Goal: Transaction & Acquisition: Purchase product/service

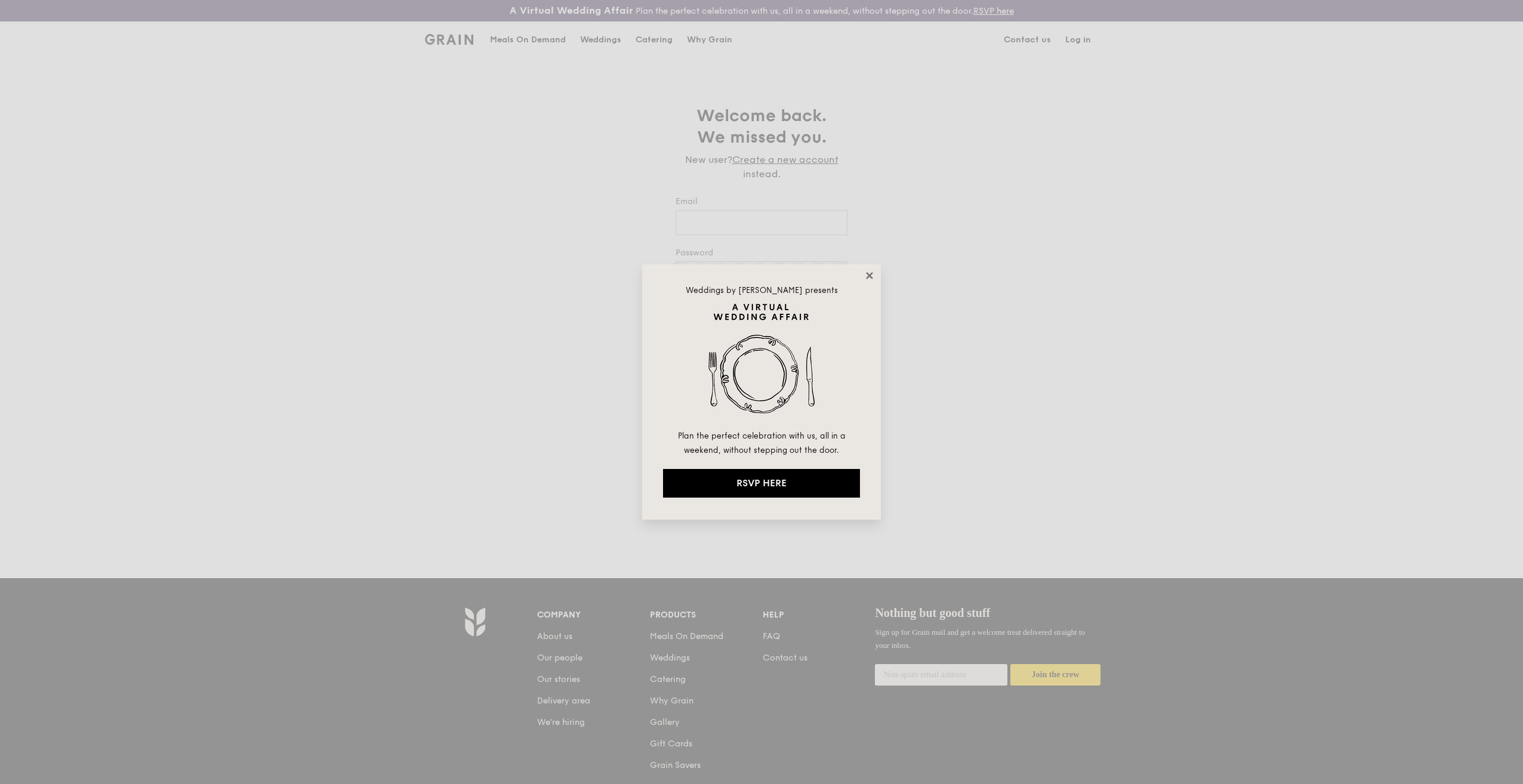
click at [866, 275] on icon at bounding box center [869, 275] width 11 height 11
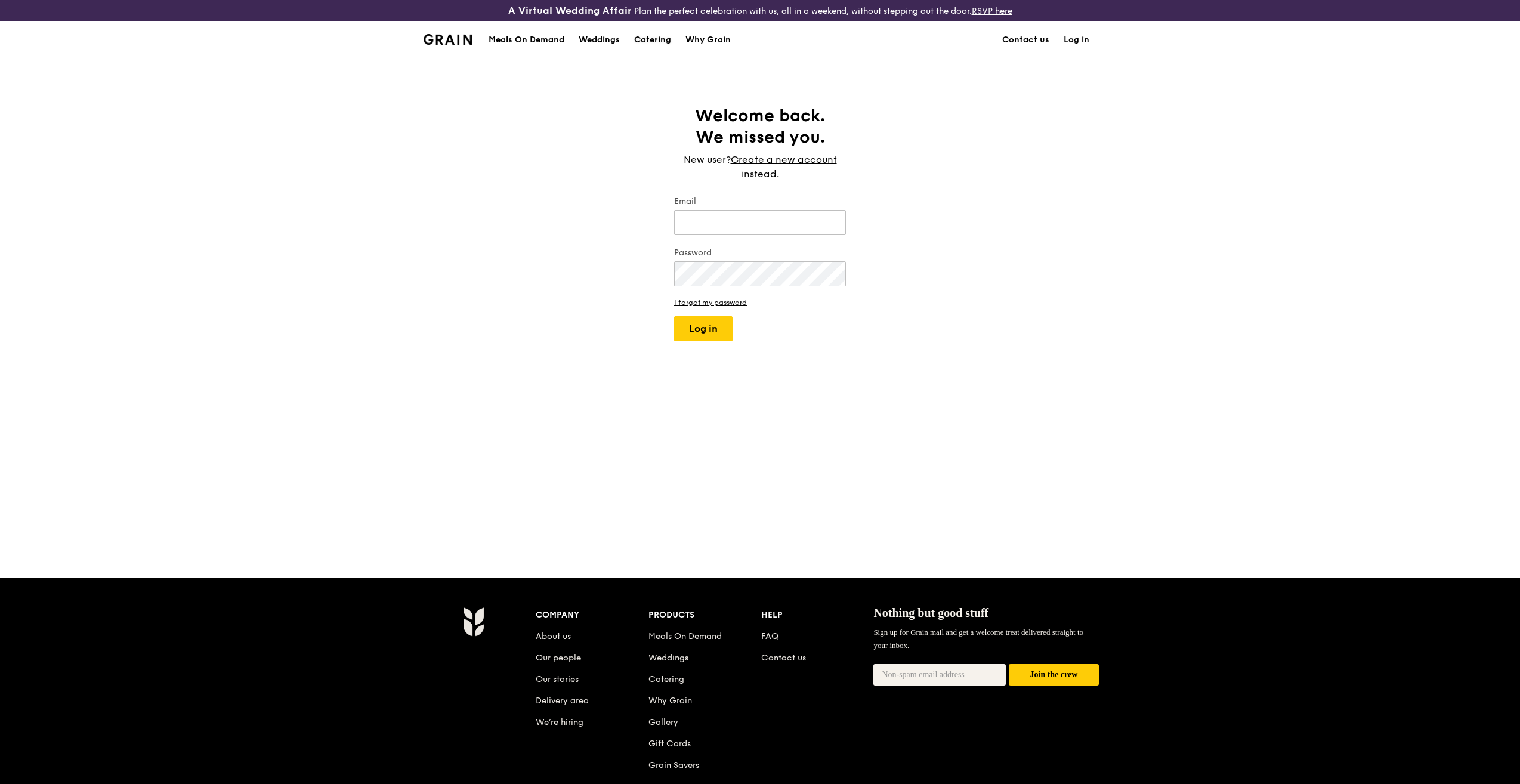
click at [658, 35] on div "Catering" at bounding box center [653, 40] width 37 height 35
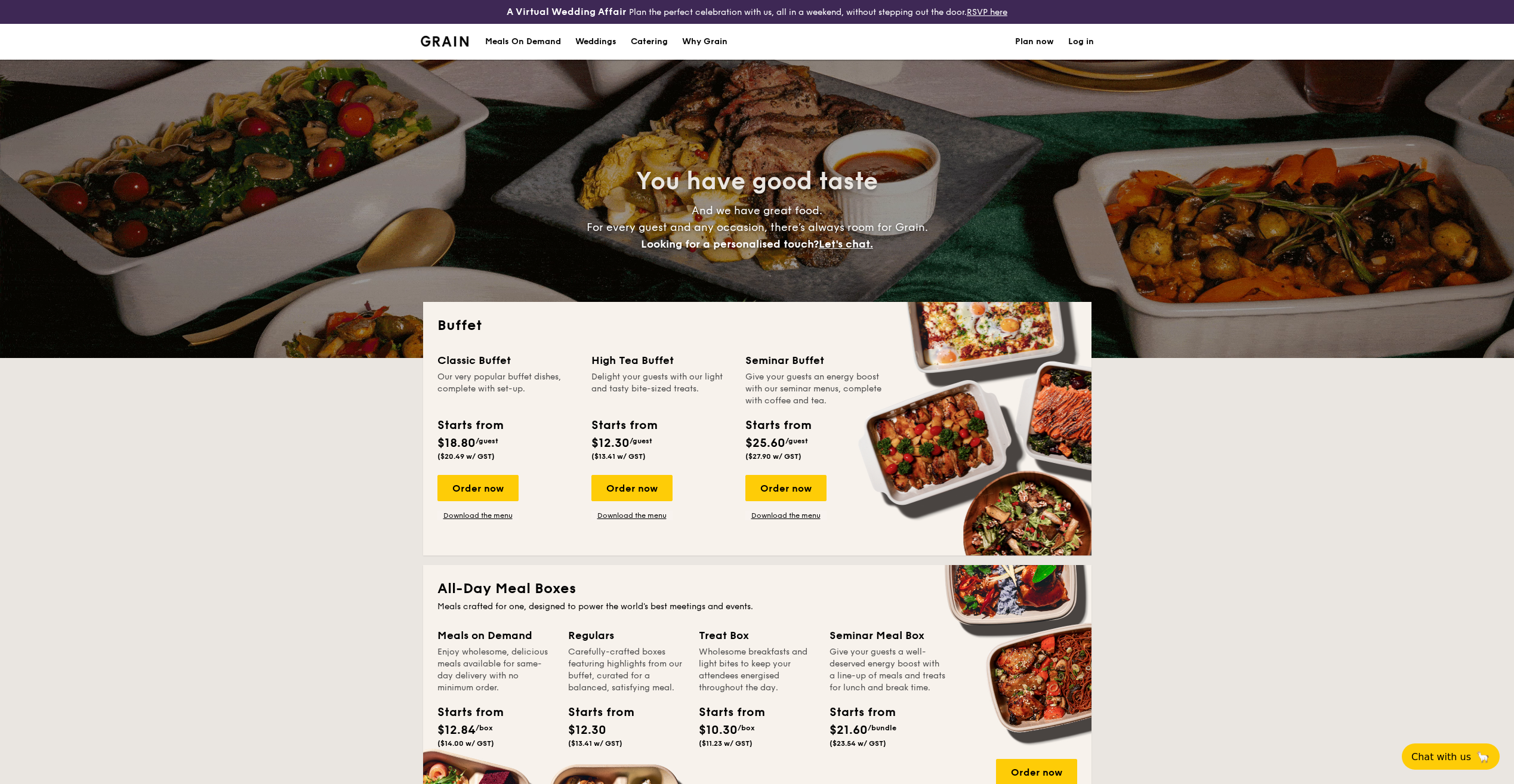
select select
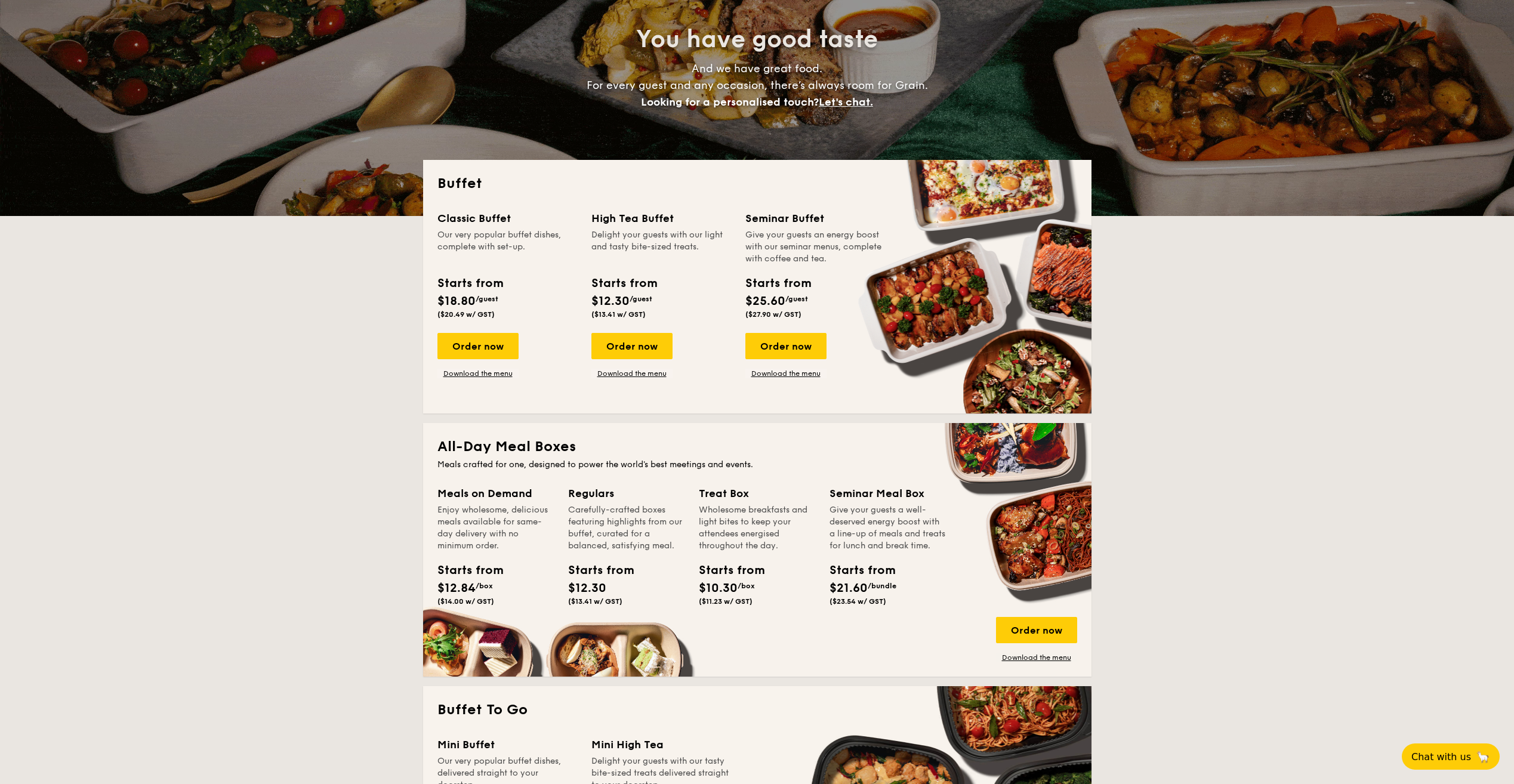
scroll to position [120, 0]
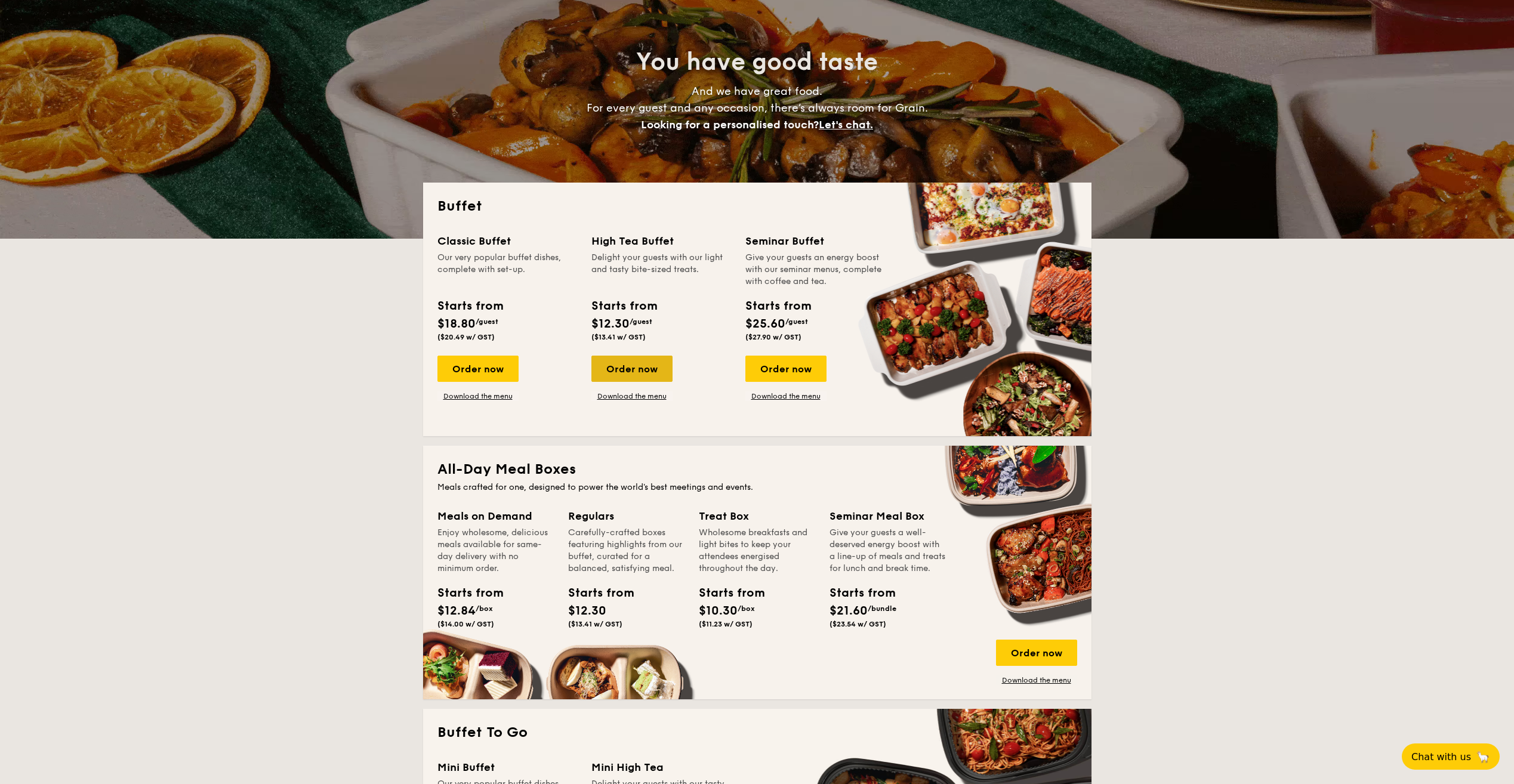
drag, startPoint x: 471, startPoint y: 369, endPoint x: 657, endPoint y: 365, distance: 186.0
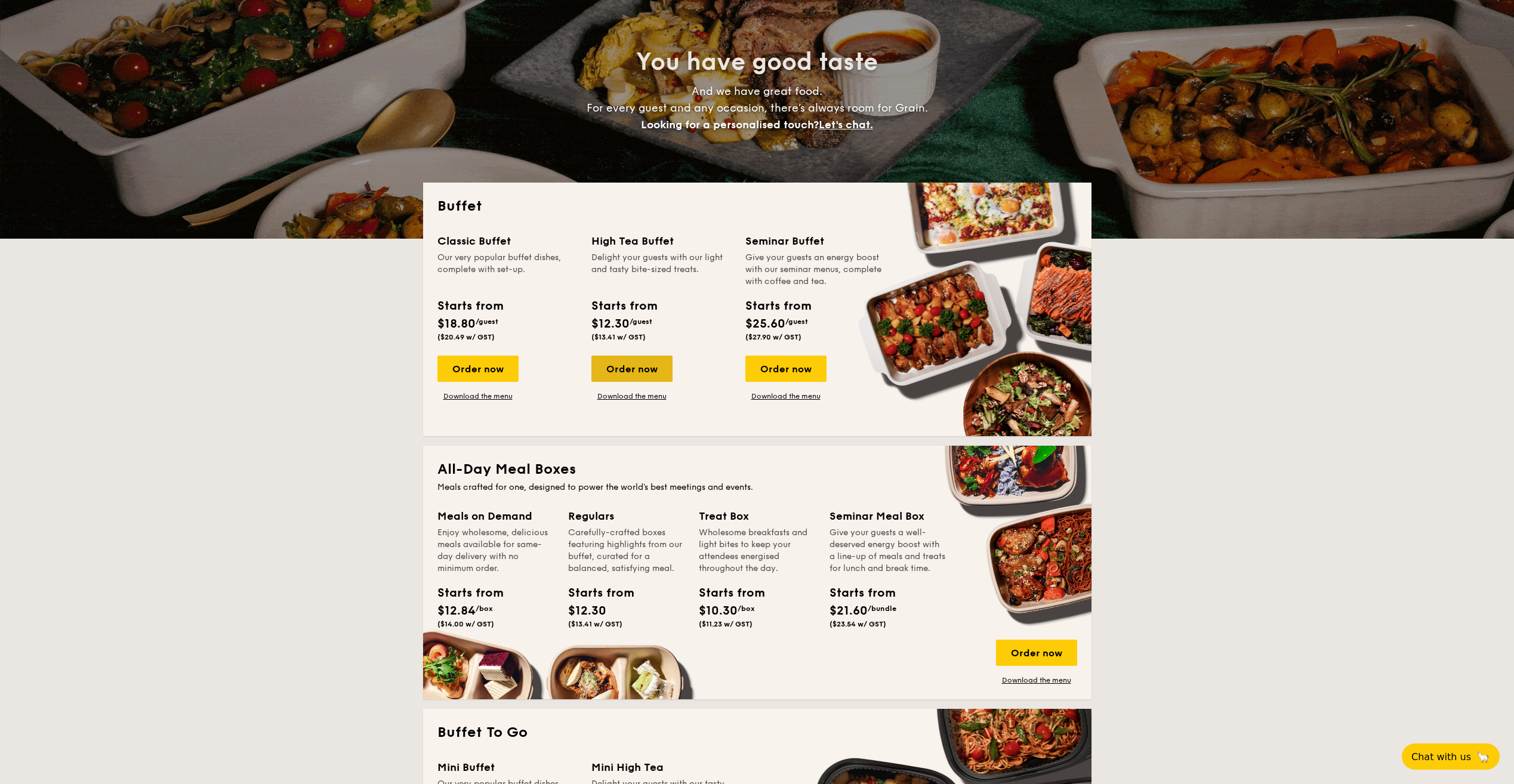
click at [657, 365] on div "Classic Buffet Our very popular buffet dishes, complete with set-up. Starts fro…" at bounding box center [757, 327] width 640 height 189
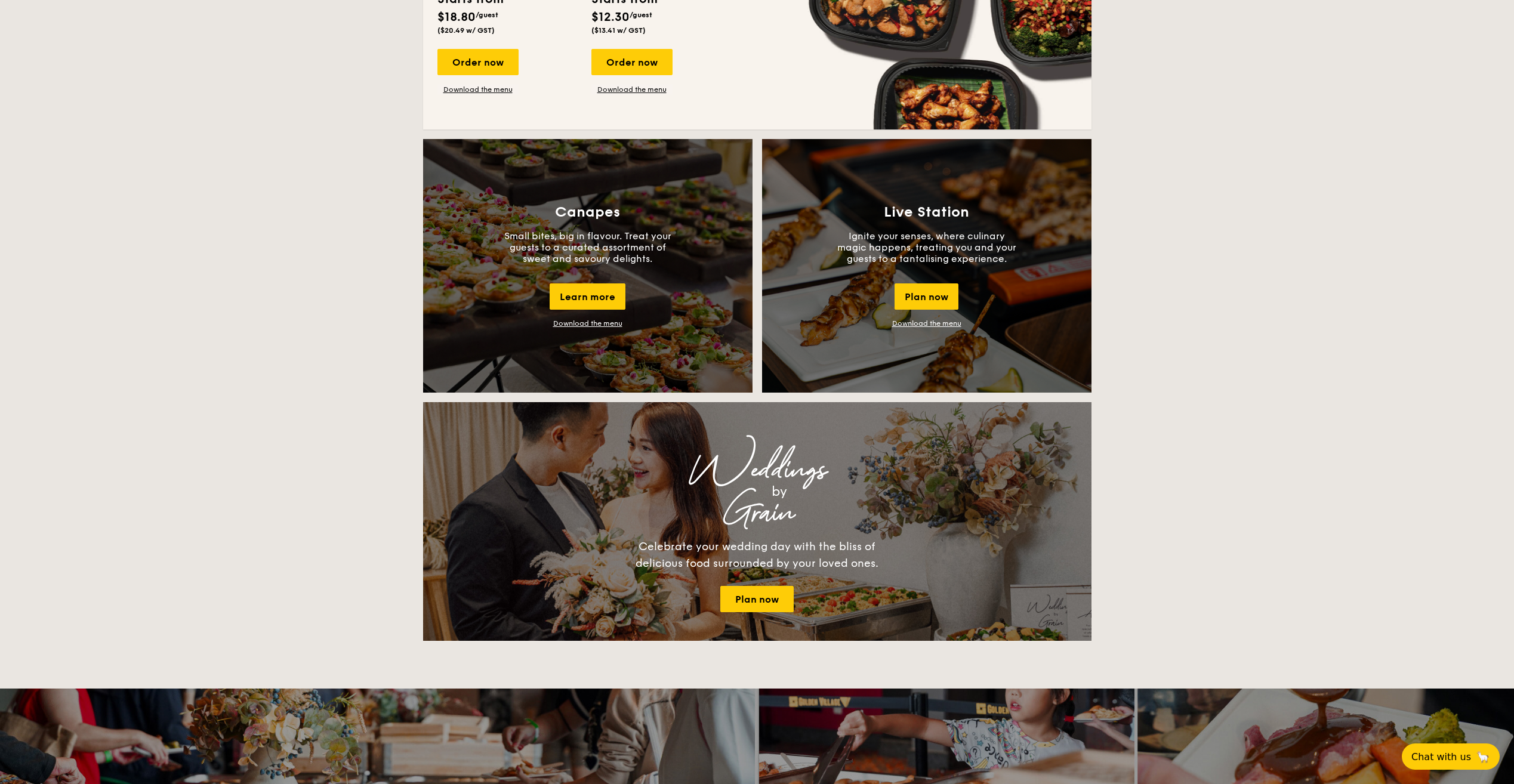
scroll to position [955, 0]
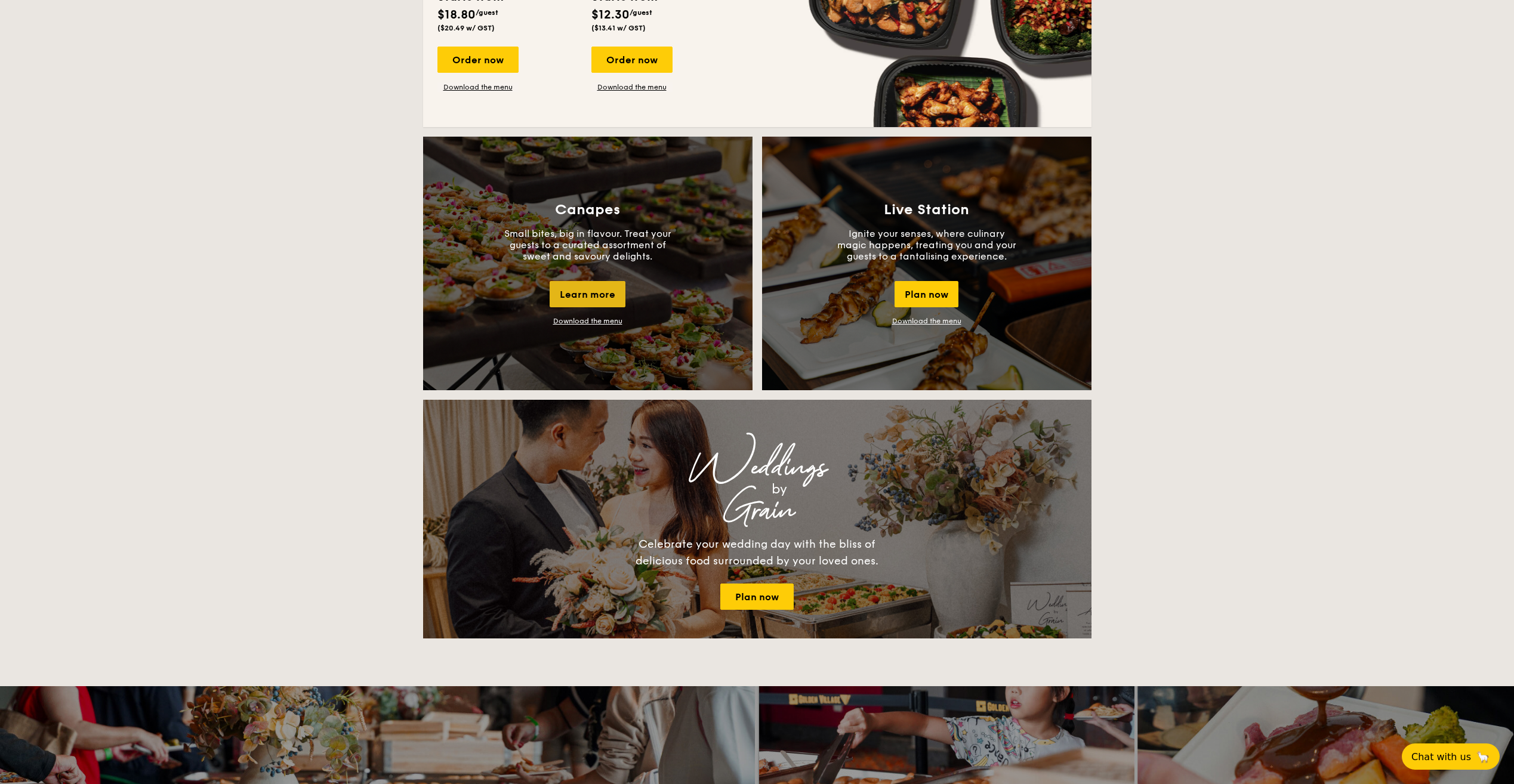
click at [593, 296] on div "Learn more" at bounding box center [587, 295] width 76 height 27
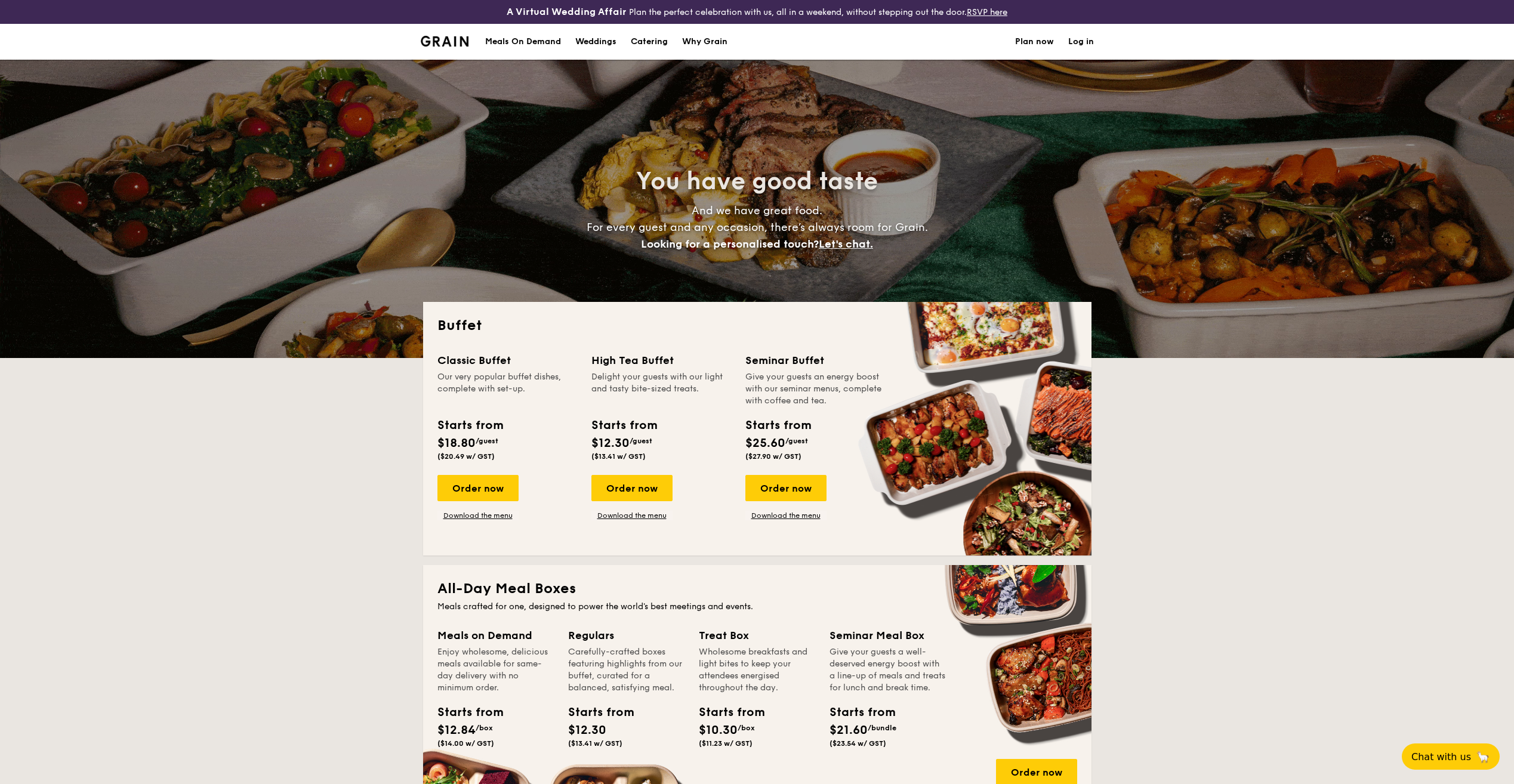
select select
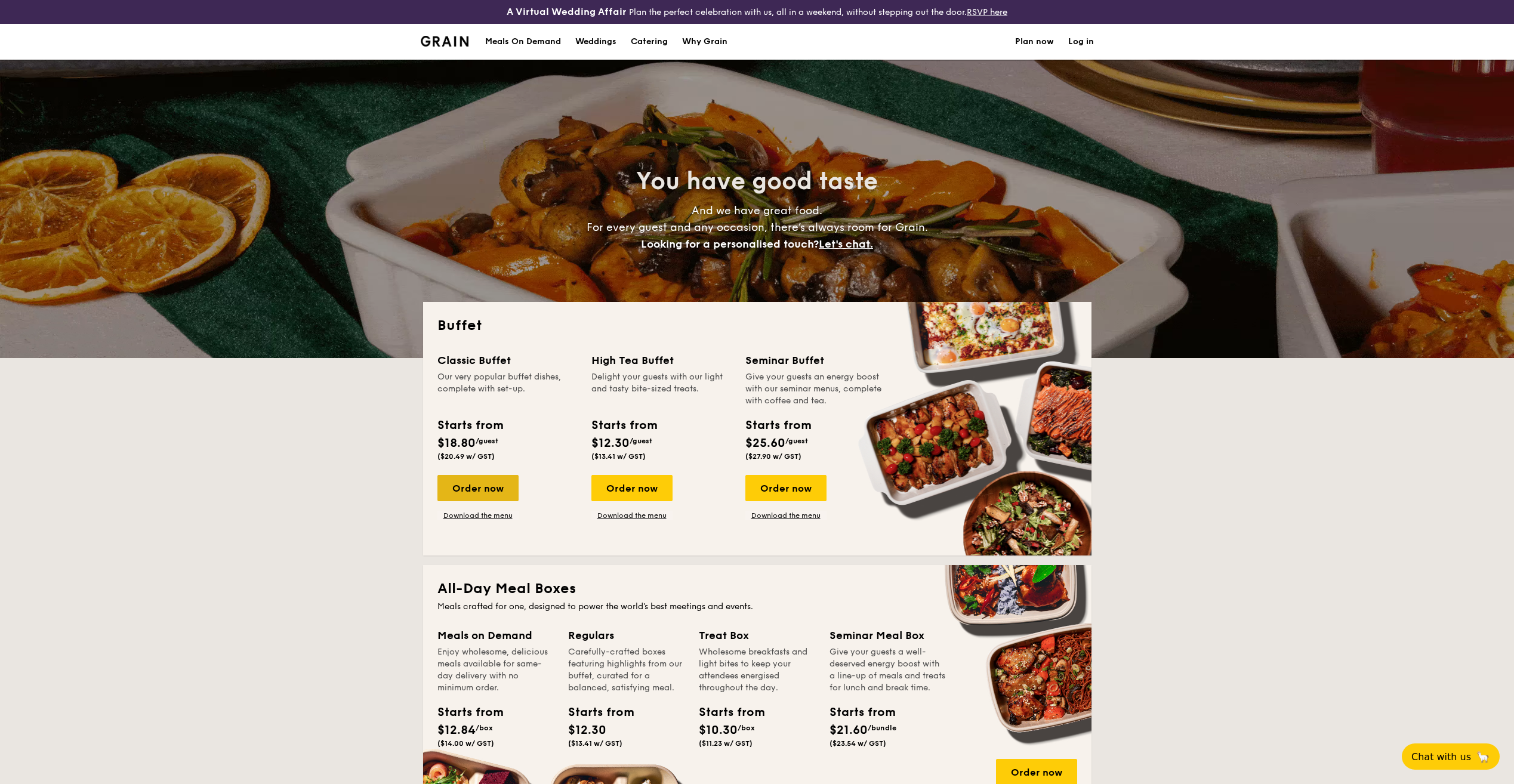
click at [480, 485] on div "Order now" at bounding box center [478, 488] width 81 height 27
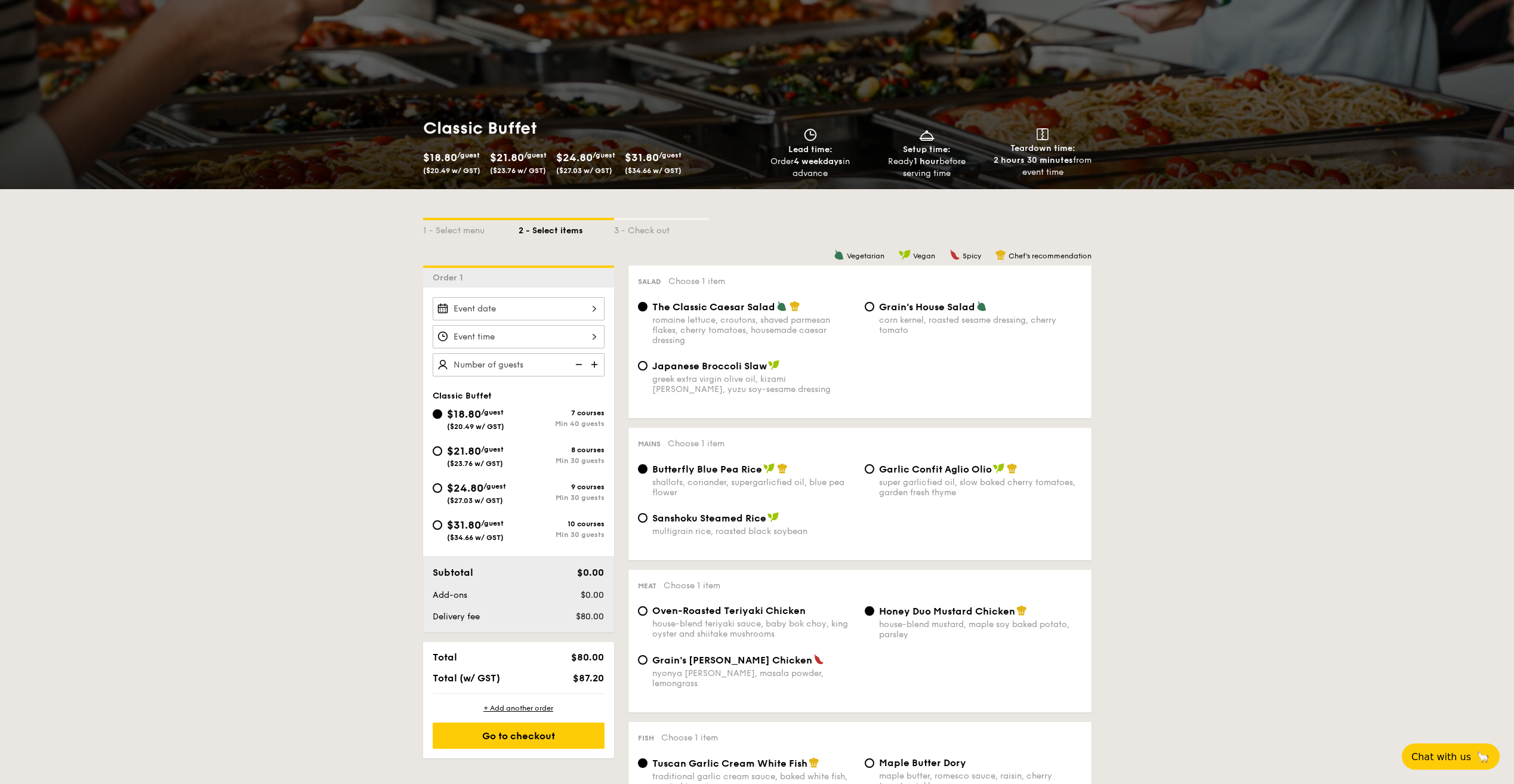
scroll to position [179, 0]
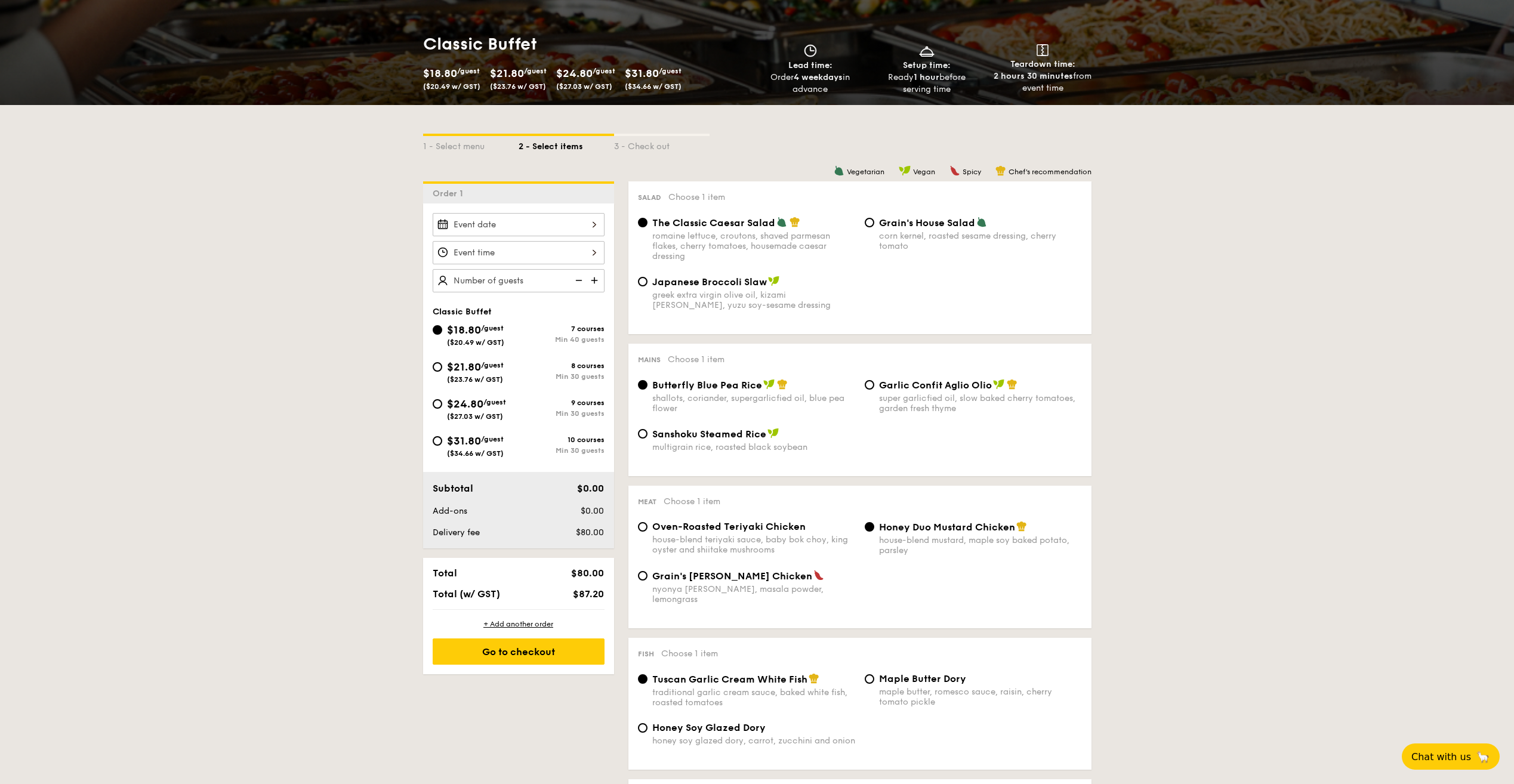
click at [464, 365] on span "$21.80" at bounding box center [464, 367] width 34 height 13
click at [442, 365] on input "$21.80 /guest ($23.76 w/ GST) 8 courses Min 30 guests" at bounding box center [437, 366] width 10 height 10
radio input "true"
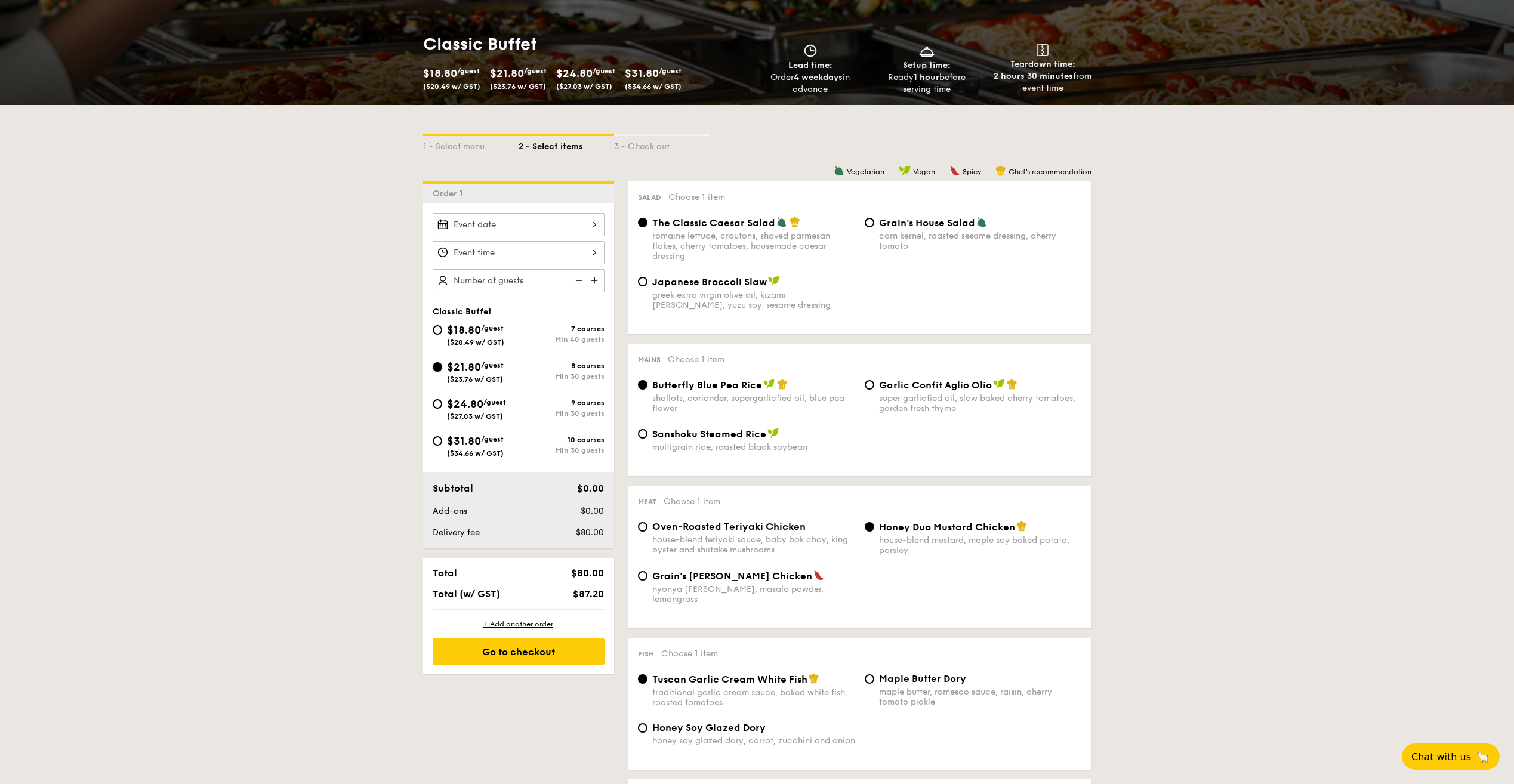
radio input "true"
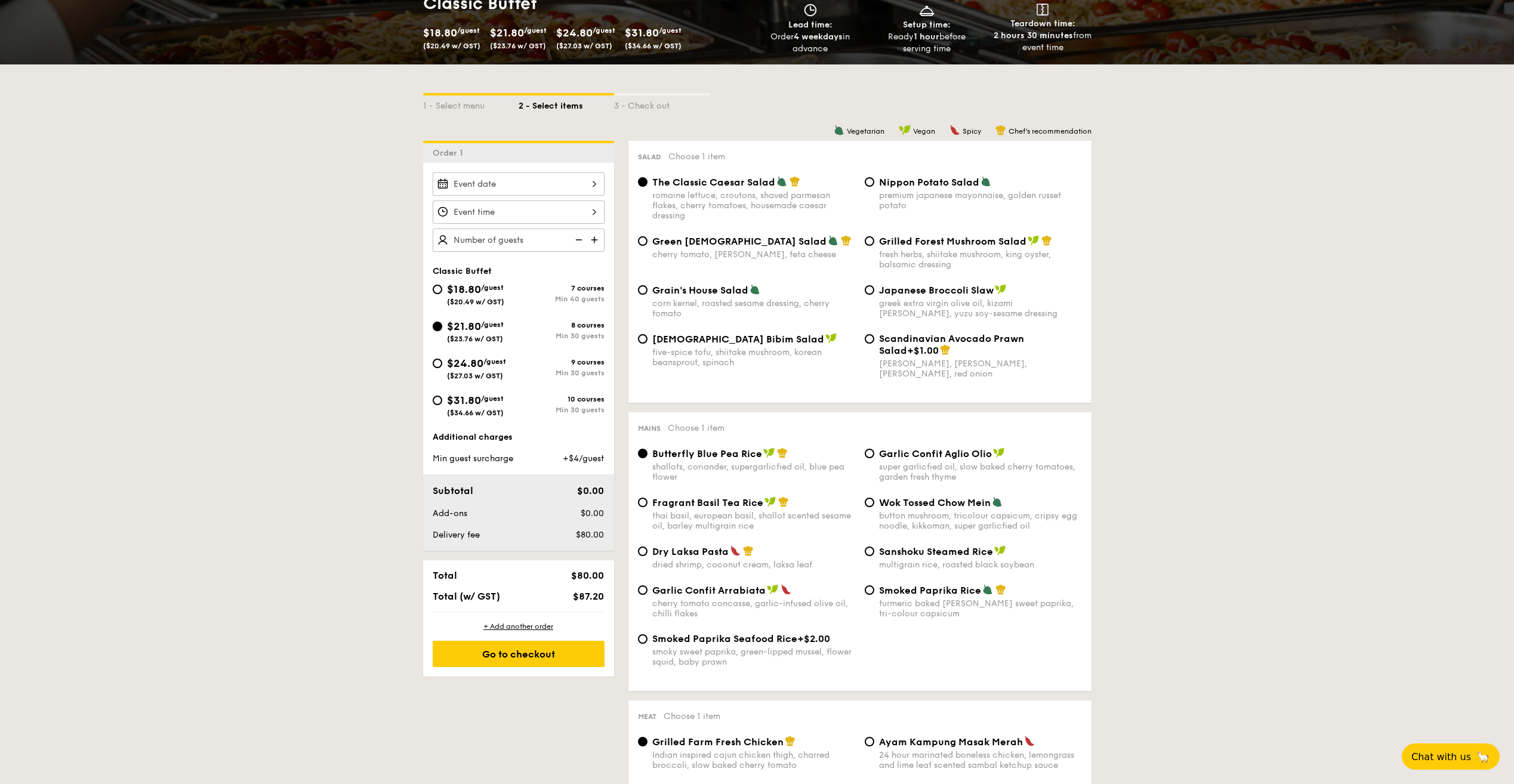
scroll to position [238, 0]
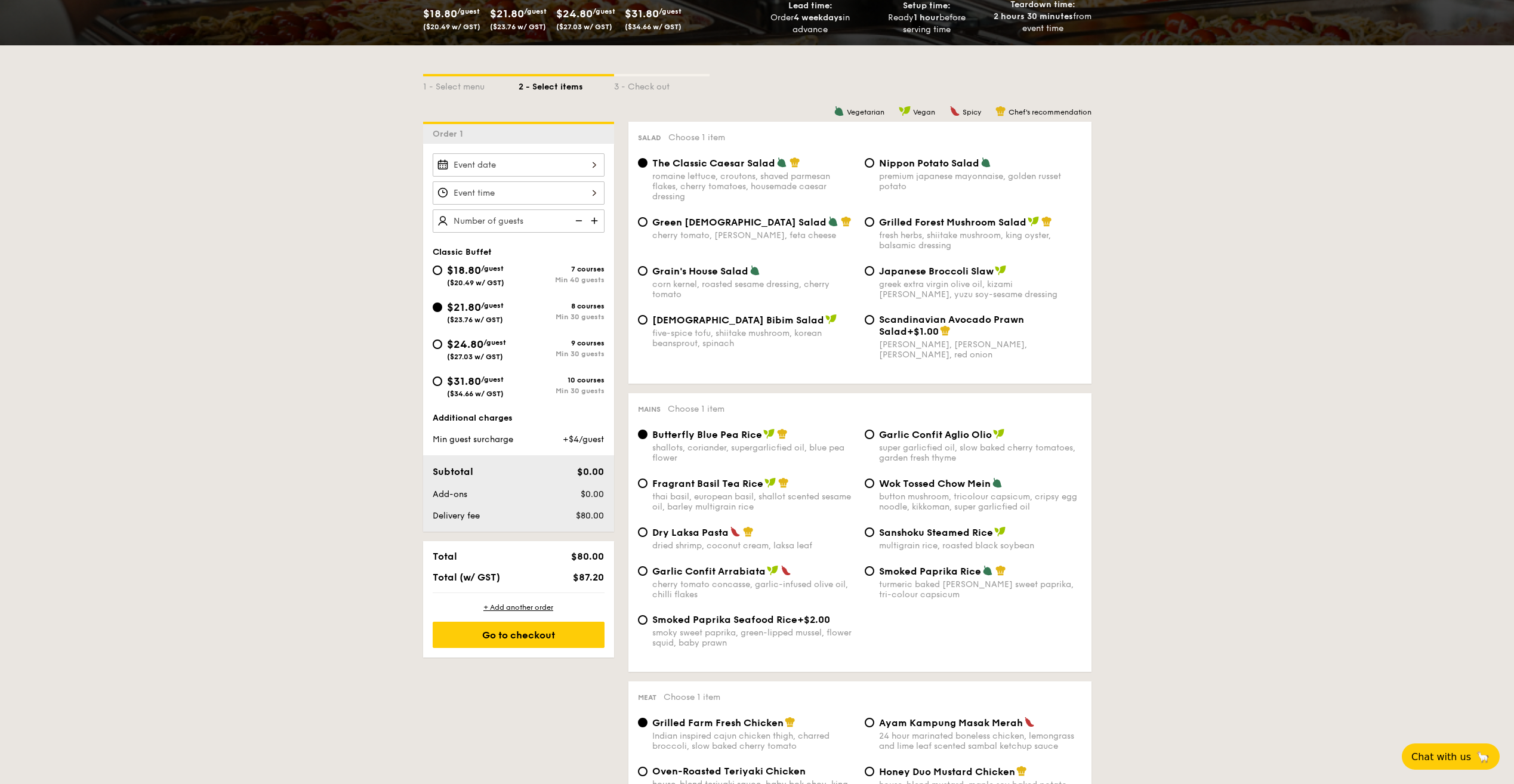
click at [875, 484] on div "Wok Tossed Chow Mein button mushroom, tricolour capsicum, cripsy egg noodle, ki…" at bounding box center [973, 494] width 227 height 35
click at [870, 481] on input "Wok Tossed Chow Mein button mushroom, tricolour capsicum, cripsy egg noodle, ki…" at bounding box center [869, 483] width 10 height 10
radio input "true"
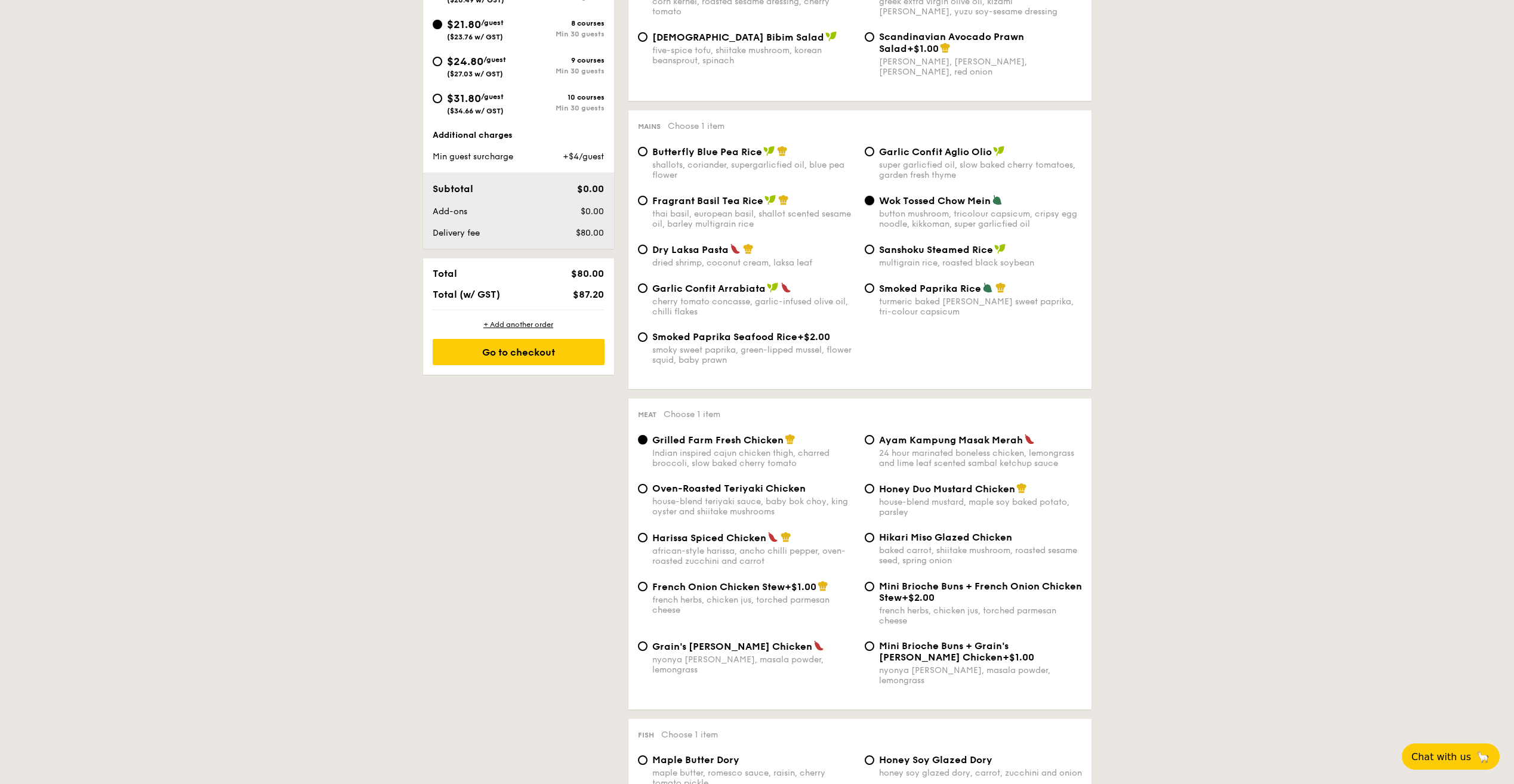
scroll to position [596, 0]
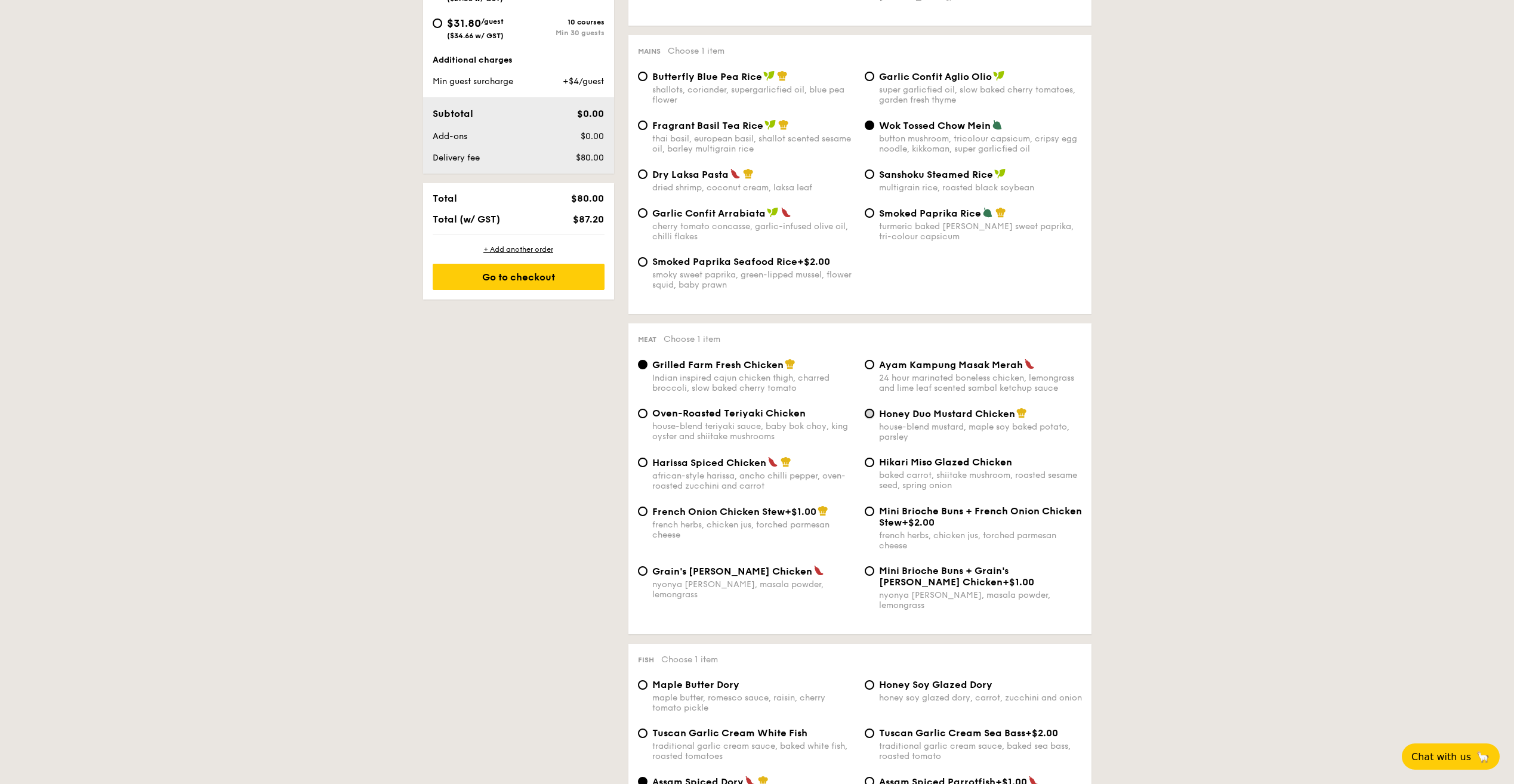
click at [866, 413] on input "Honey Duo Mustard Chicken house-blend mustard, maple soy baked potato, parsley" at bounding box center [869, 413] width 10 height 10
radio input "true"
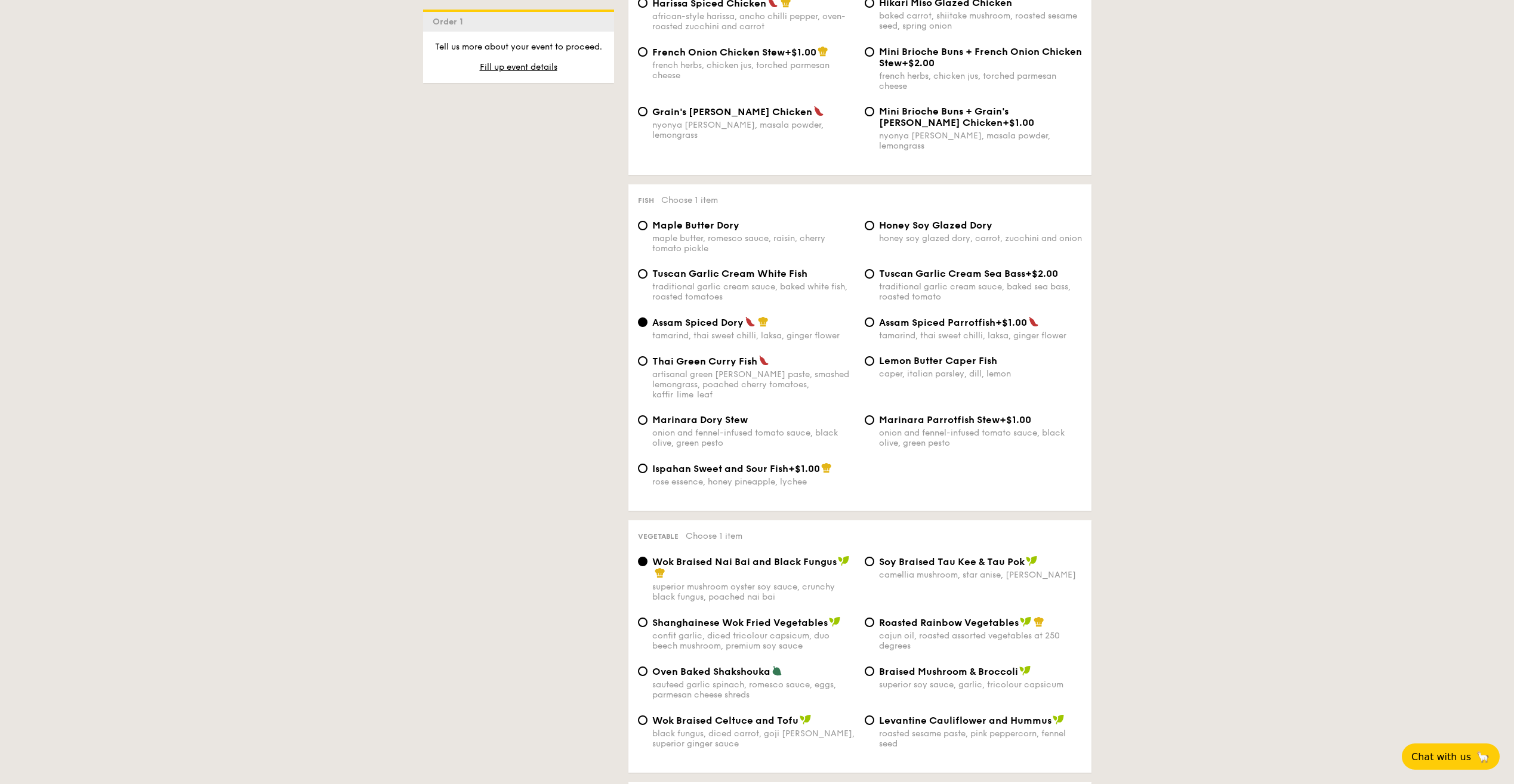
scroll to position [1073, 0]
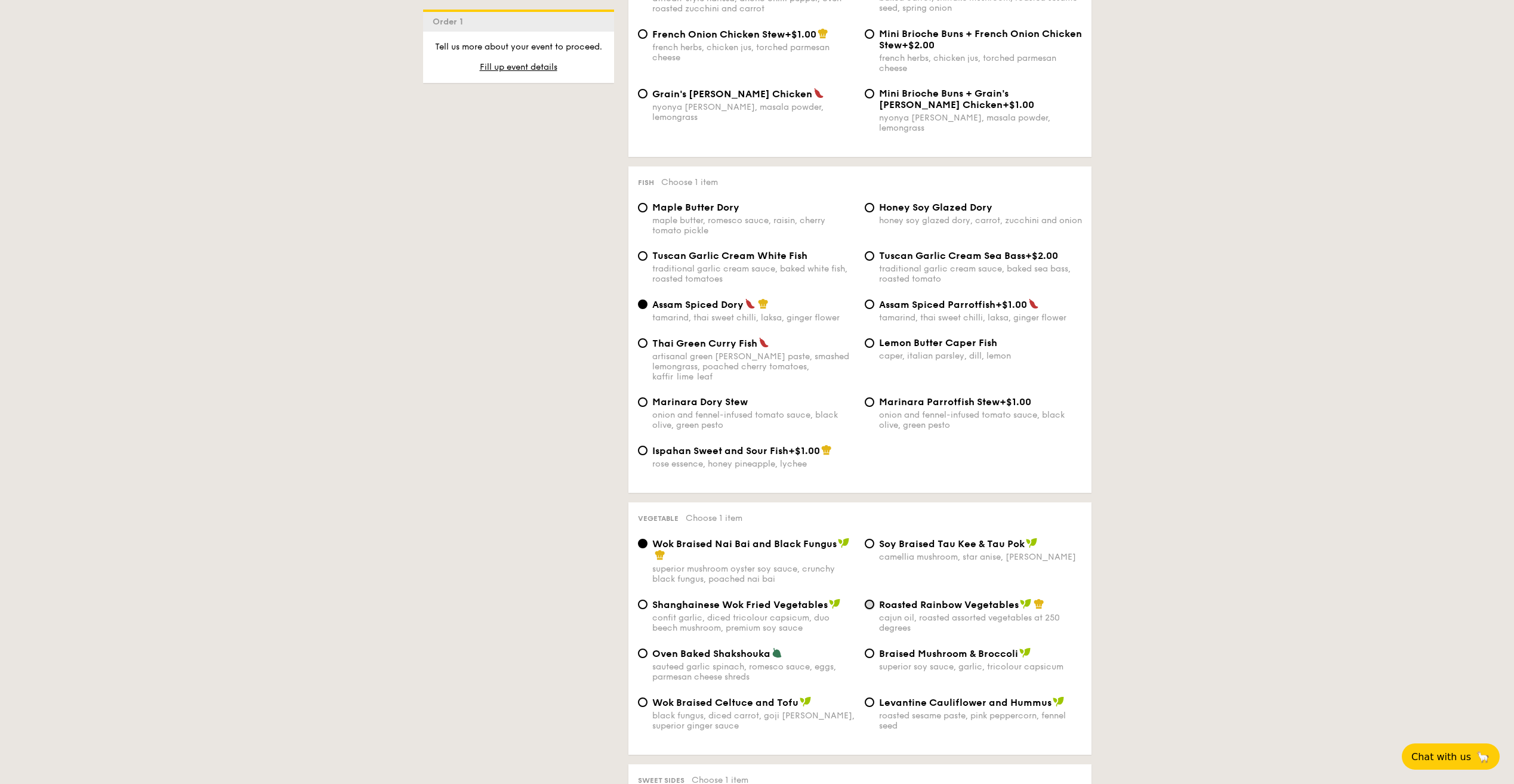
click at [869, 599] on input "Roasted Rainbow Vegetables cajun oil, roasted assorted vegetables at 250 degrees" at bounding box center [869, 604] width 10 height 10
radio input "true"
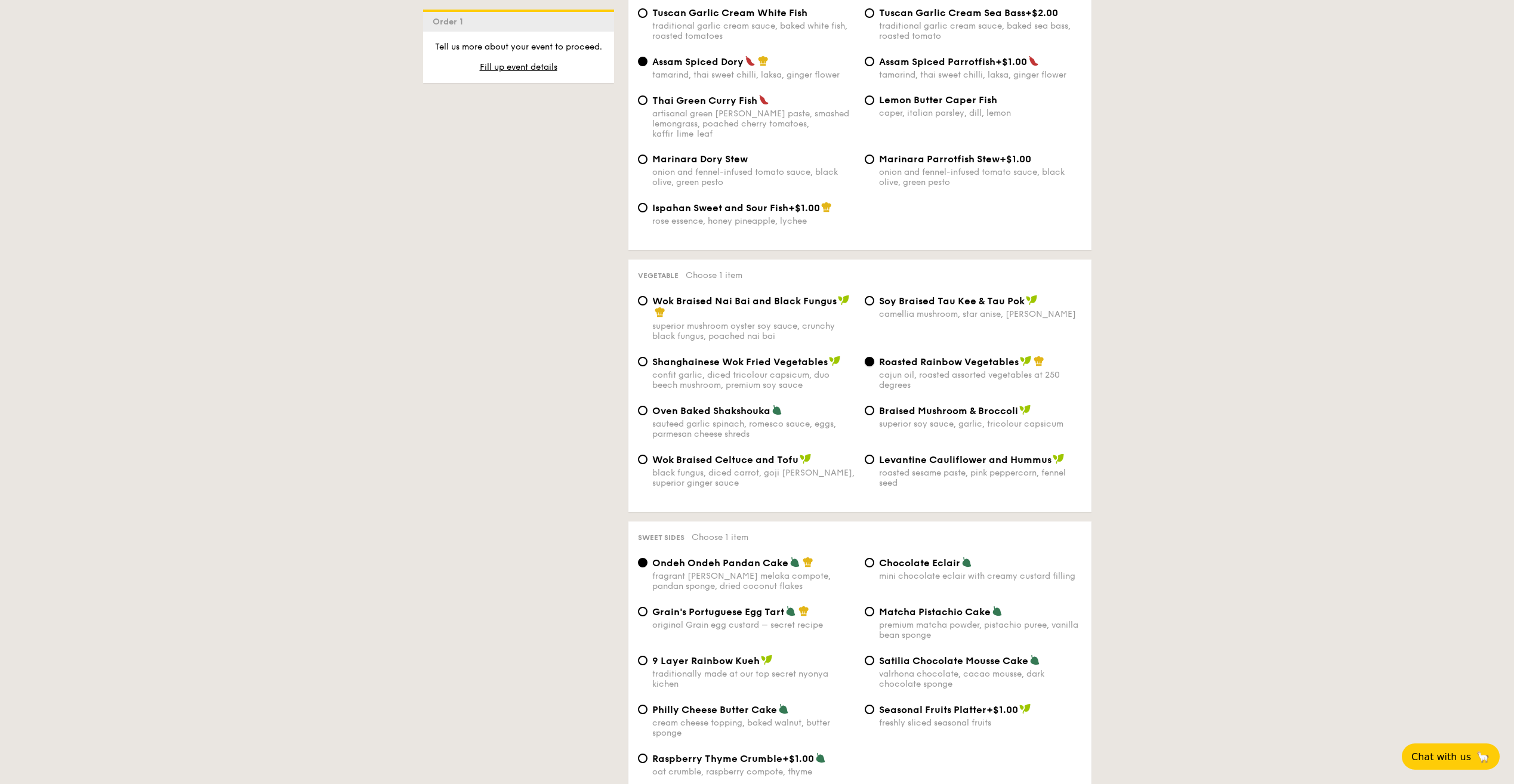
scroll to position [1372, 0]
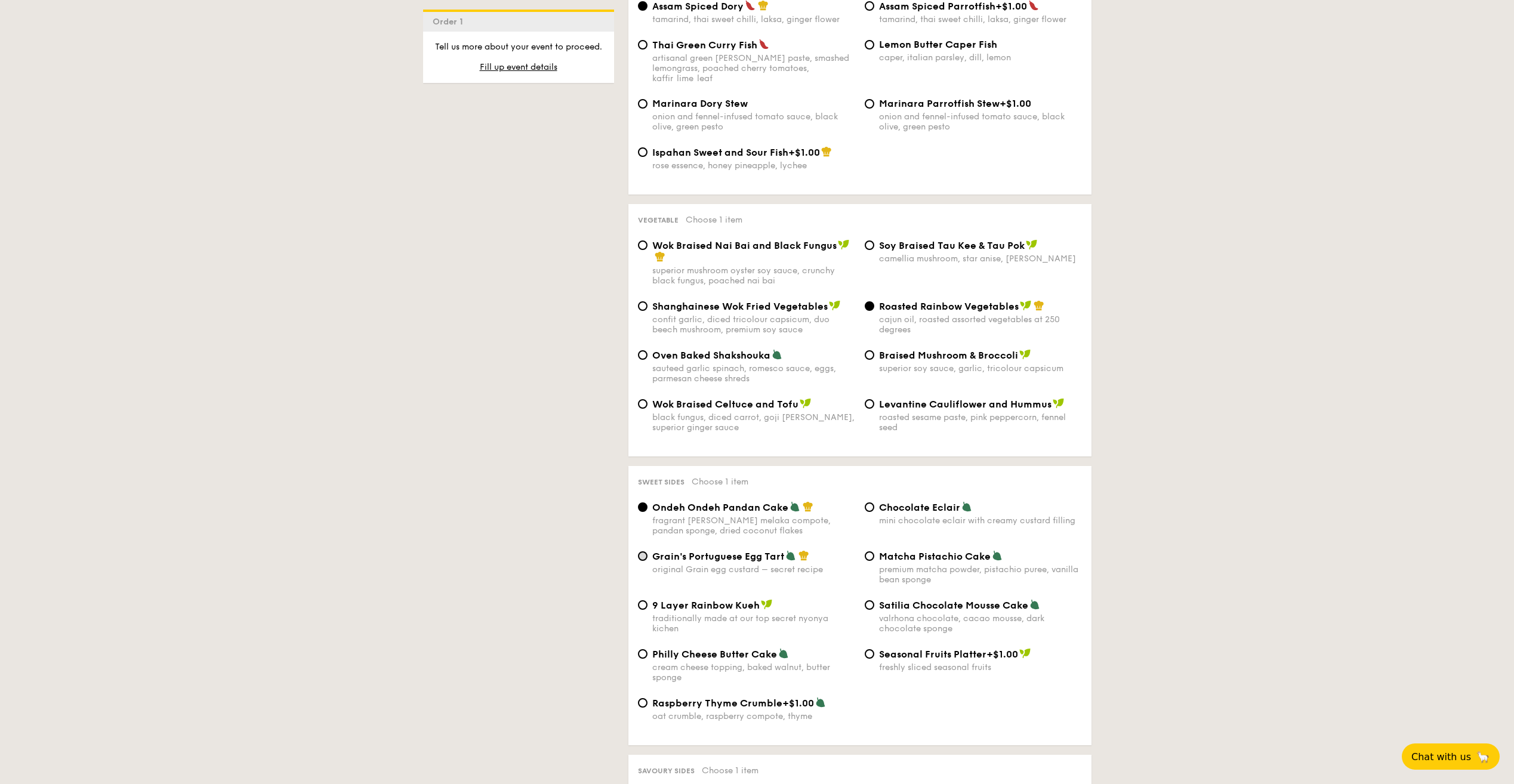
click at [647, 550] on div "Grain's Portuguese Egg Tart original Grain egg custard – secret recipe" at bounding box center [746, 562] width 227 height 24
drag, startPoint x: 647, startPoint y: 536, endPoint x: 637, endPoint y: 536, distance: 10.0
click at [637, 550] on div "Grain's Portuguese Egg Tart original Grain egg custard – secret recipe" at bounding box center [746, 562] width 227 height 24
click at [643, 551] on input "Grain's Portuguese Egg Tart original Grain egg custard – secret recipe" at bounding box center [643, 556] width 10 height 10
radio input "true"
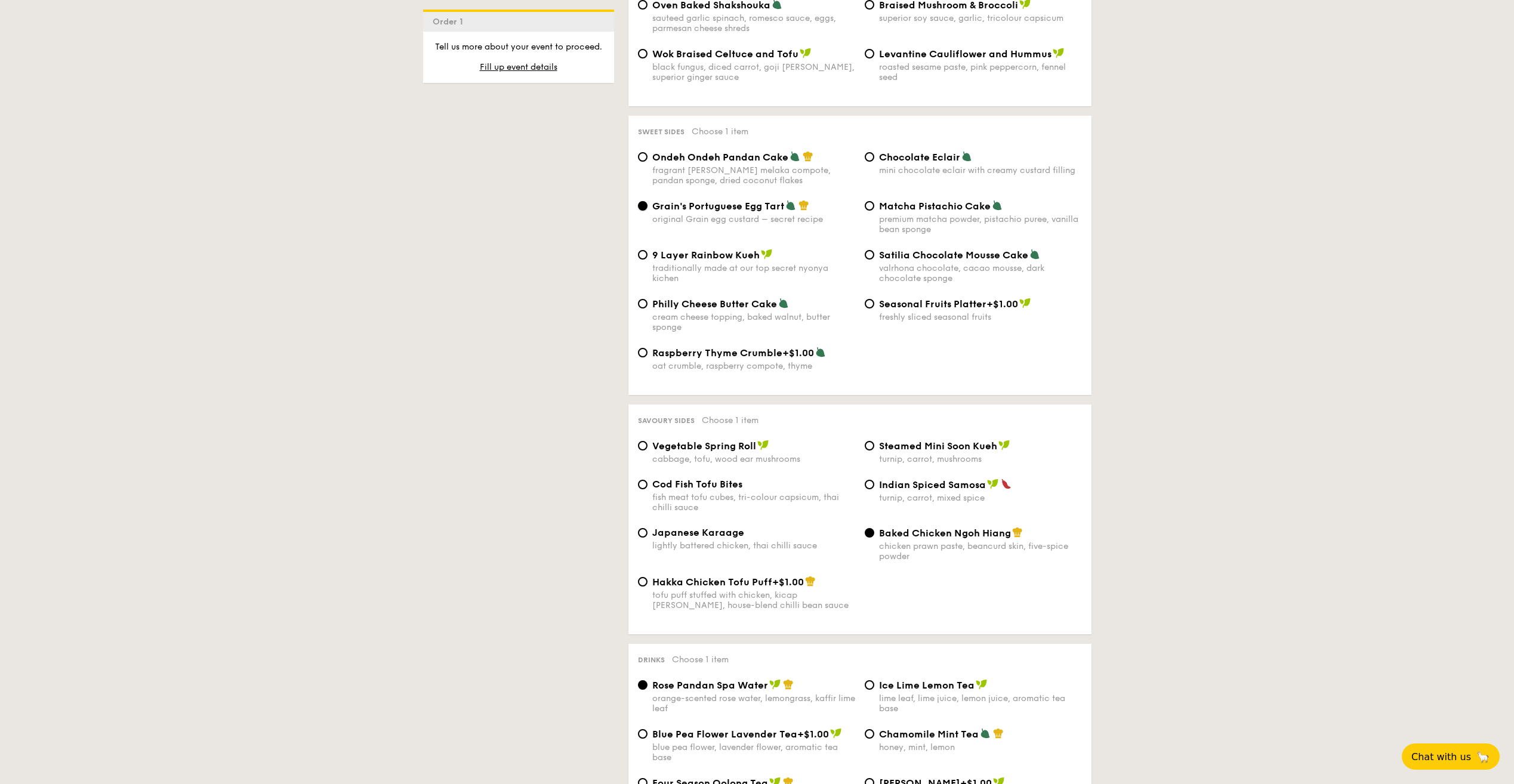
scroll to position [1789, 0]
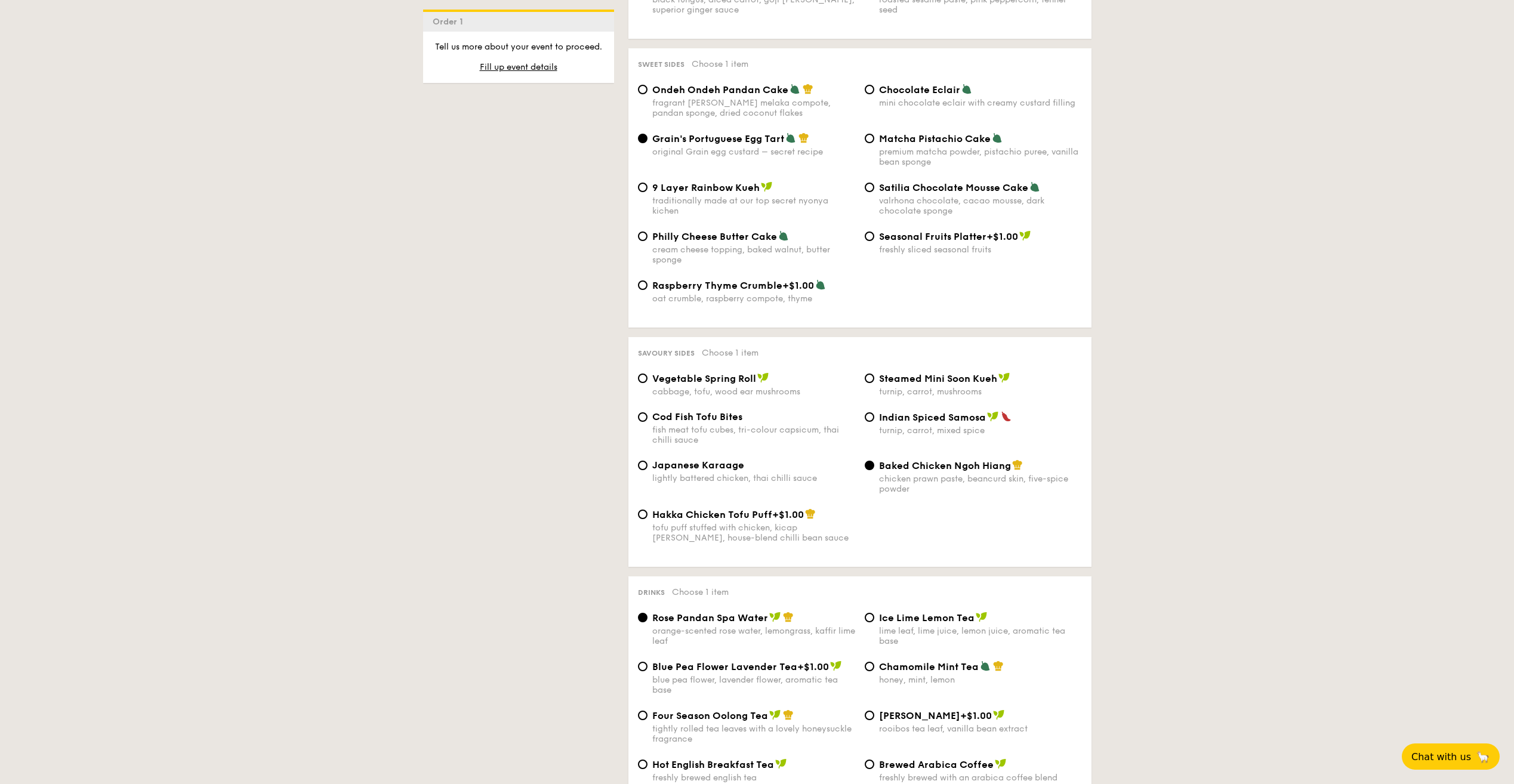
click at [879, 612] on span "Ice Lime Lemon Tea" at bounding box center [926, 617] width 95 height 11
click at [874, 613] on input "Ice Lime Lemon Tea lime leaf, lime juice, lemon juice, aromatic tea base" at bounding box center [869, 617] width 10 height 10
radio input "true"
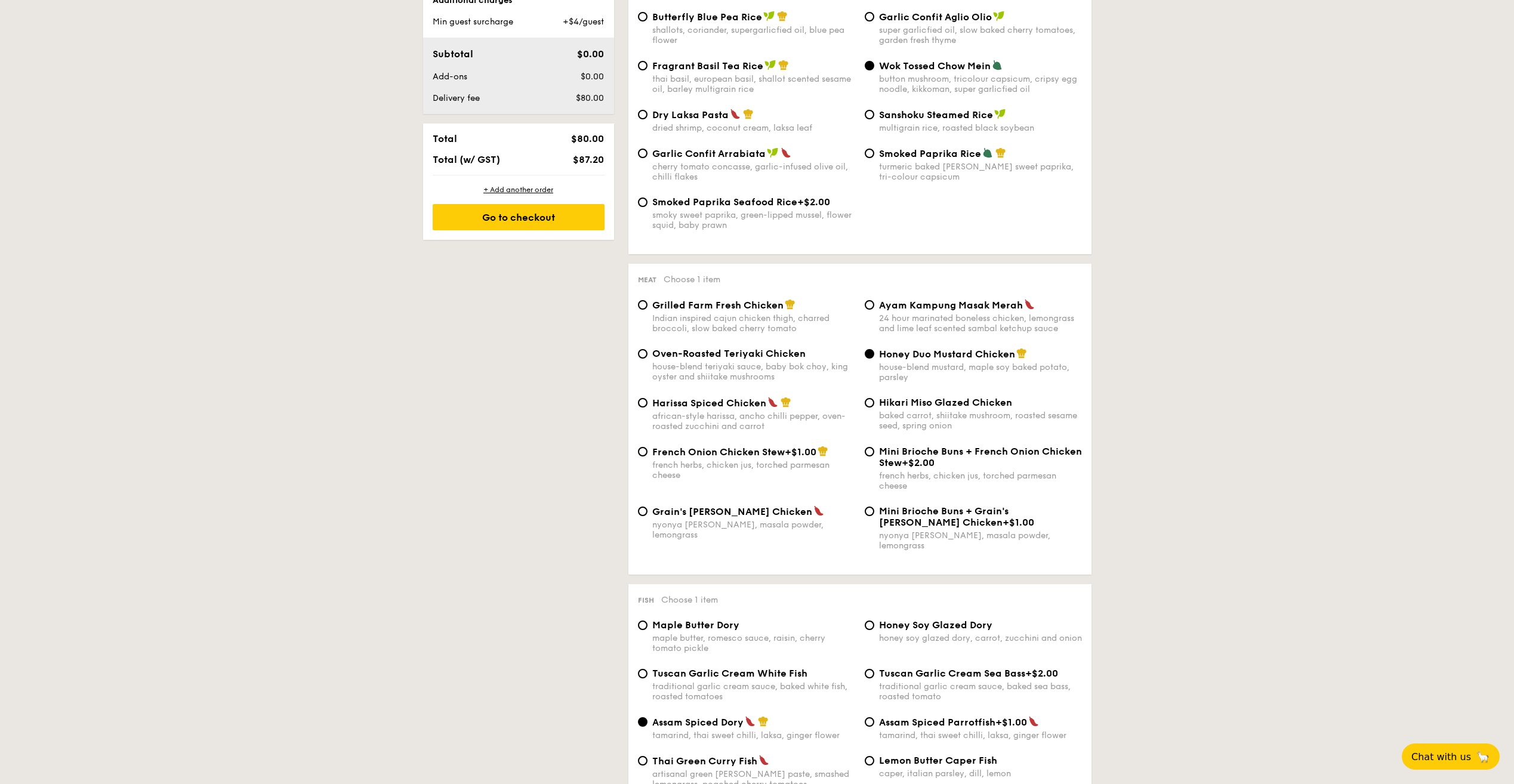
scroll to position [238, 0]
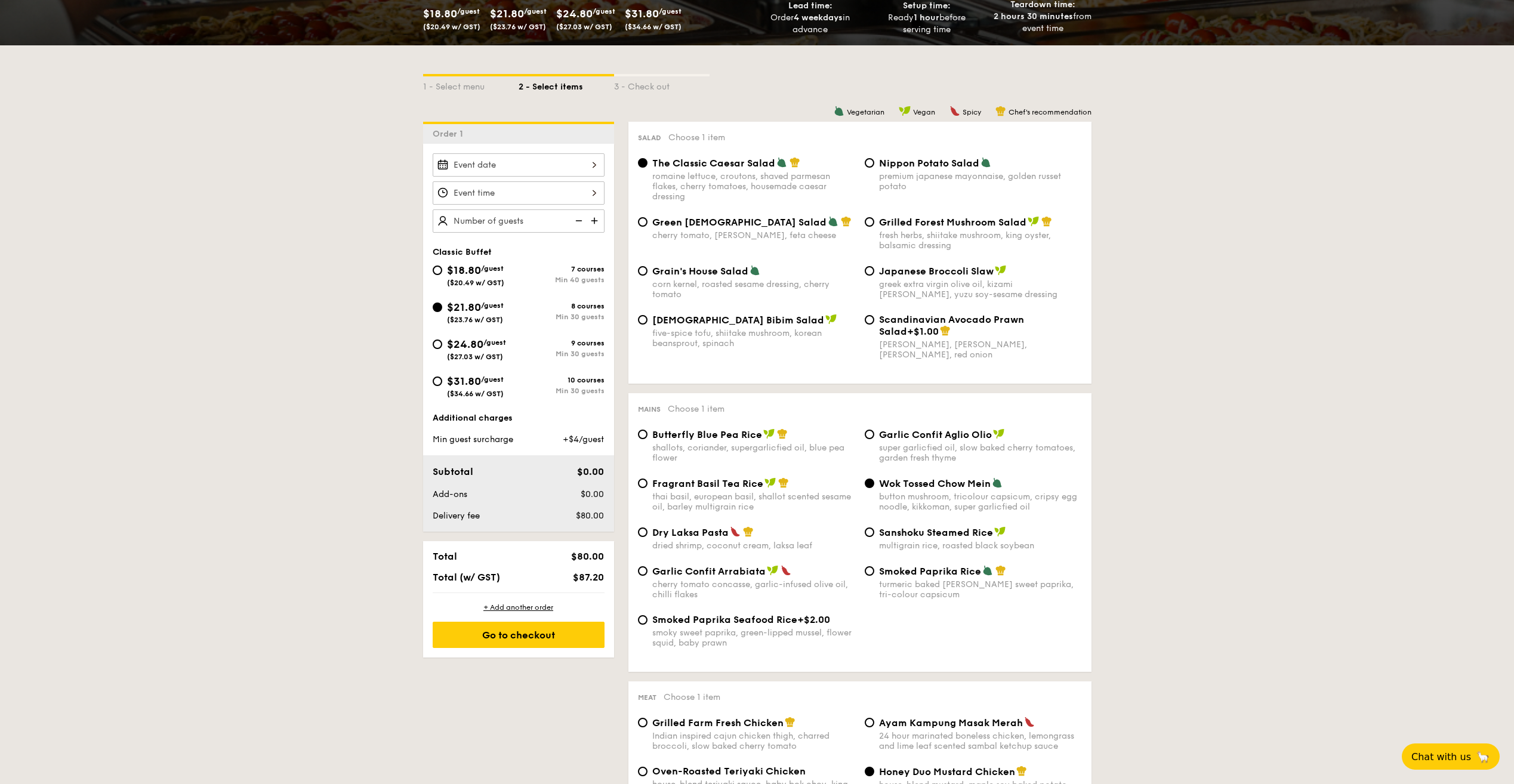
click at [589, 166] on input "Smoked Mesquite Whole Chicken brined in our in-house blend of herbs and spices,…" at bounding box center [518, 165] width 172 height 24
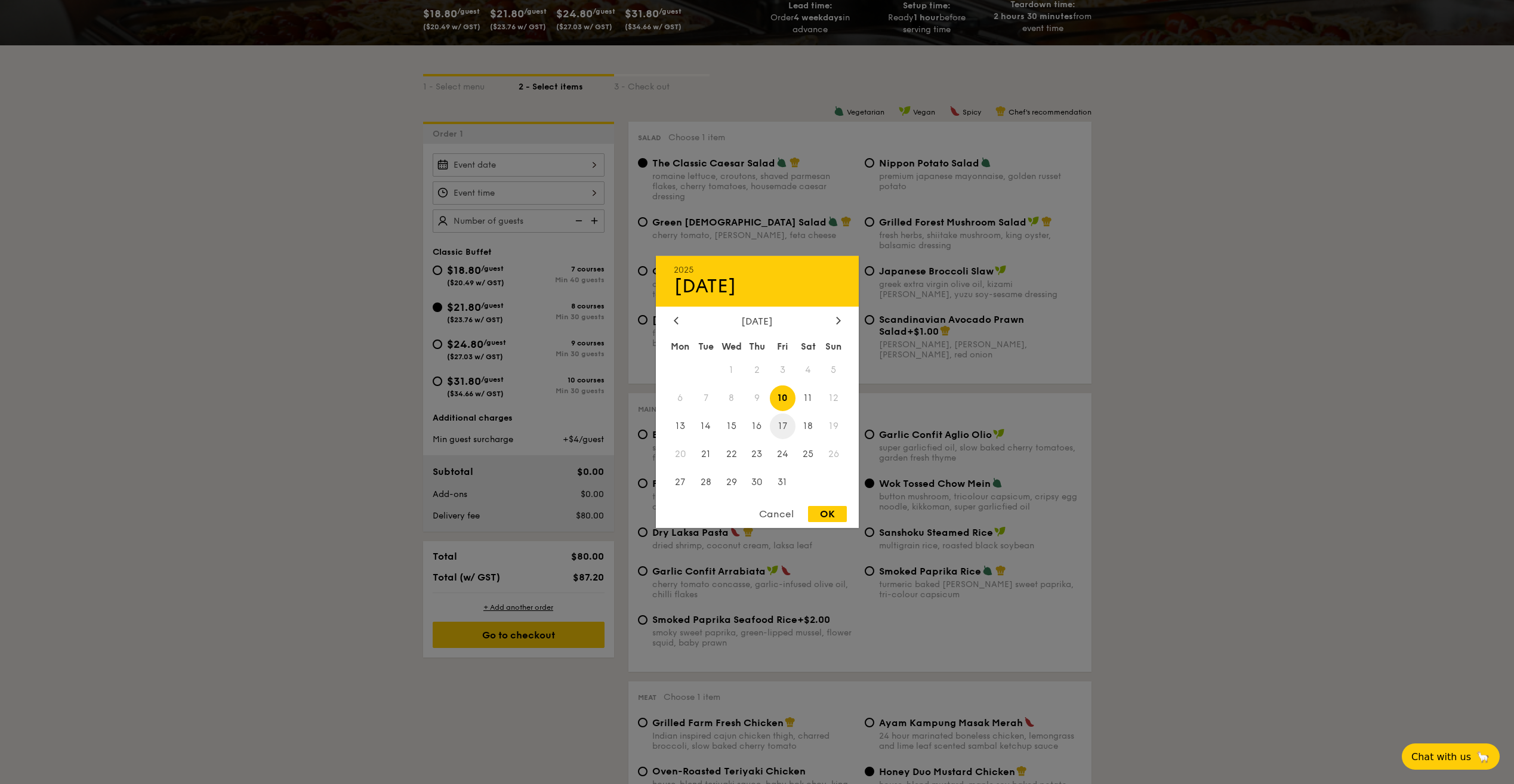
click at [783, 430] on span "17" at bounding box center [782, 426] width 26 height 26
click at [823, 516] on div "OK" at bounding box center [827, 514] width 39 height 16
type input "Oct 17, 2025"
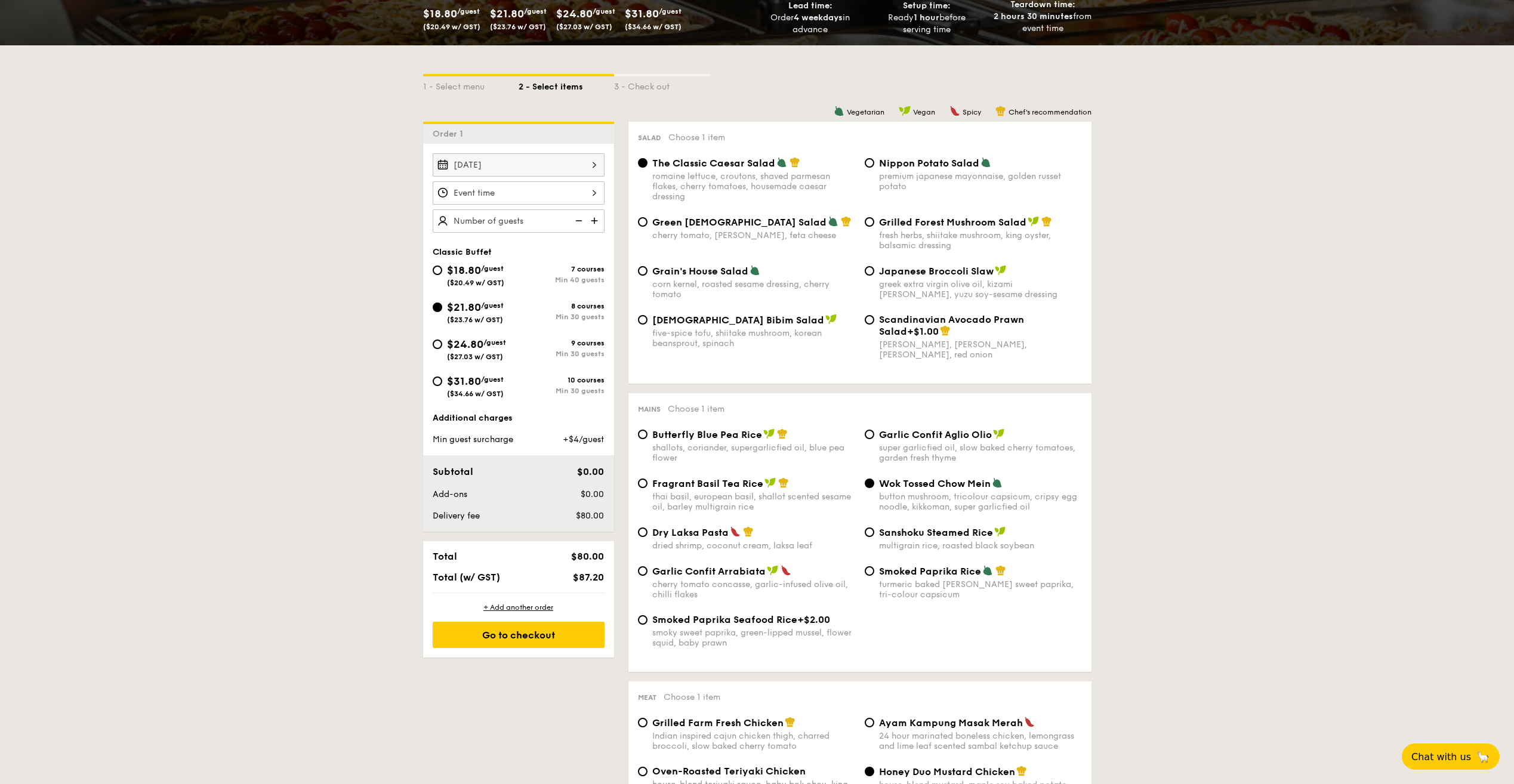
click at [596, 193] on input "Smoked Mesquite Whole Chicken brined in our in-house blend of herbs and spices,…" at bounding box center [518, 193] width 172 height 24
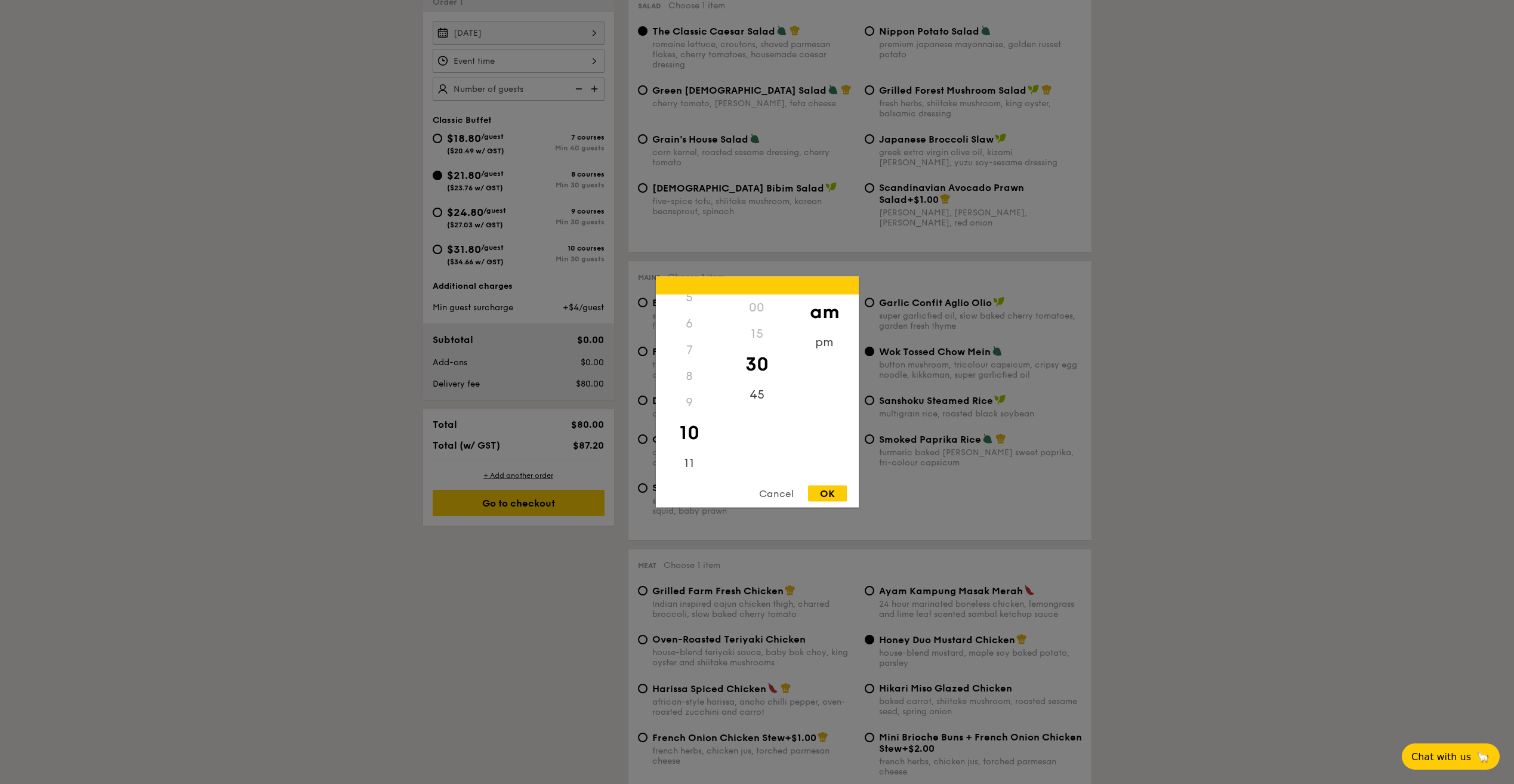
scroll to position [418, 0]
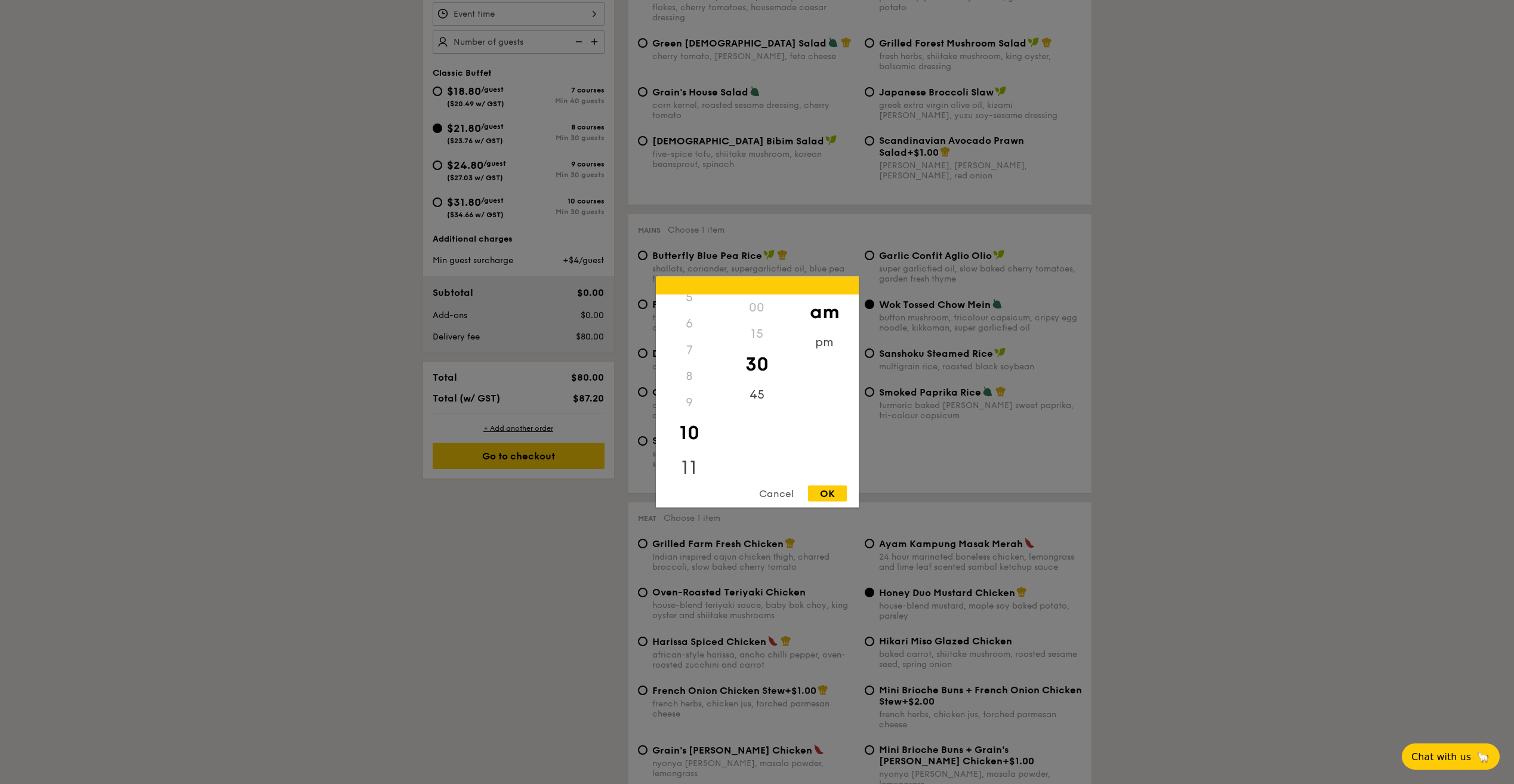
drag, startPoint x: 696, startPoint y: 455, endPoint x: 696, endPoint y: 461, distance: 6.0
click at [696, 461] on div "11" at bounding box center [689, 467] width 67 height 35
click at [828, 340] on div "pm" at bounding box center [824, 346] width 67 height 35
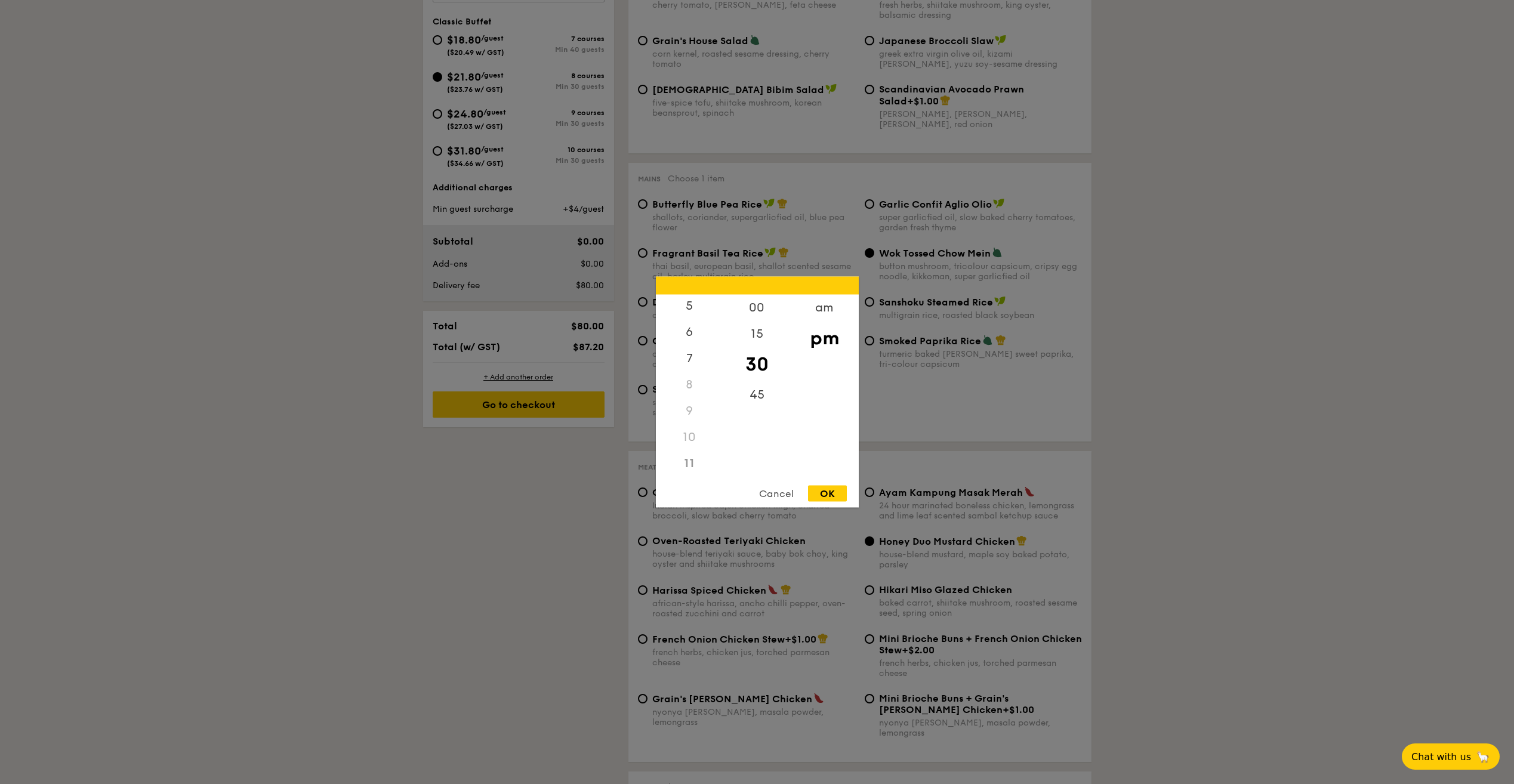
scroll to position [477, 0]
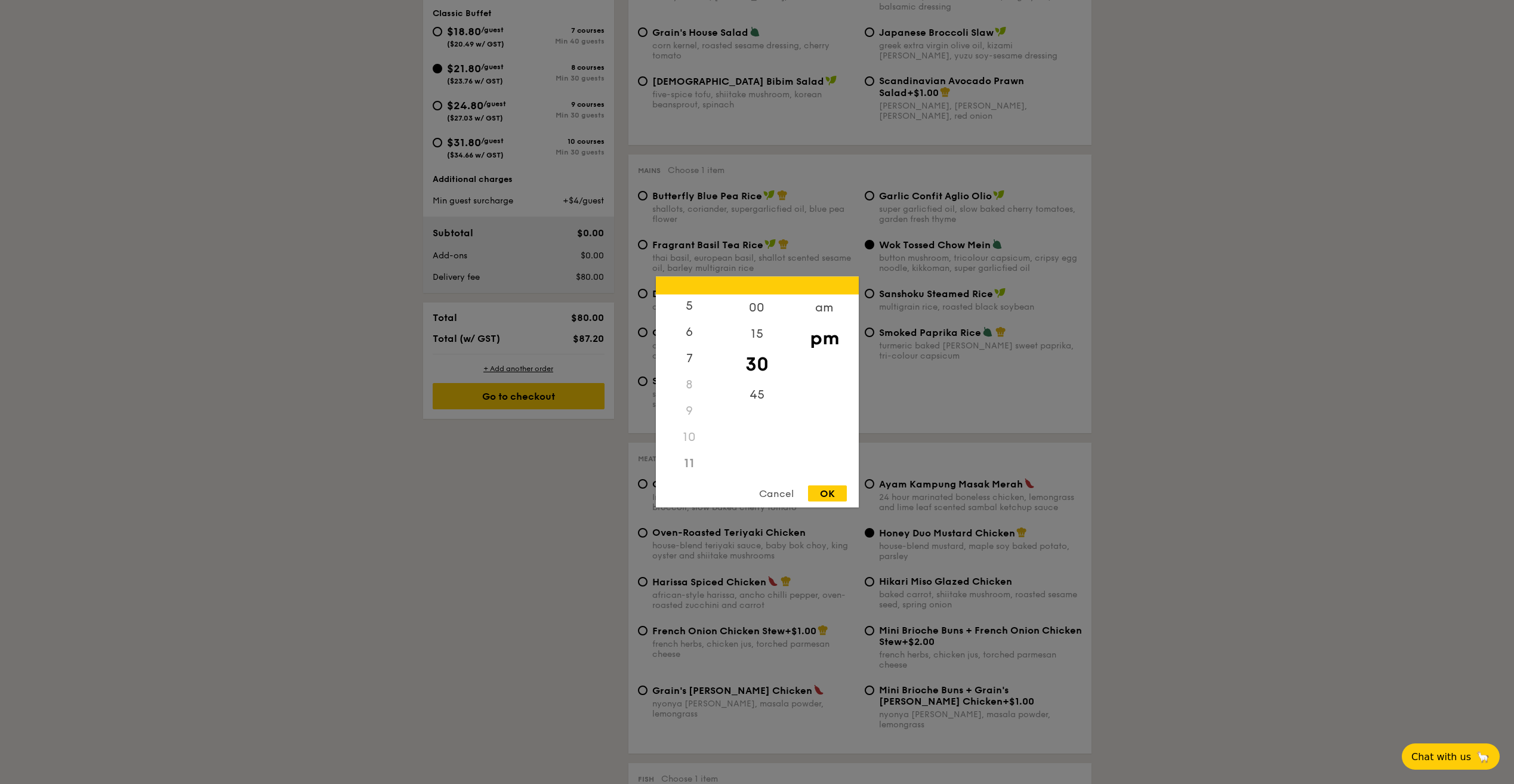
click at [691, 463] on div "11" at bounding box center [689, 464] width 67 height 27
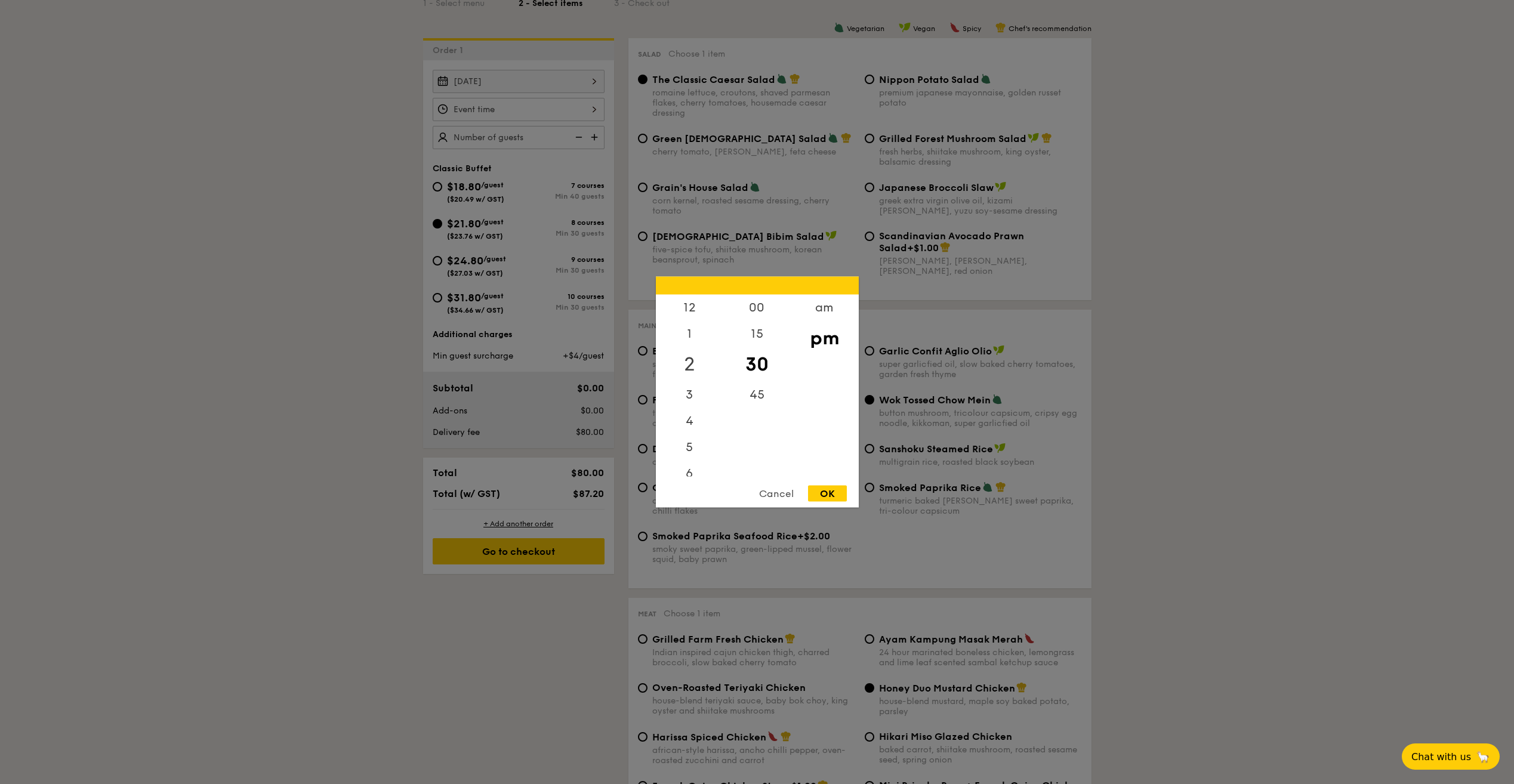
scroll to position [179, 0]
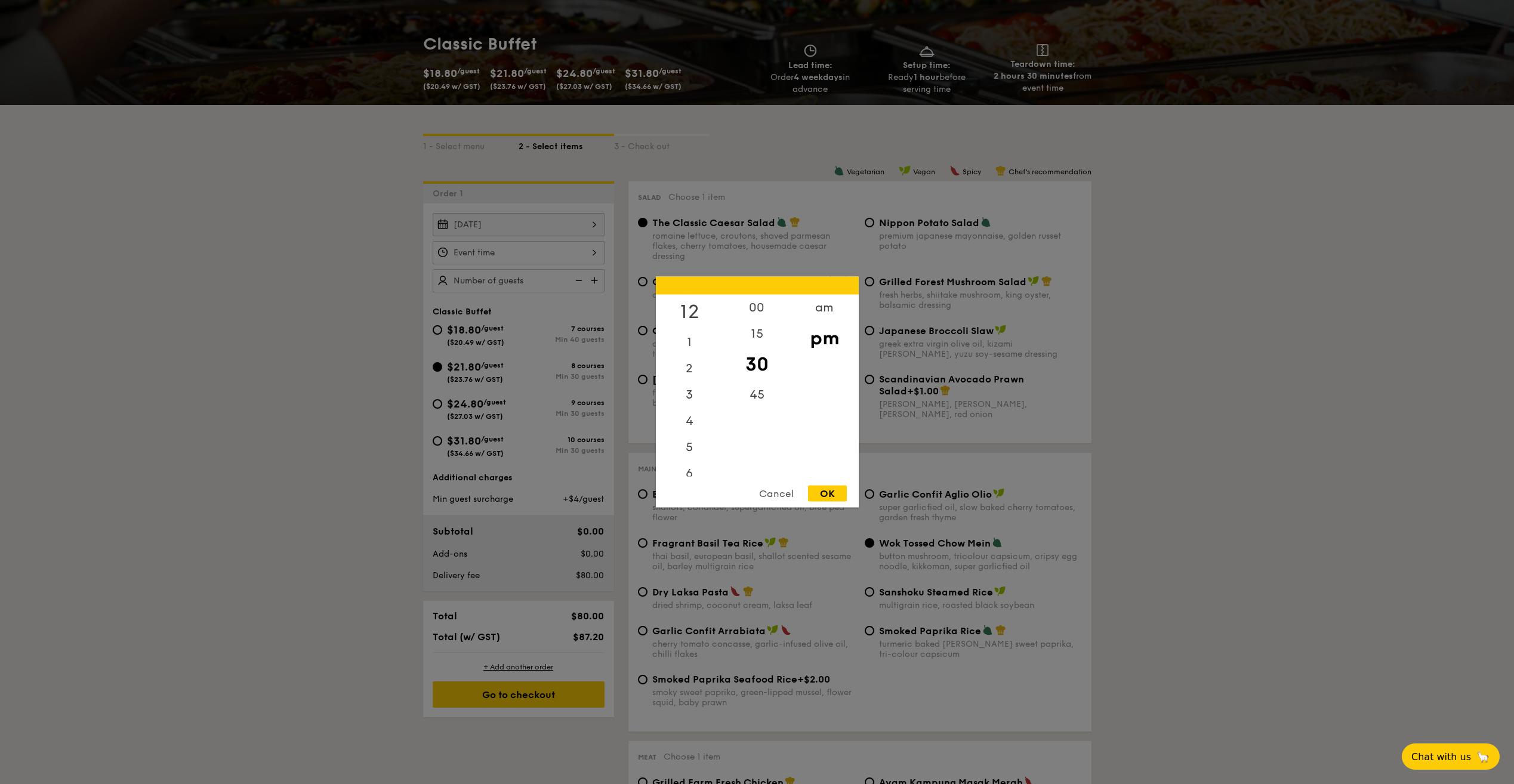
click at [687, 306] on div "12" at bounding box center [689, 312] width 67 height 35
click at [765, 309] on div "00" at bounding box center [756, 312] width 67 height 35
click at [748, 343] on div "15" at bounding box center [756, 346] width 67 height 35
click at [827, 492] on div "OK" at bounding box center [827, 494] width 39 height 16
type input "12:15PM"
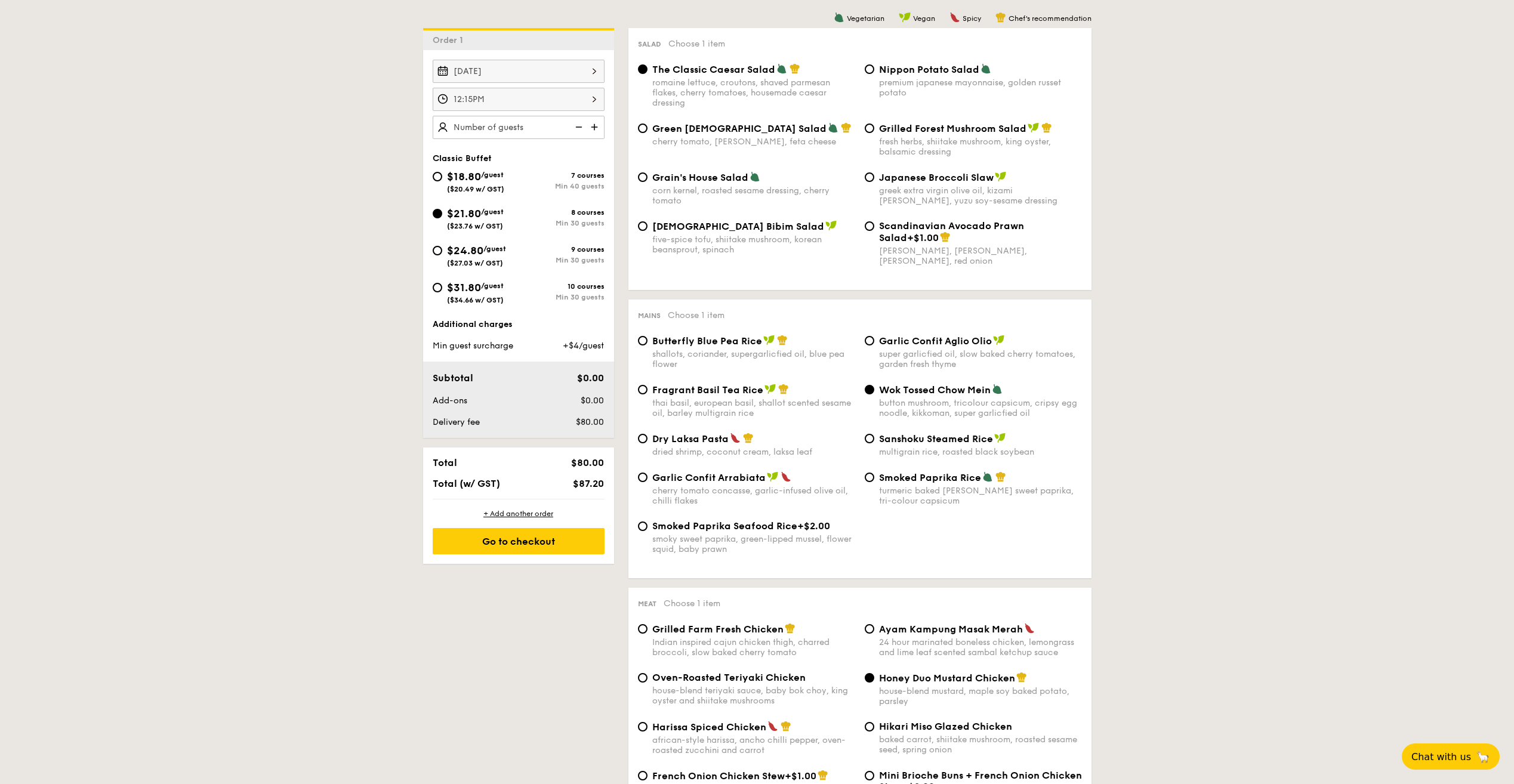
scroll to position [298, 0]
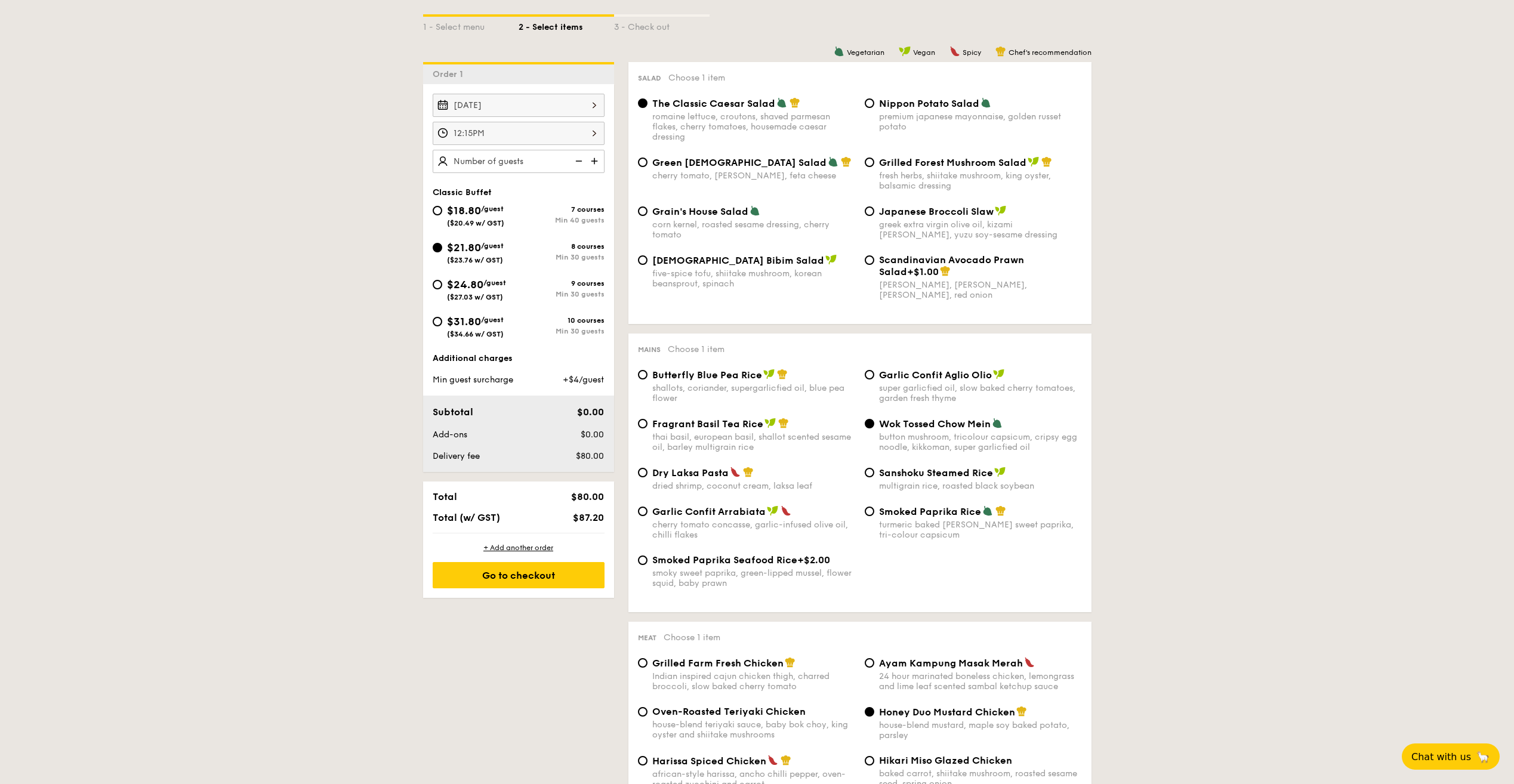
click at [536, 166] on input "text" at bounding box center [518, 162] width 172 height 24
type input "70 guests"
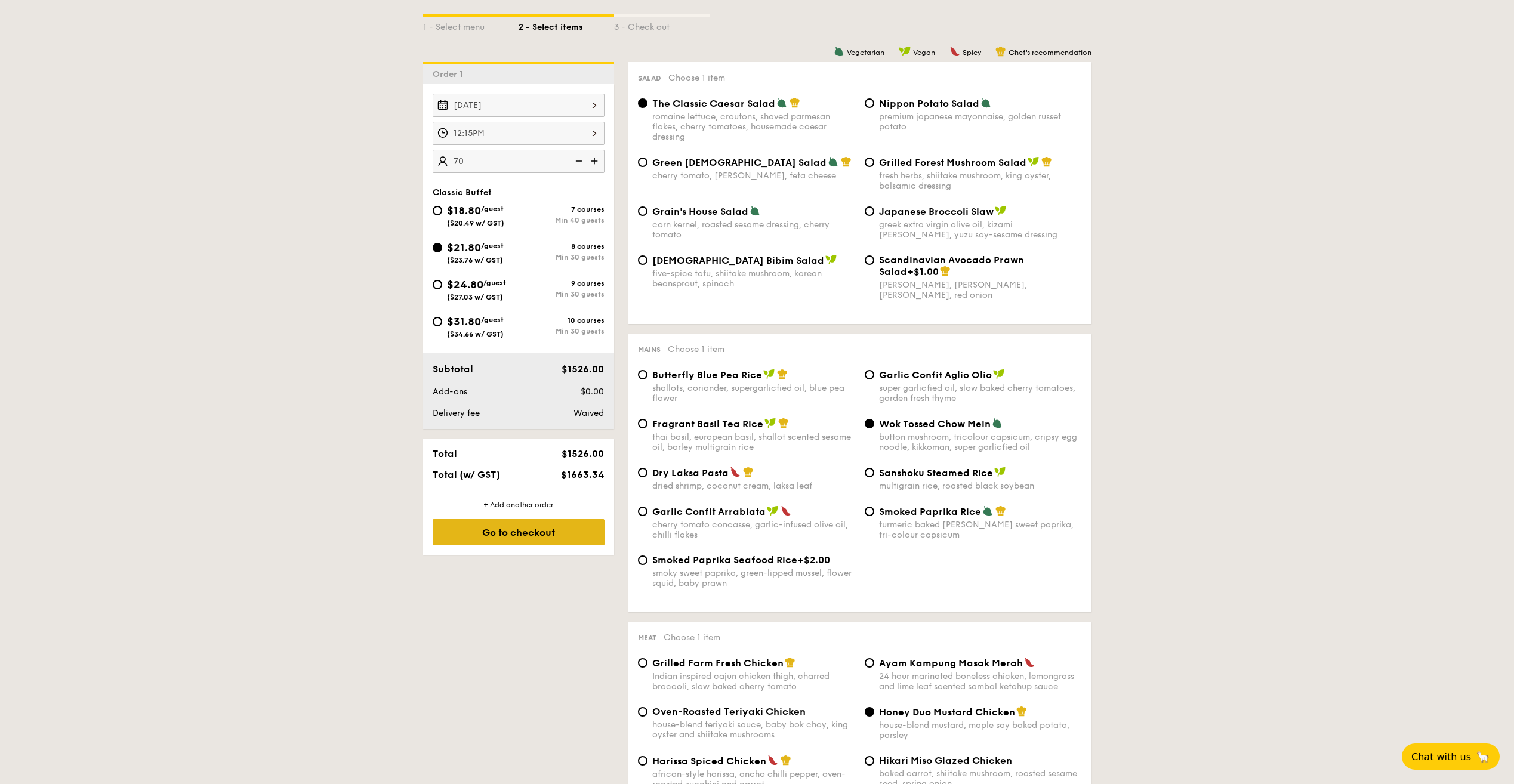
click at [541, 533] on div "Go to checkout" at bounding box center [518, 532] width 172 height 27
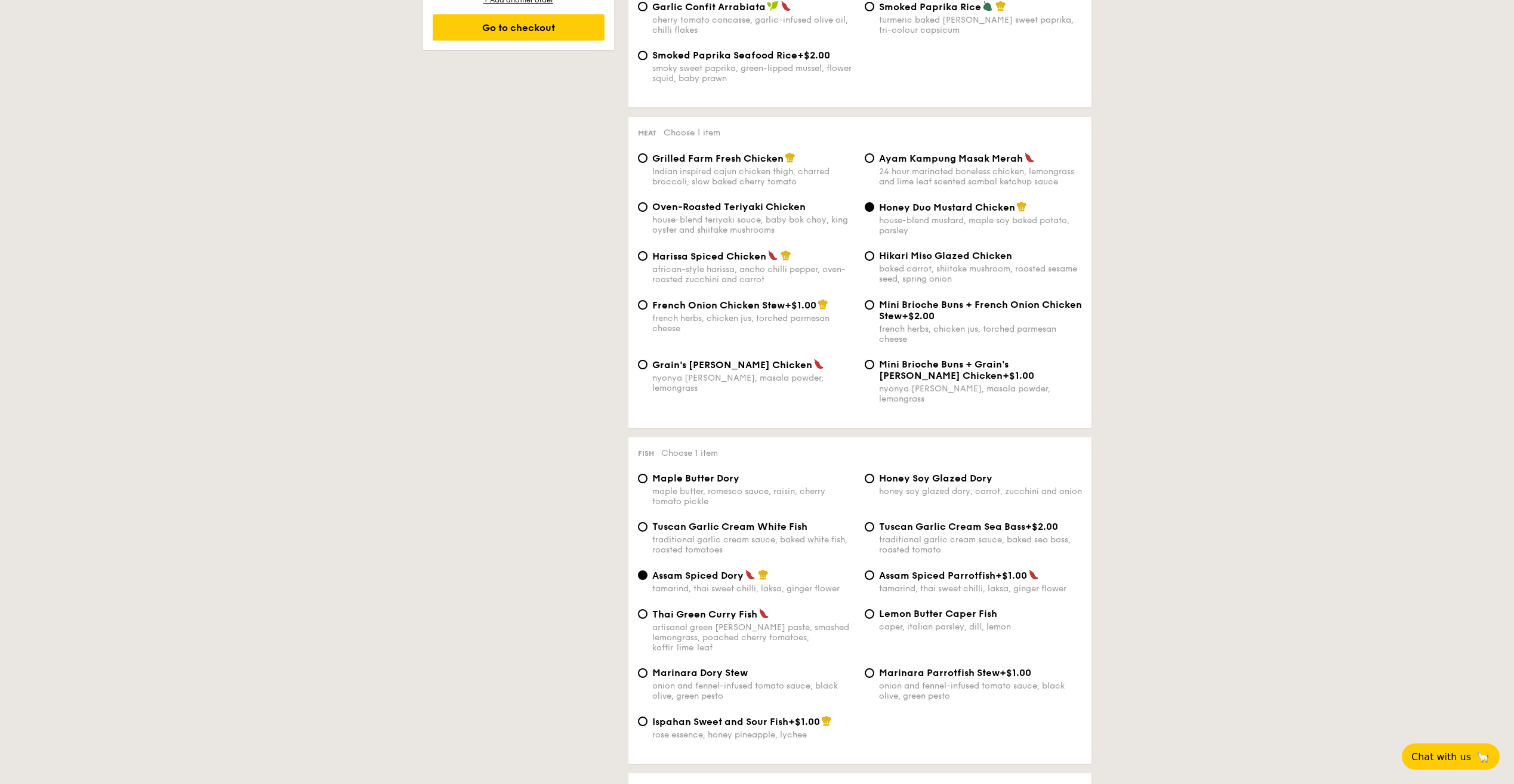
scroll to position [835, 0]
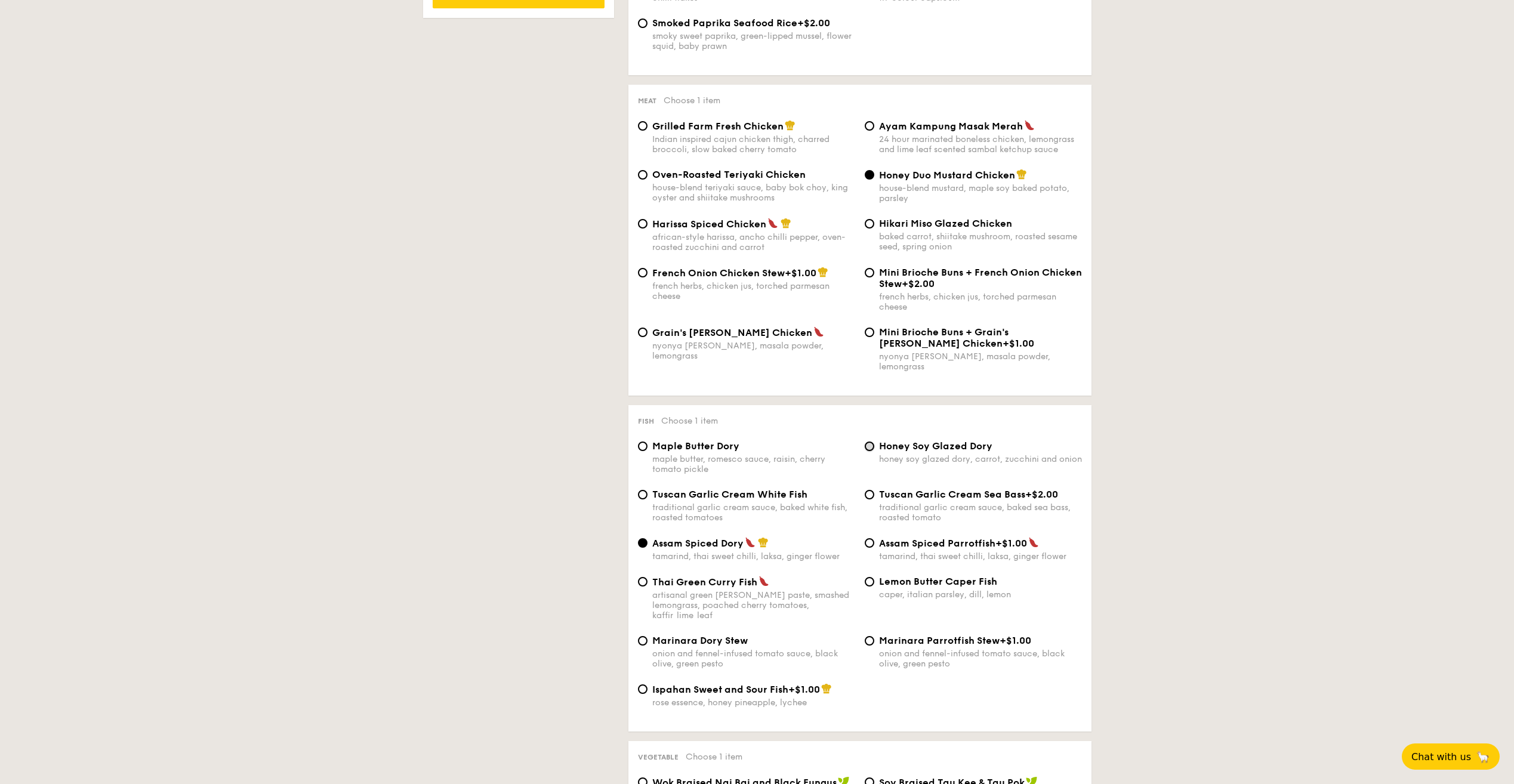
click at [869, 441] on input "Honey Soy Glazed Dory honey soy glazed dory, carrot, zucchini and onion" at bounding box center [869, 446] width 10 height 10
radio input "true"
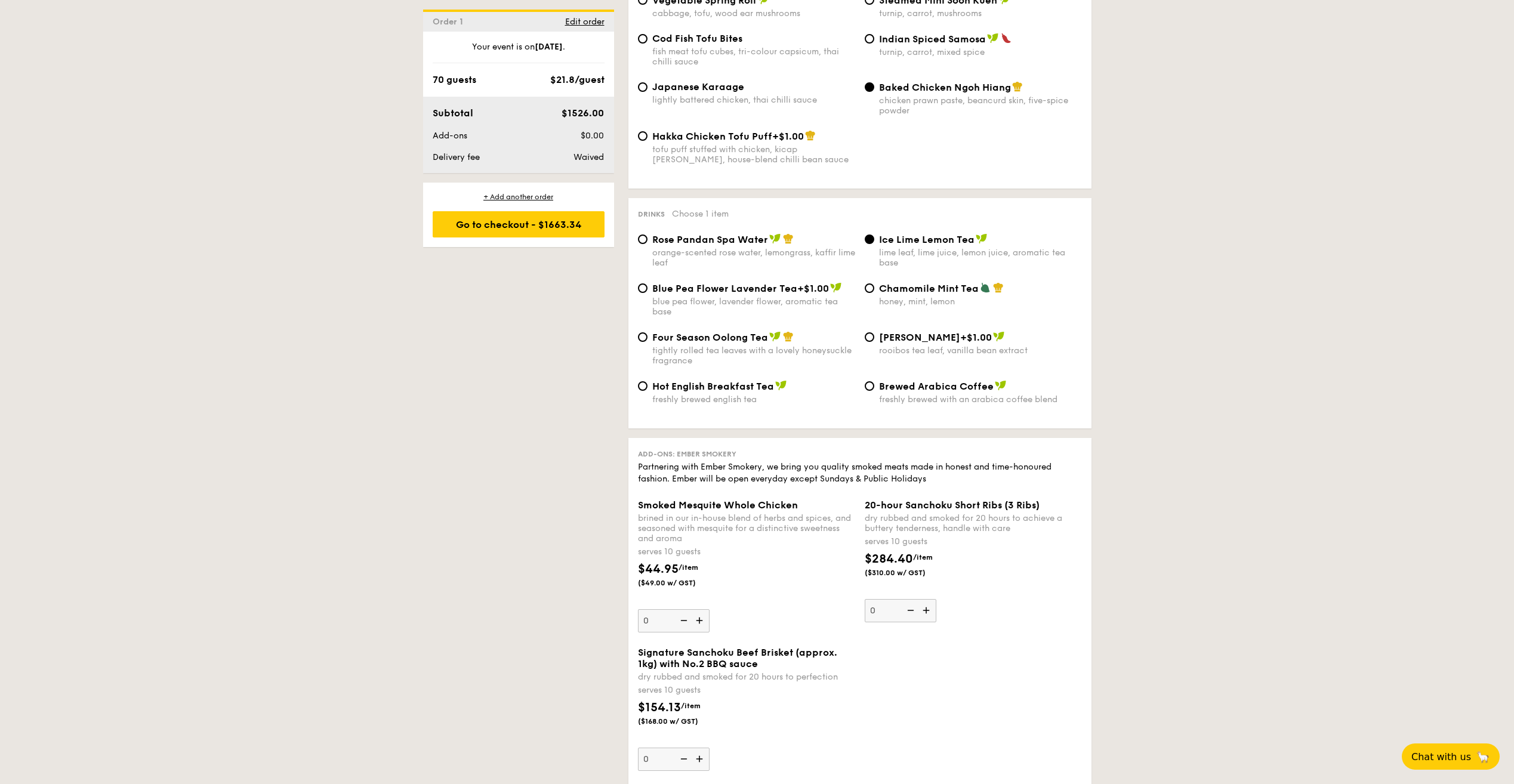
scroll to position [2142, 0]
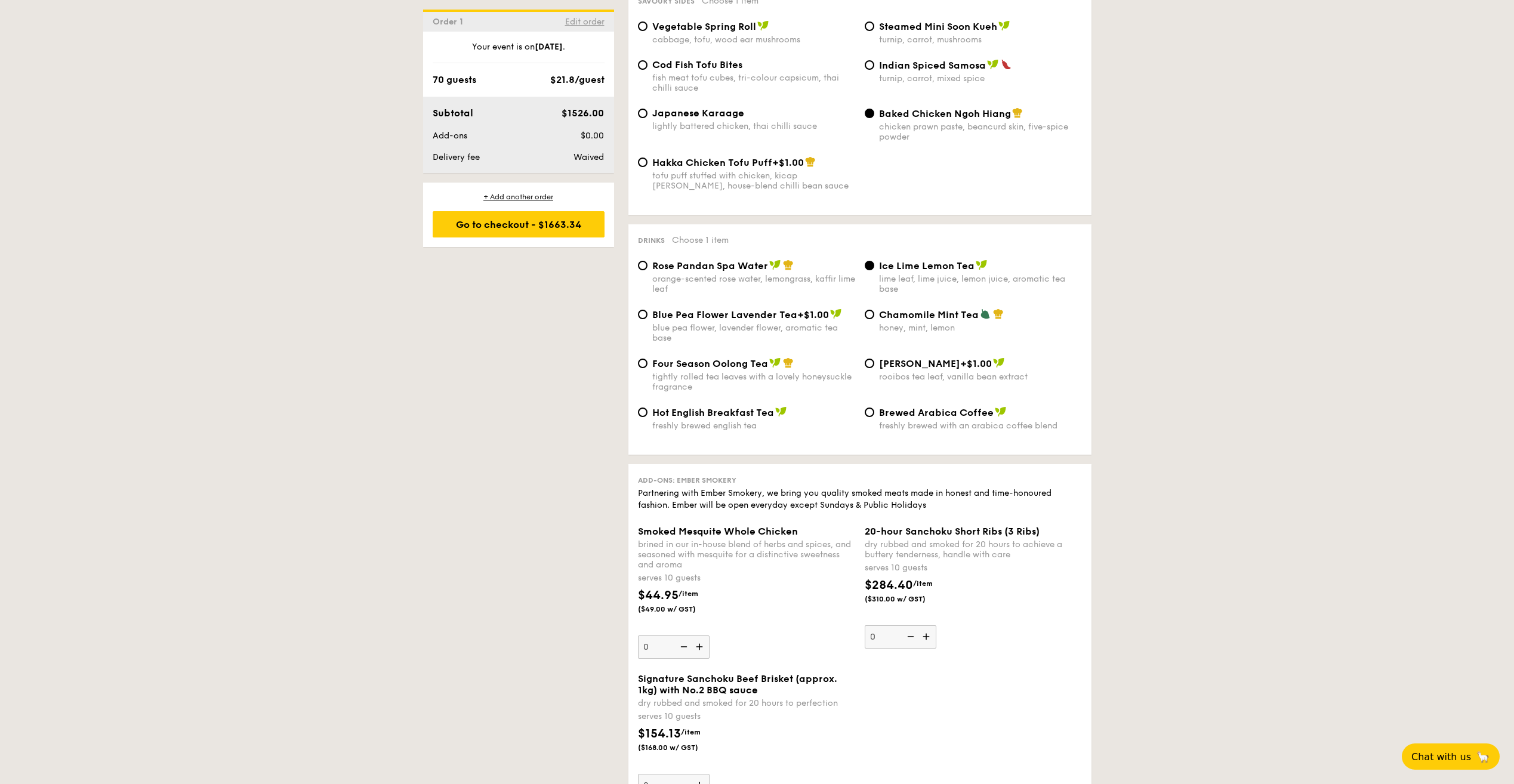
click at [580, 24] on span "Edit order" at bounding box center [584, 22] width 39 height 10
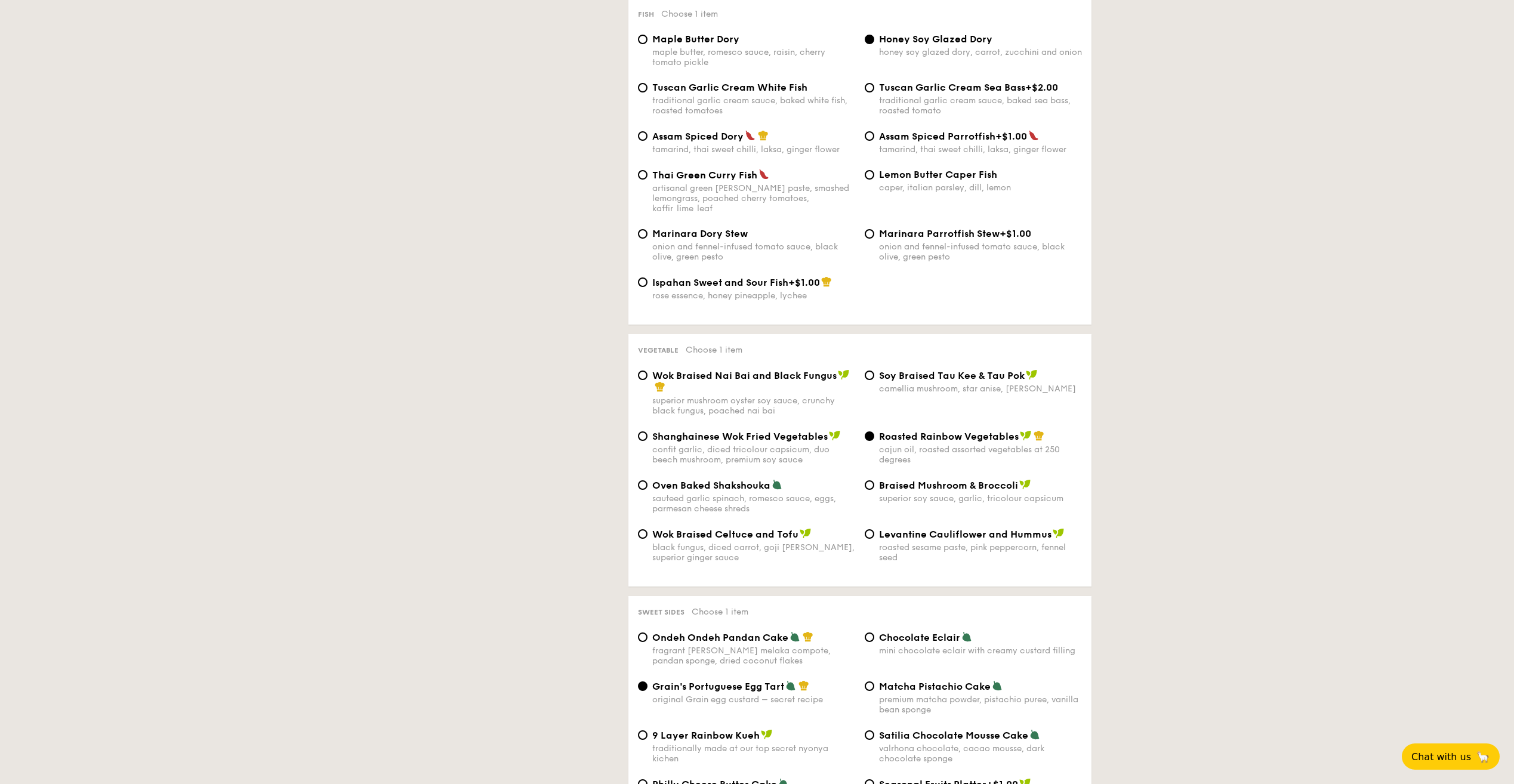
scroll to position [343, 0]
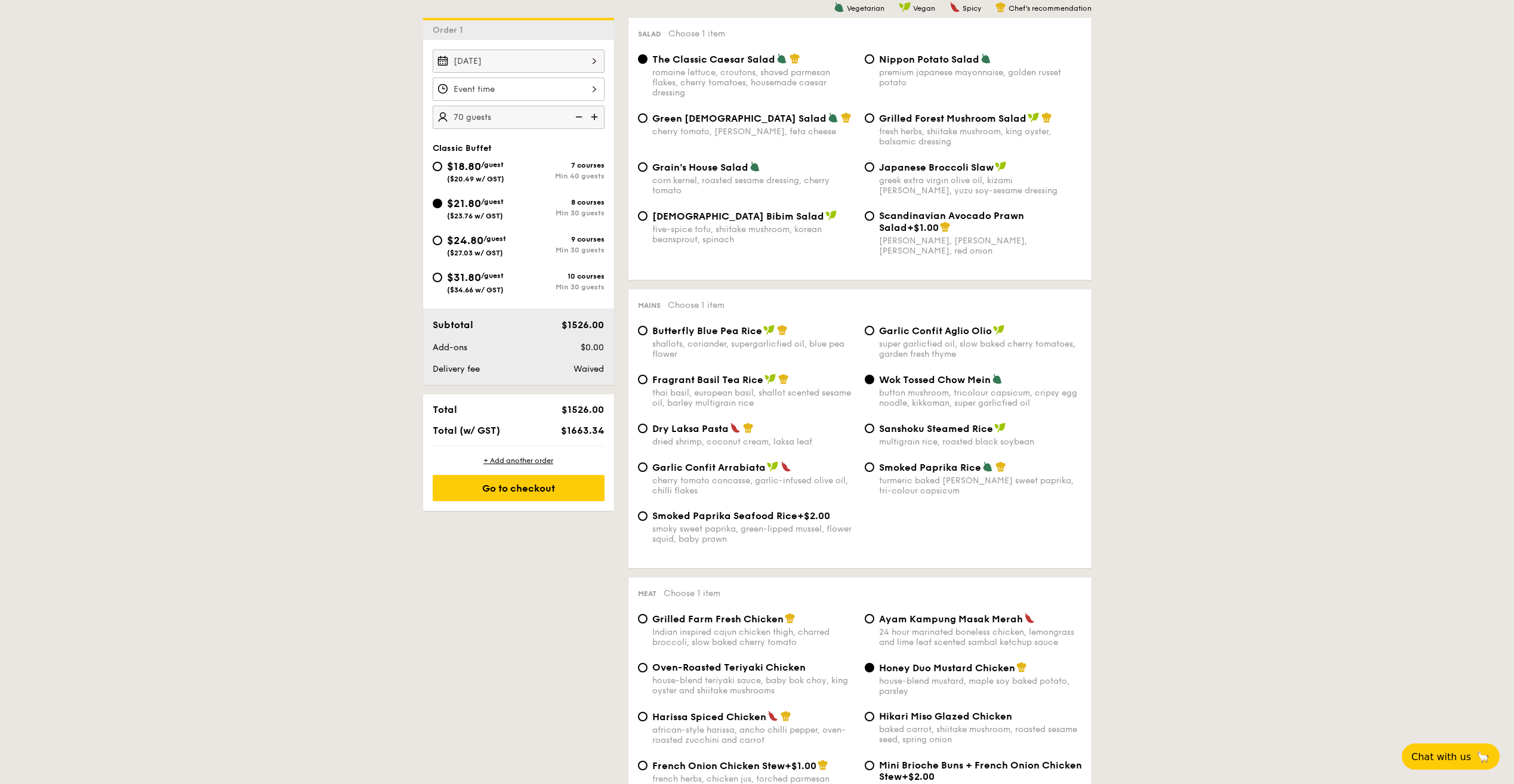
click at [554, 86] on input "Smoked Mesquite Whole Chicken brined in our in-house blend of herbs and spices,…" at bounding box center [518, 89] width 172 height 24
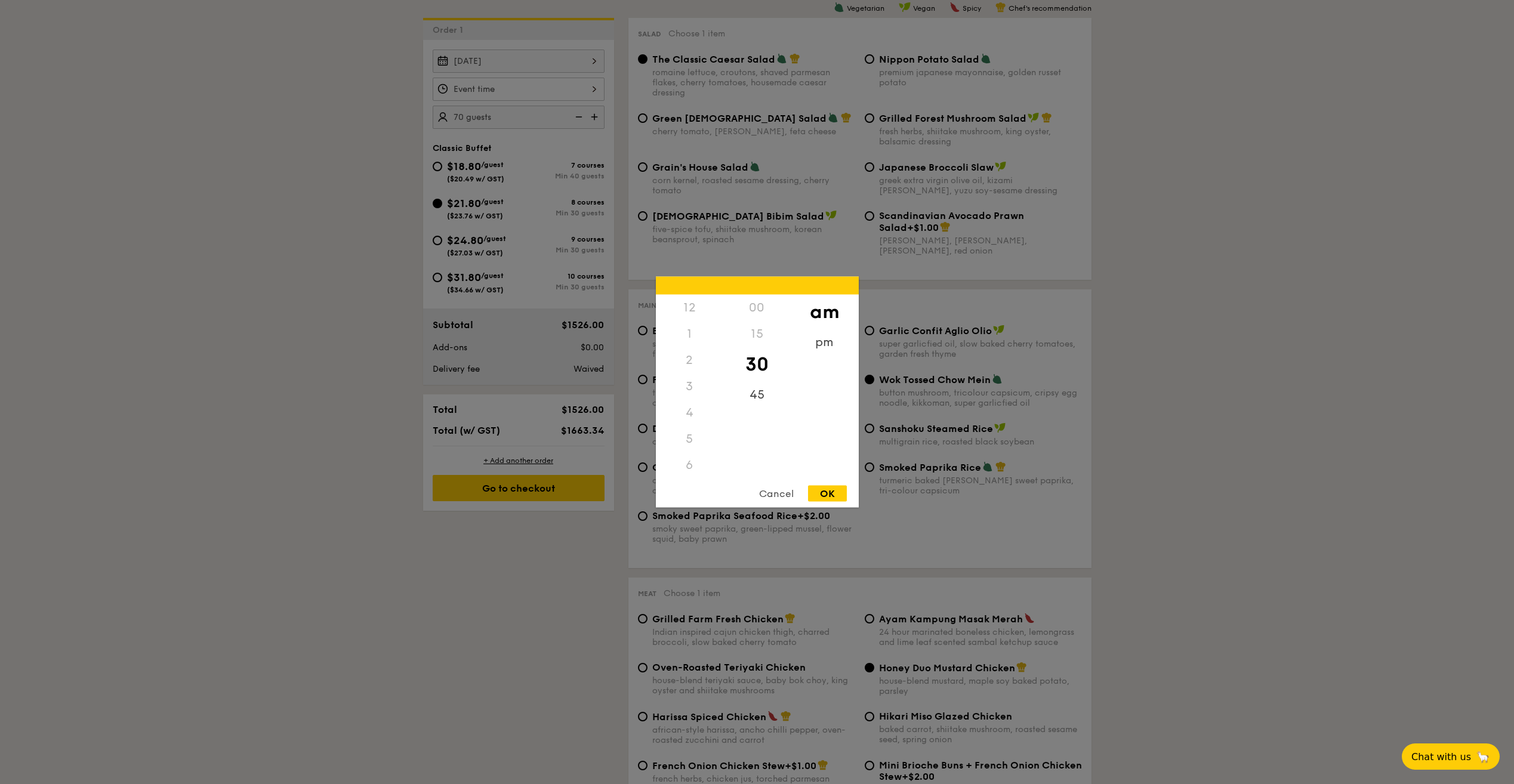
scroll to position [131, 0]
click at [818, 348] on div "pm" at bounding box center [824, 346] width 67 height 35
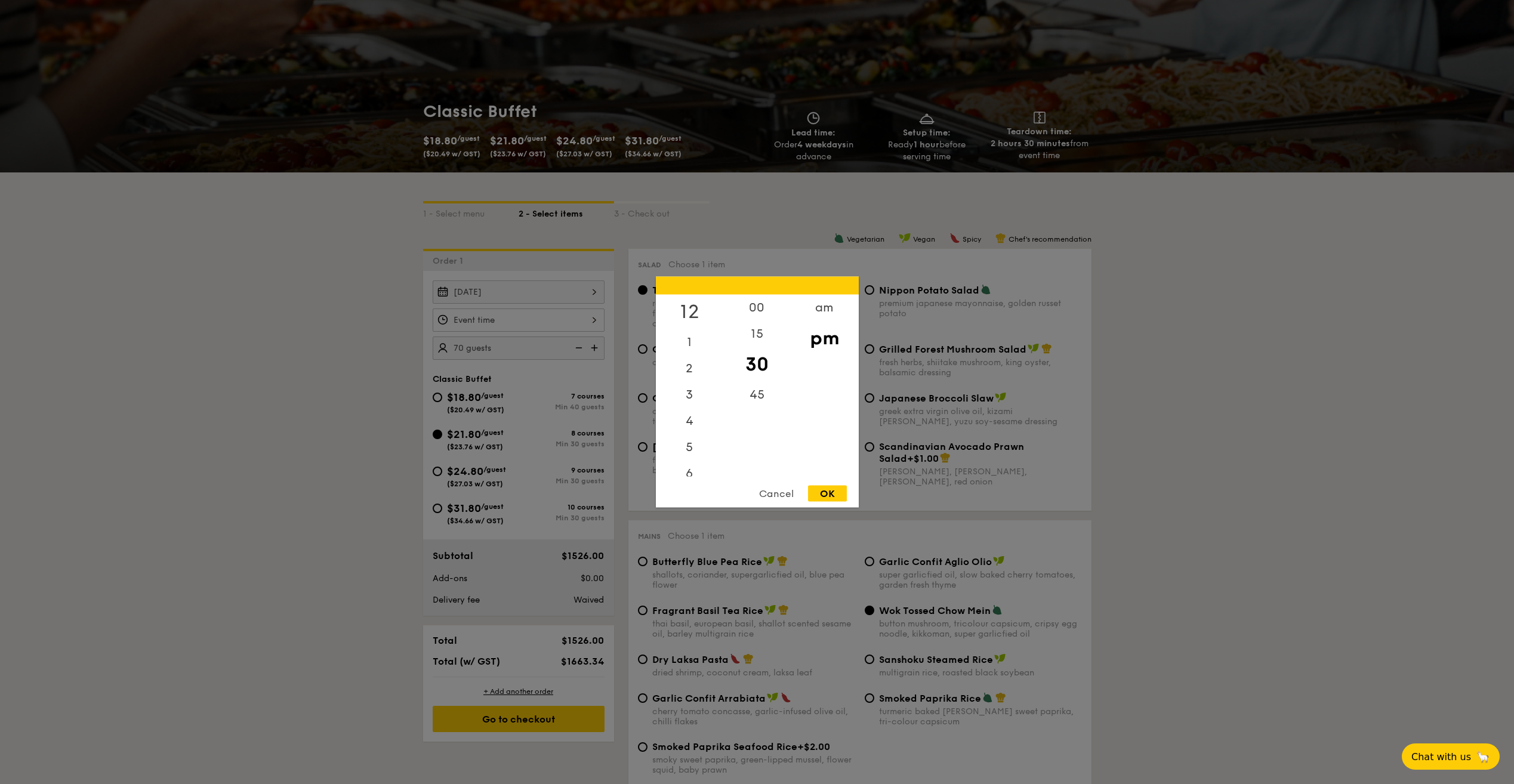
scroll to position [0, 0]
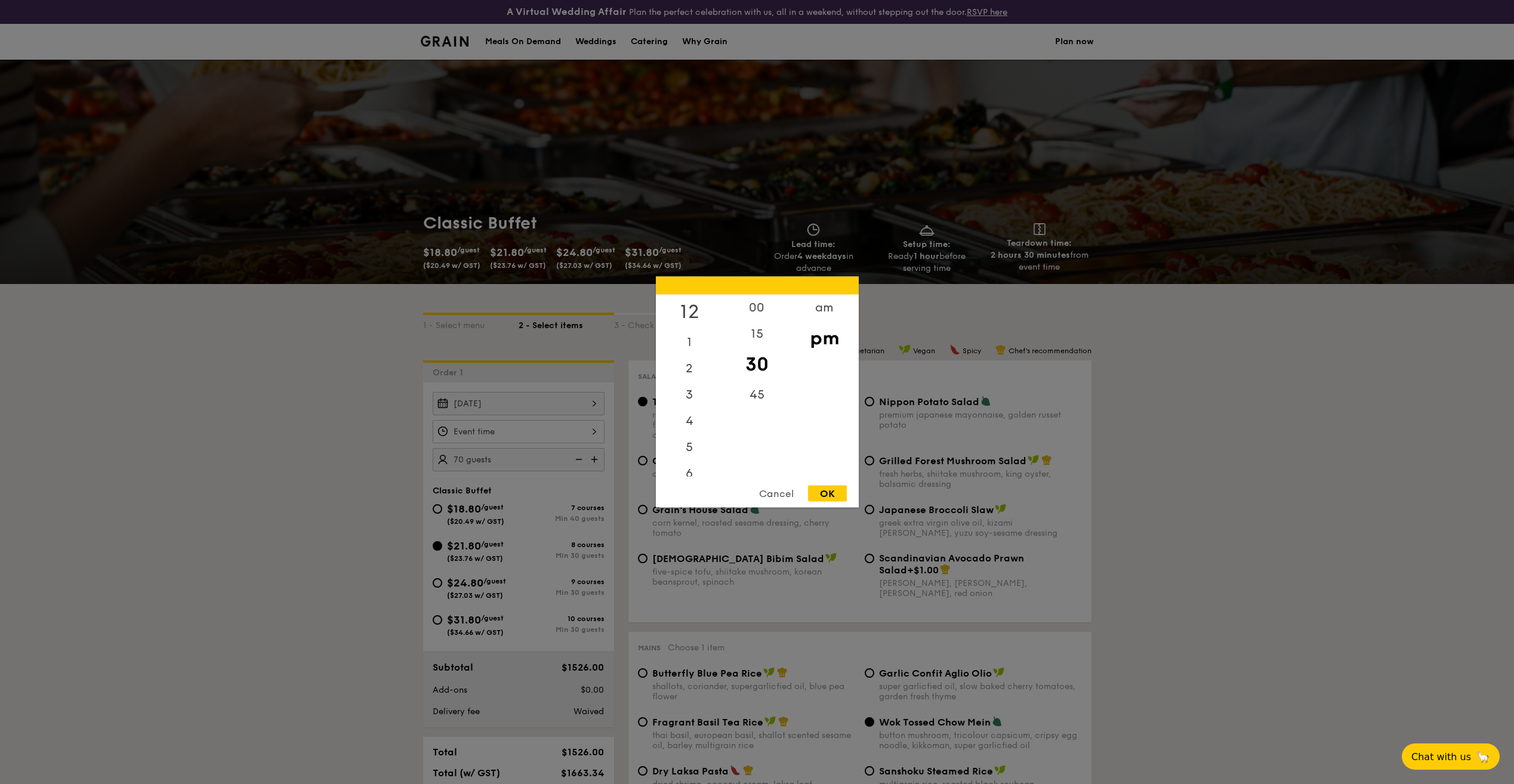
click at [694, 312] on div "12" at bounding box center [689, 312] width 67 height 35
click at [754, 332] on div "15" at bounding box center [756, 338] width 67 height 35
click at [762, 309] on div "00" at bounding box center [756, 312] width 67 height 35
click at [835, 494] on div "OK" at bounding box center [827, 494] width 39 height 16
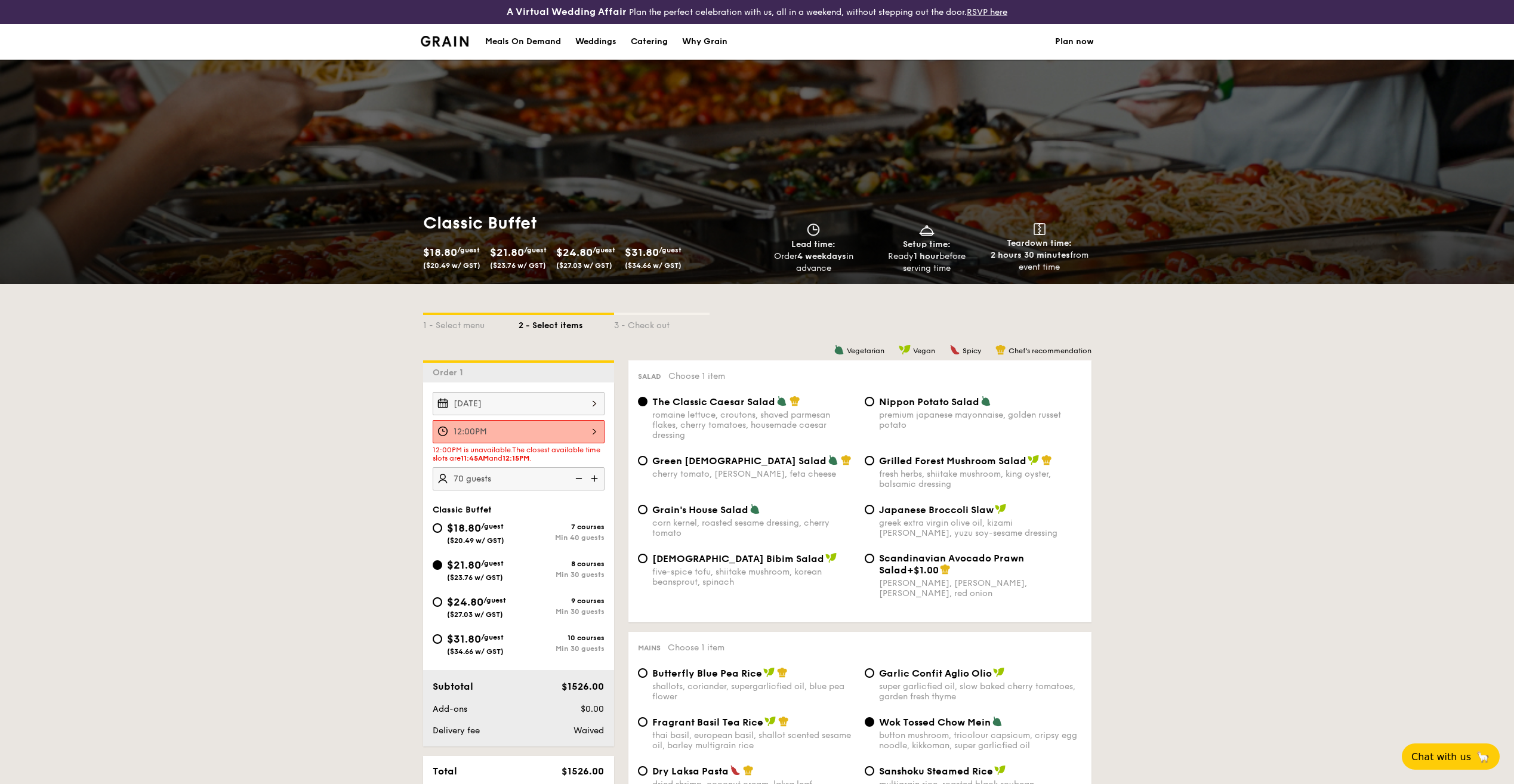
click at [591, 434] on input "12:00PM" at bounding box center [518, 432] width 172 height 24
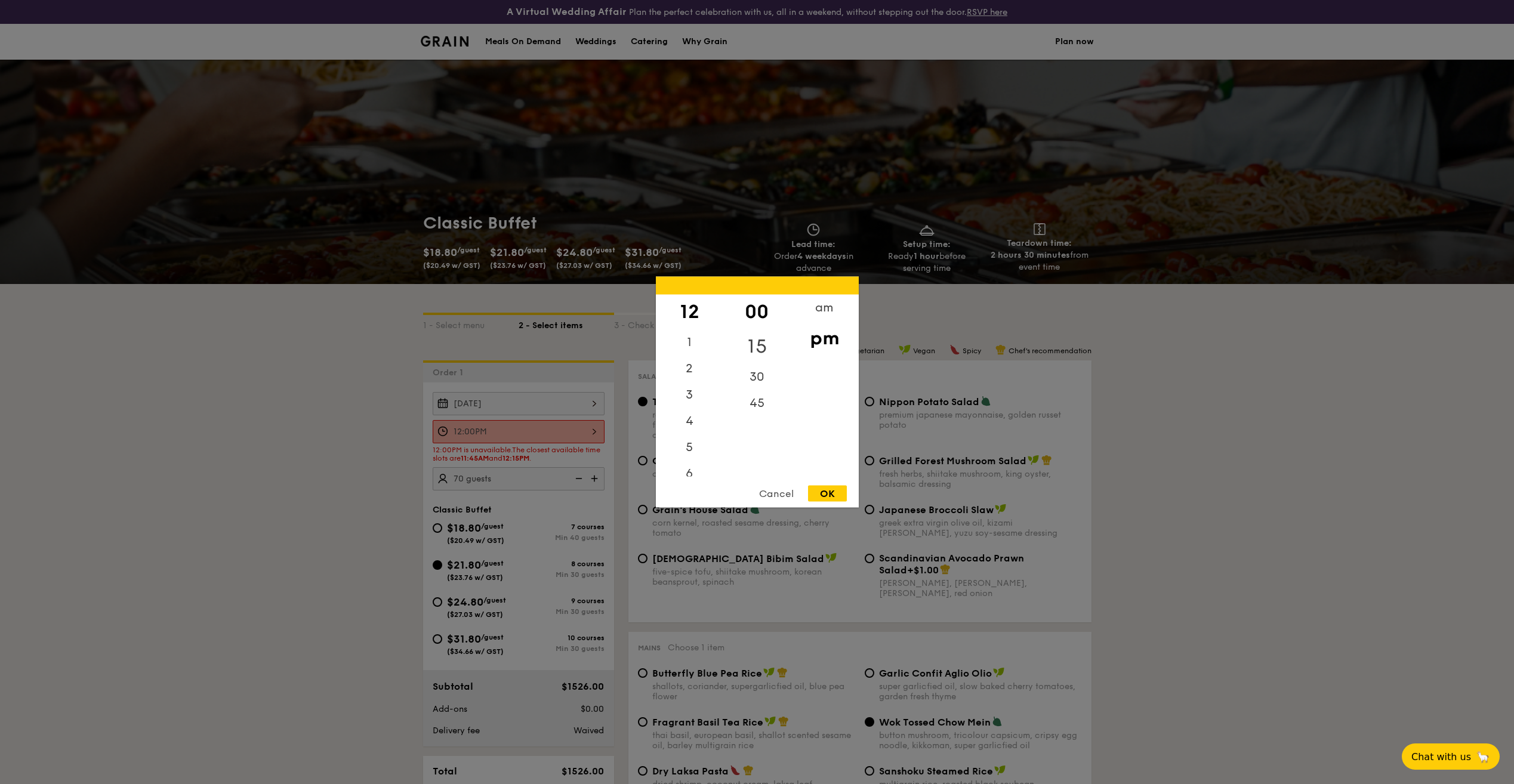
click at [756, 346] on div "15" at bounding box center [756, 346] width 67 height 35
click at [840, 492] on div "OK" at bounding box center [827, 494] width 39 height 16
type input "12:15PM"
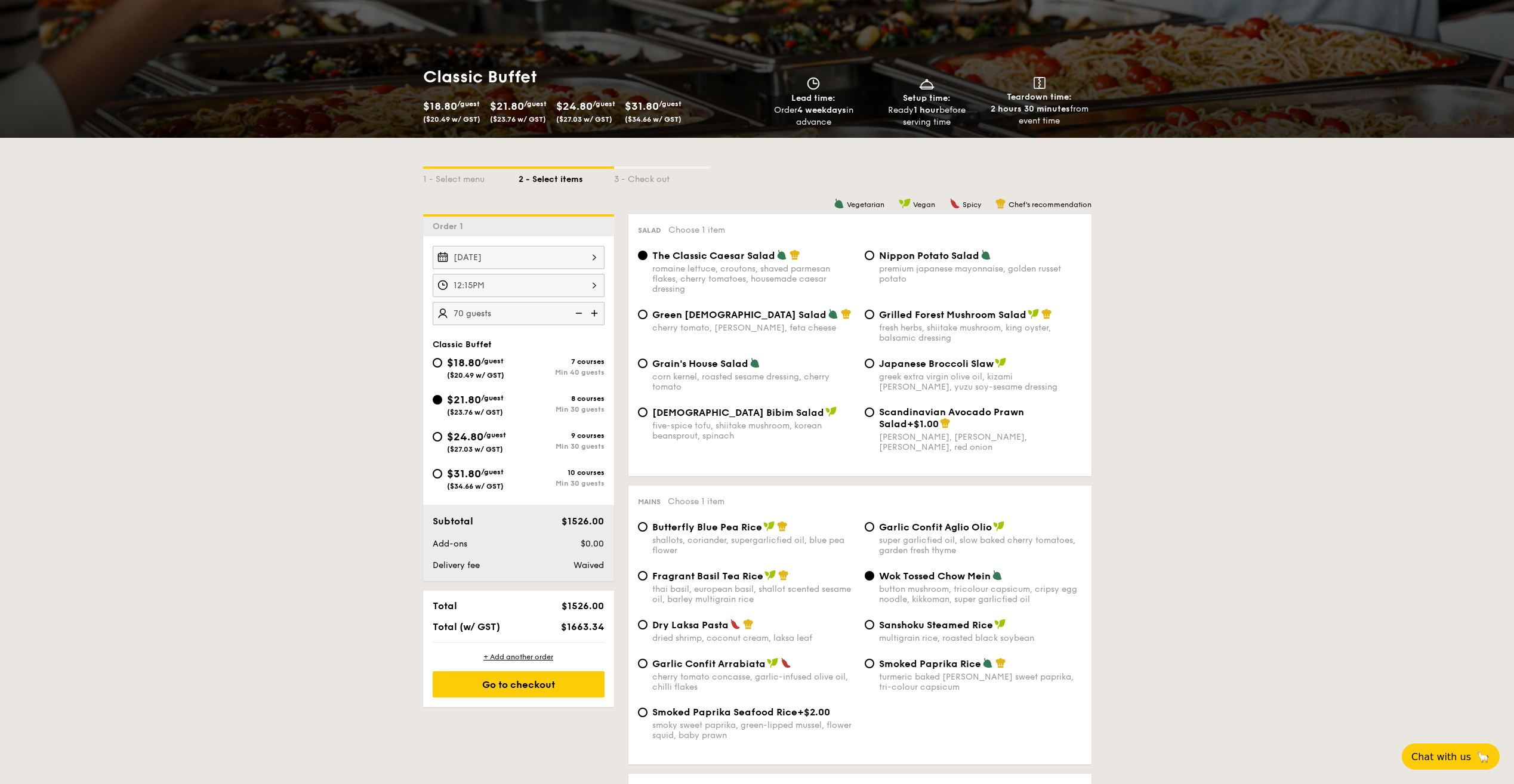
scroll to position [238, 0]
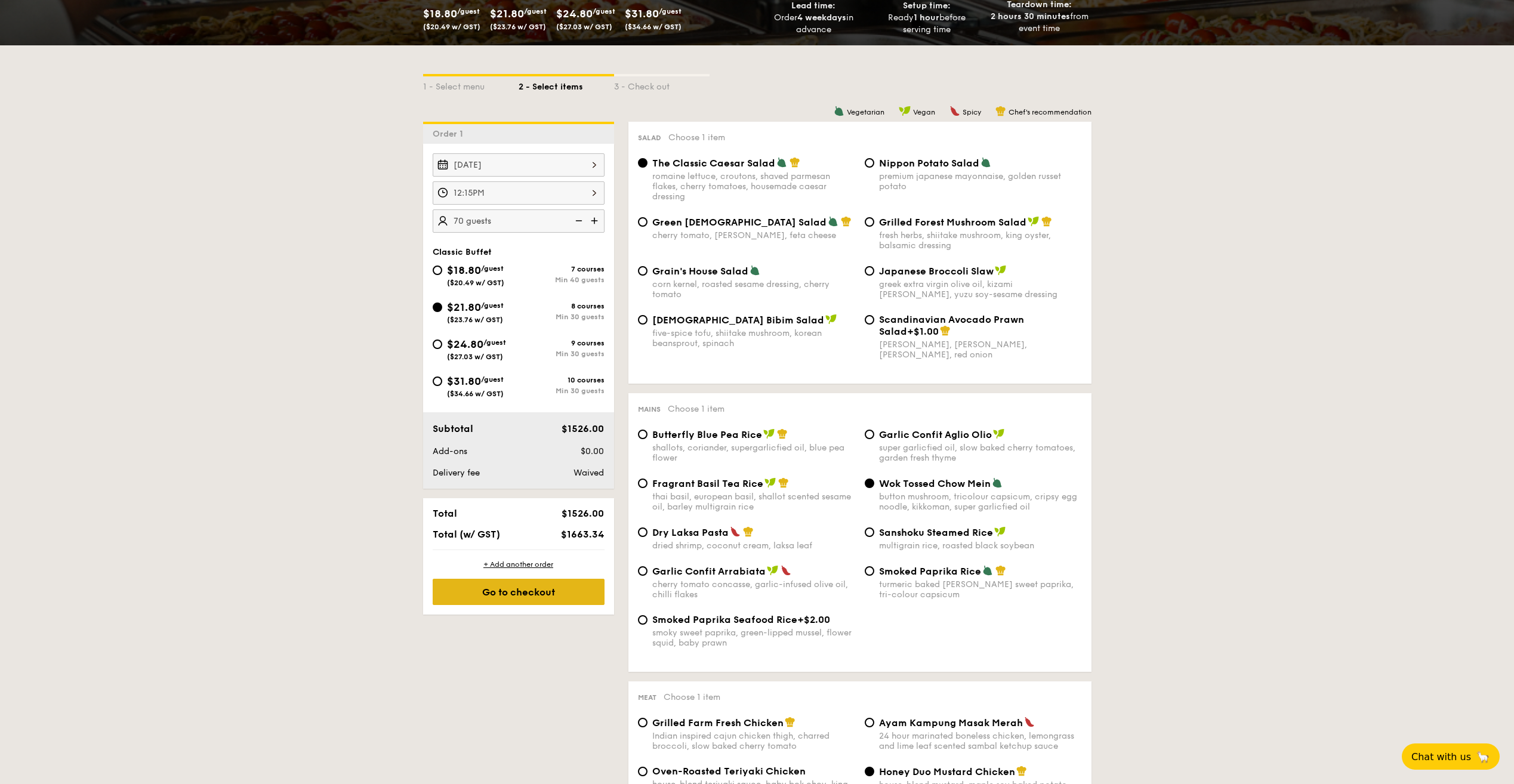
click at [532, 596] on div "Go to checkout" at bounding box center [518, 592] width 172 height 27
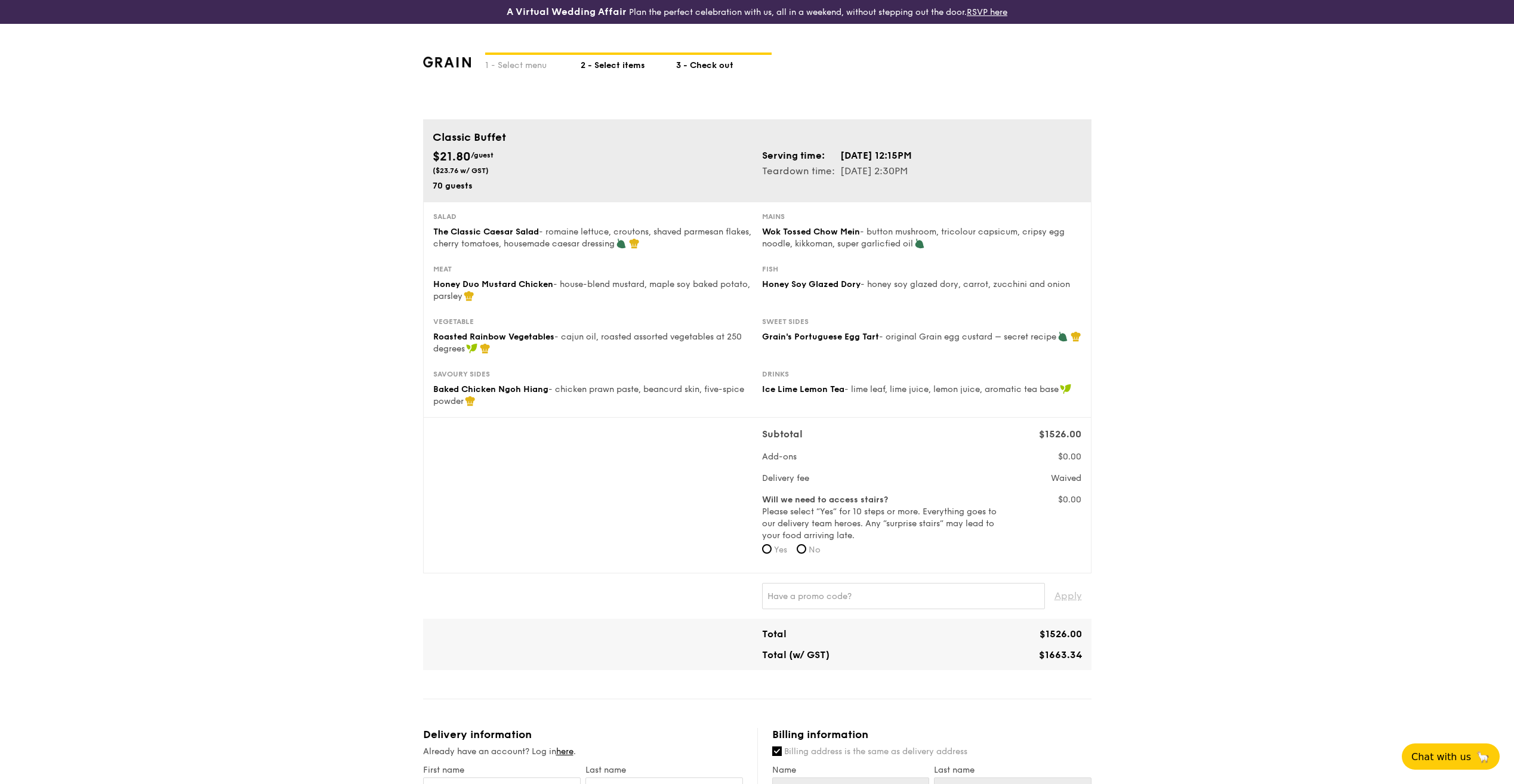
click at [635, 62] on div "2 - Select items" at bounding box center [628, 63] width 95 height 17
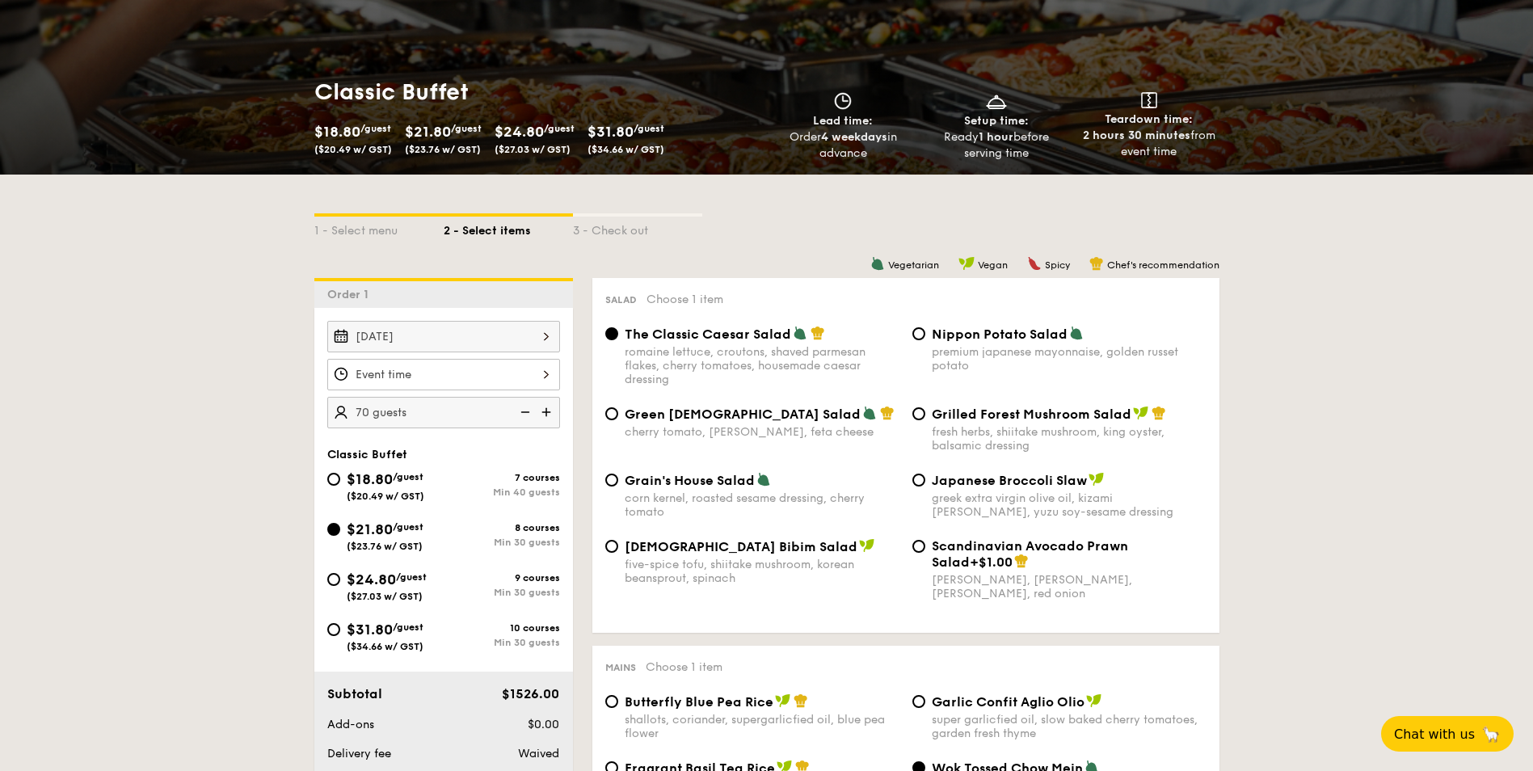
scroll to position [323, 0]
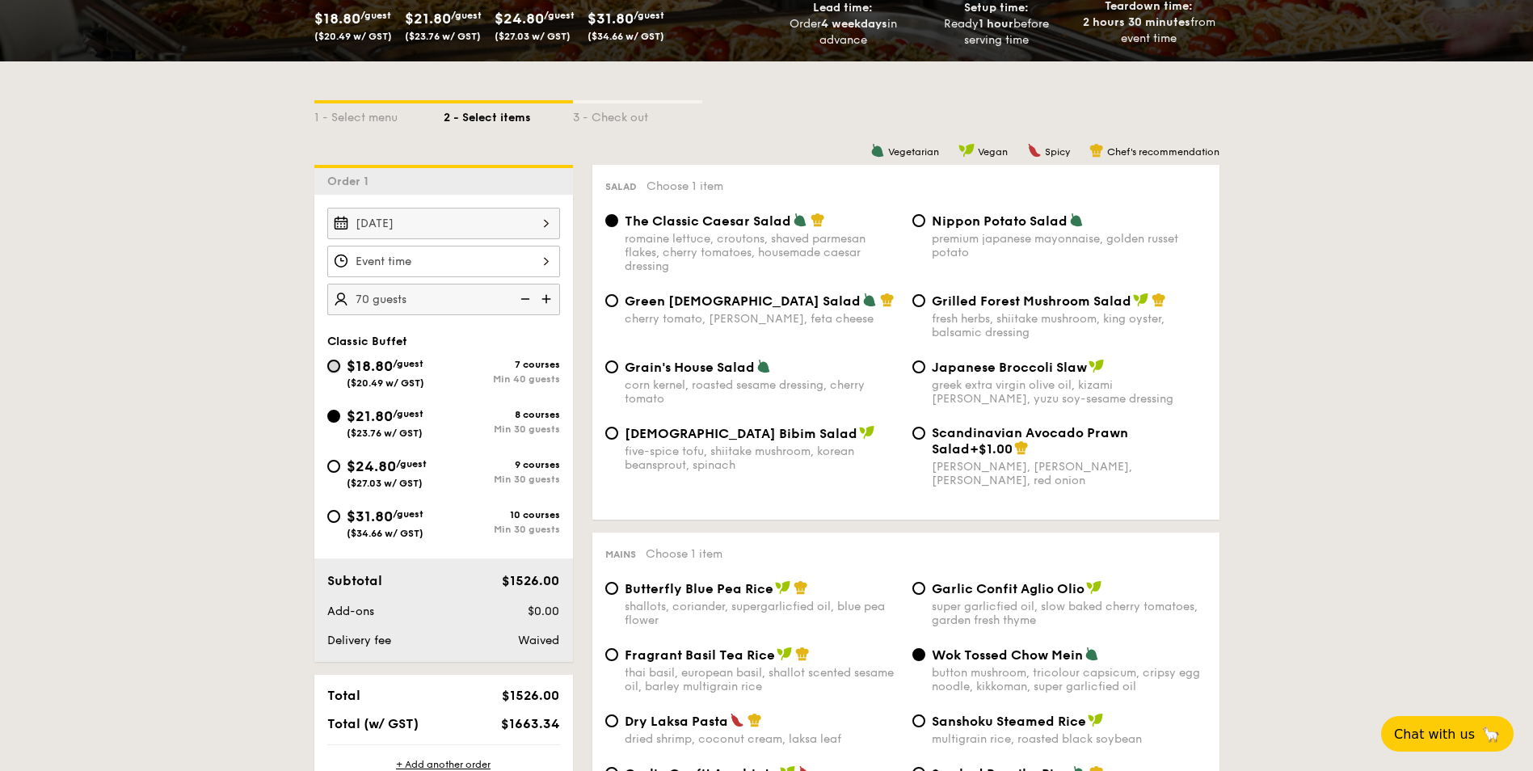
click at [330, 368] on input "$18.80 /guest ($20.49 w/ GST) 7 courses Min 40 guests" at bounding box center [333, 366] width 13 height 13
radio input "true"
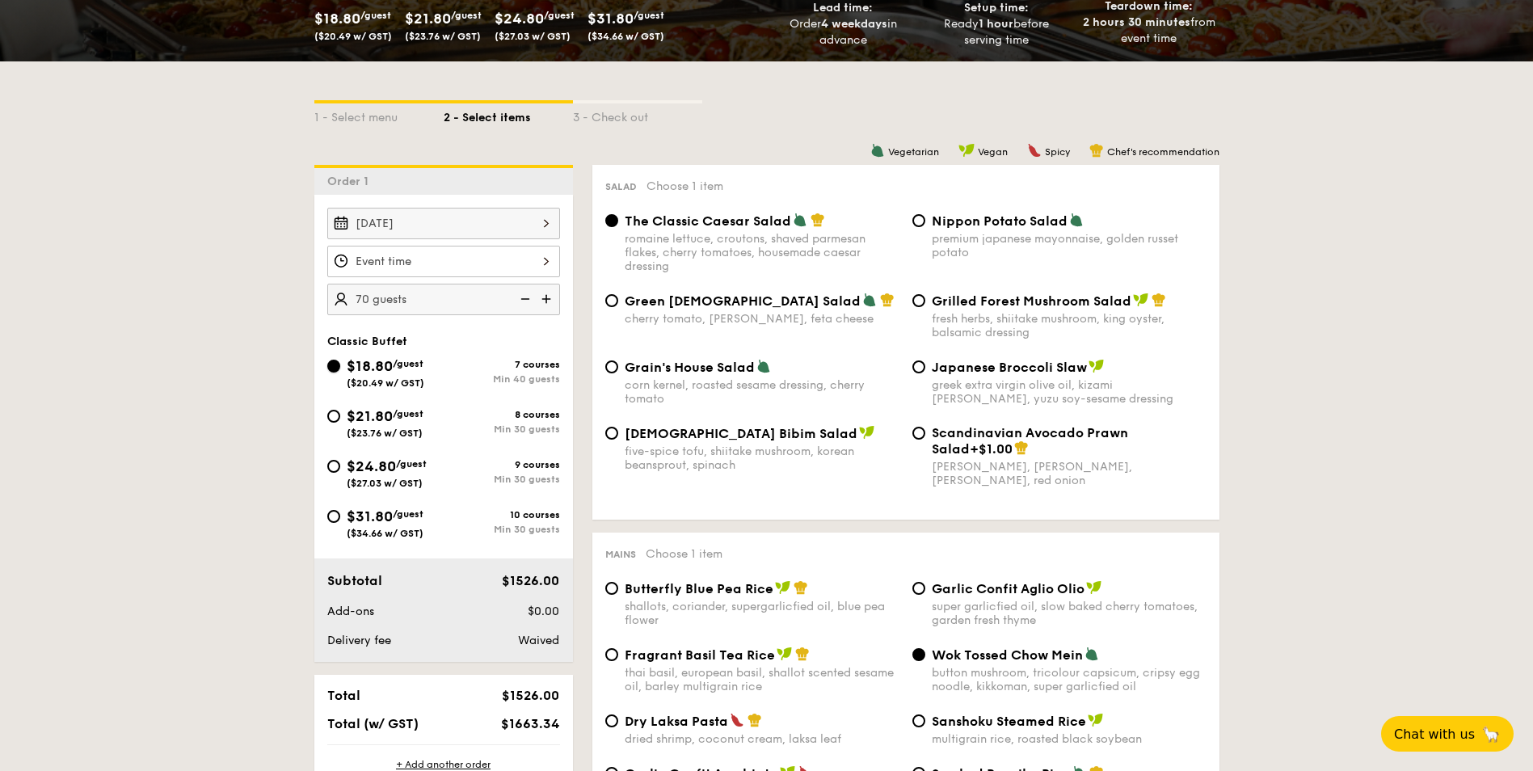
radio input "true"
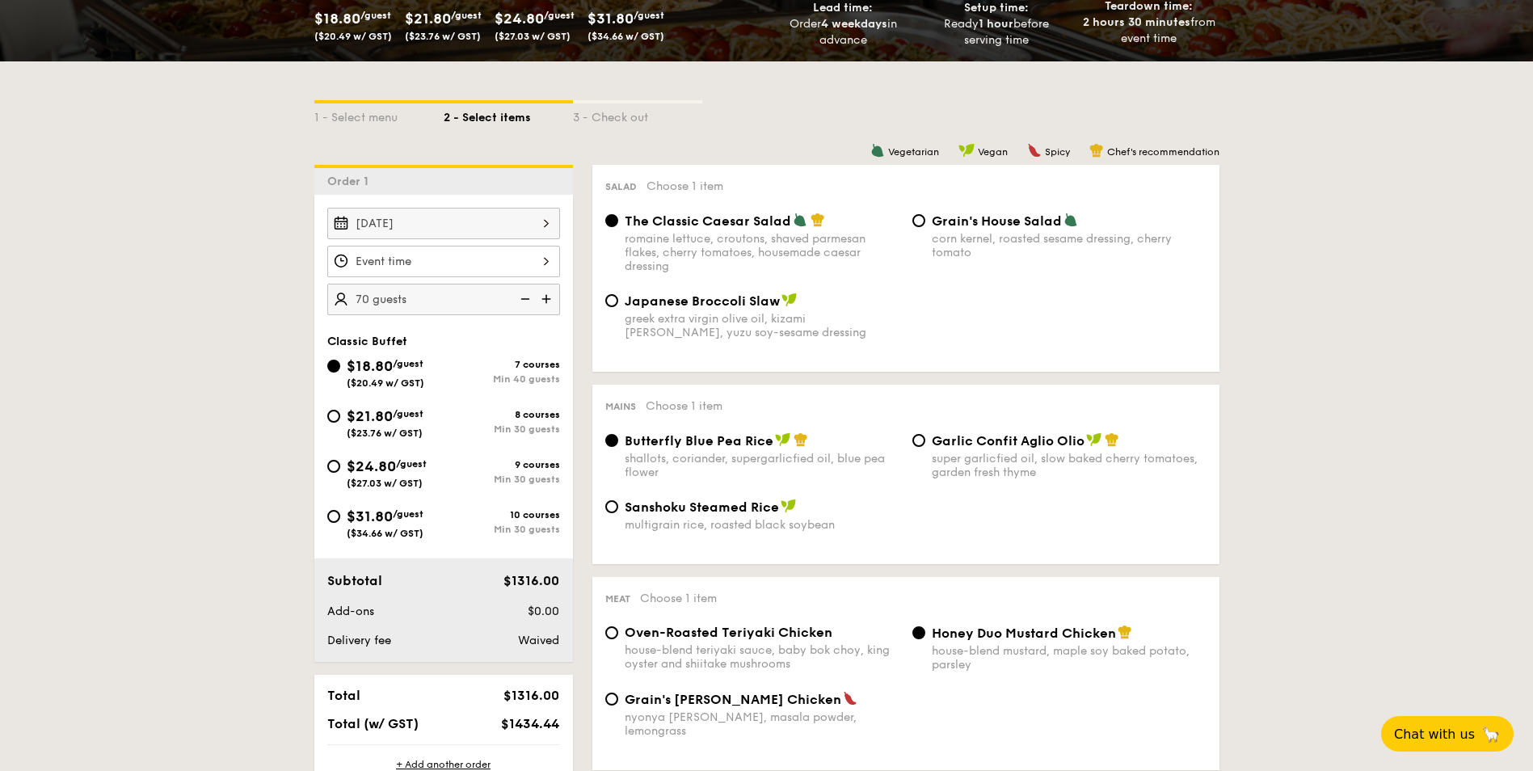
click at [385, 417] on span "$21.80" at bounding box center [370, 416] width 46 height 18
click at [340, 417] on input "$21.80 /guest ($23.76 w/ GST) 8 courses Min 30 guests" at bounding box center [333, 416] width 13 height 13
radio input "true"
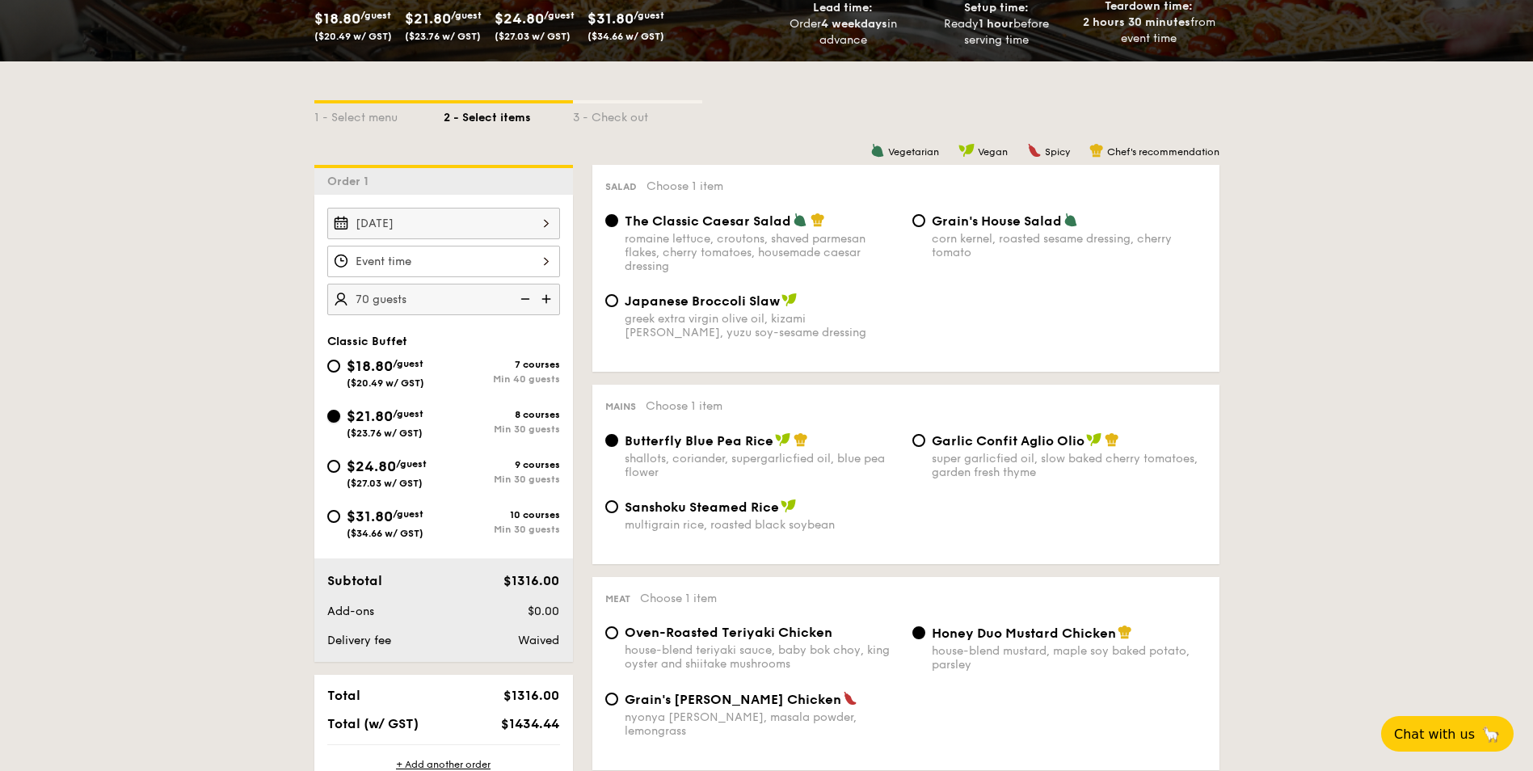
radio input "true"
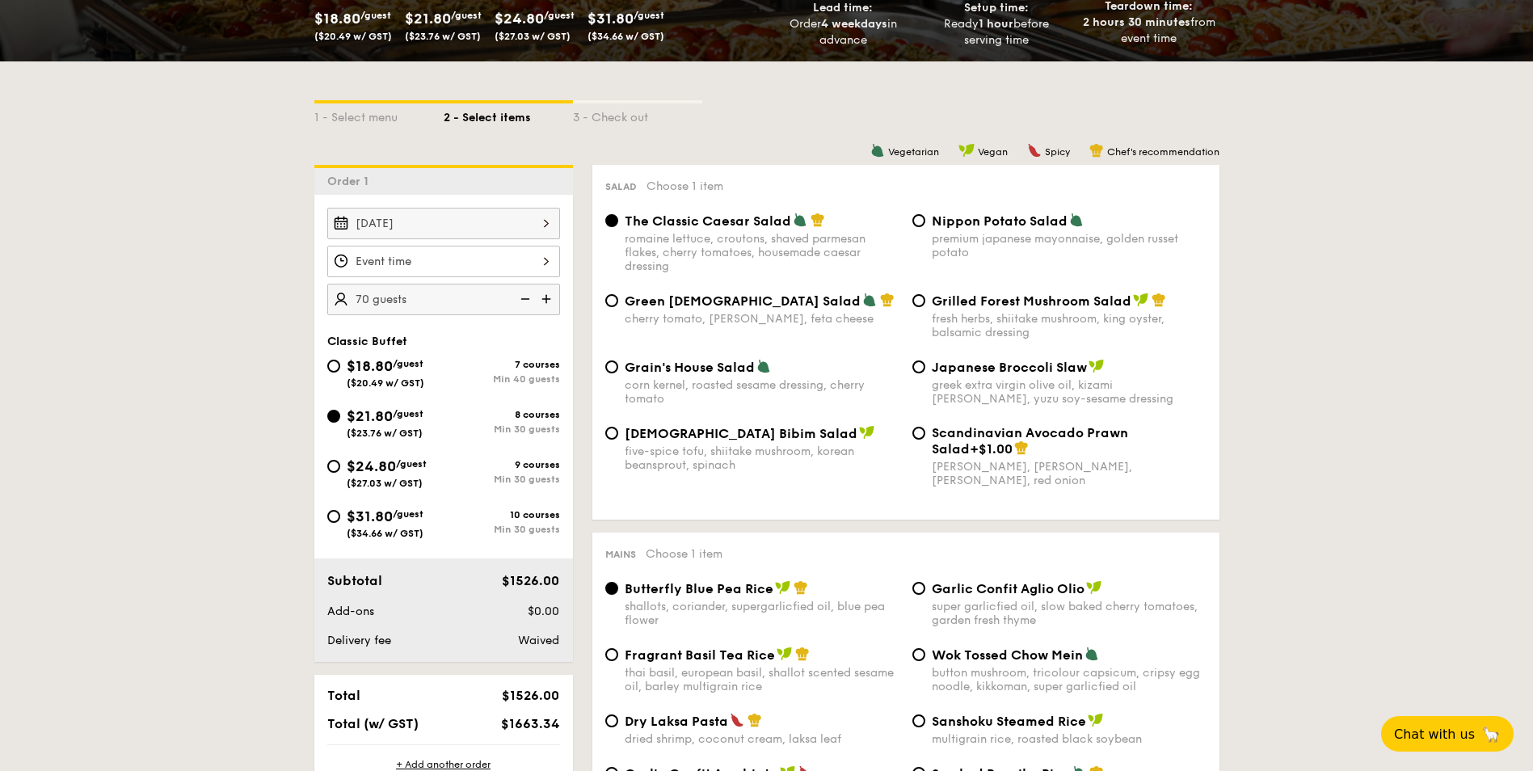
click at [376, 365] on span "$18.80" at bounding box center [370, 366] width 46 height 18
click at [340, 365] on input "$18.80 /guest ($20.49 w/ GST) 7 courses Min 40 guests" at bounding box center [333, 366] width 13 height 13
radio input "true"
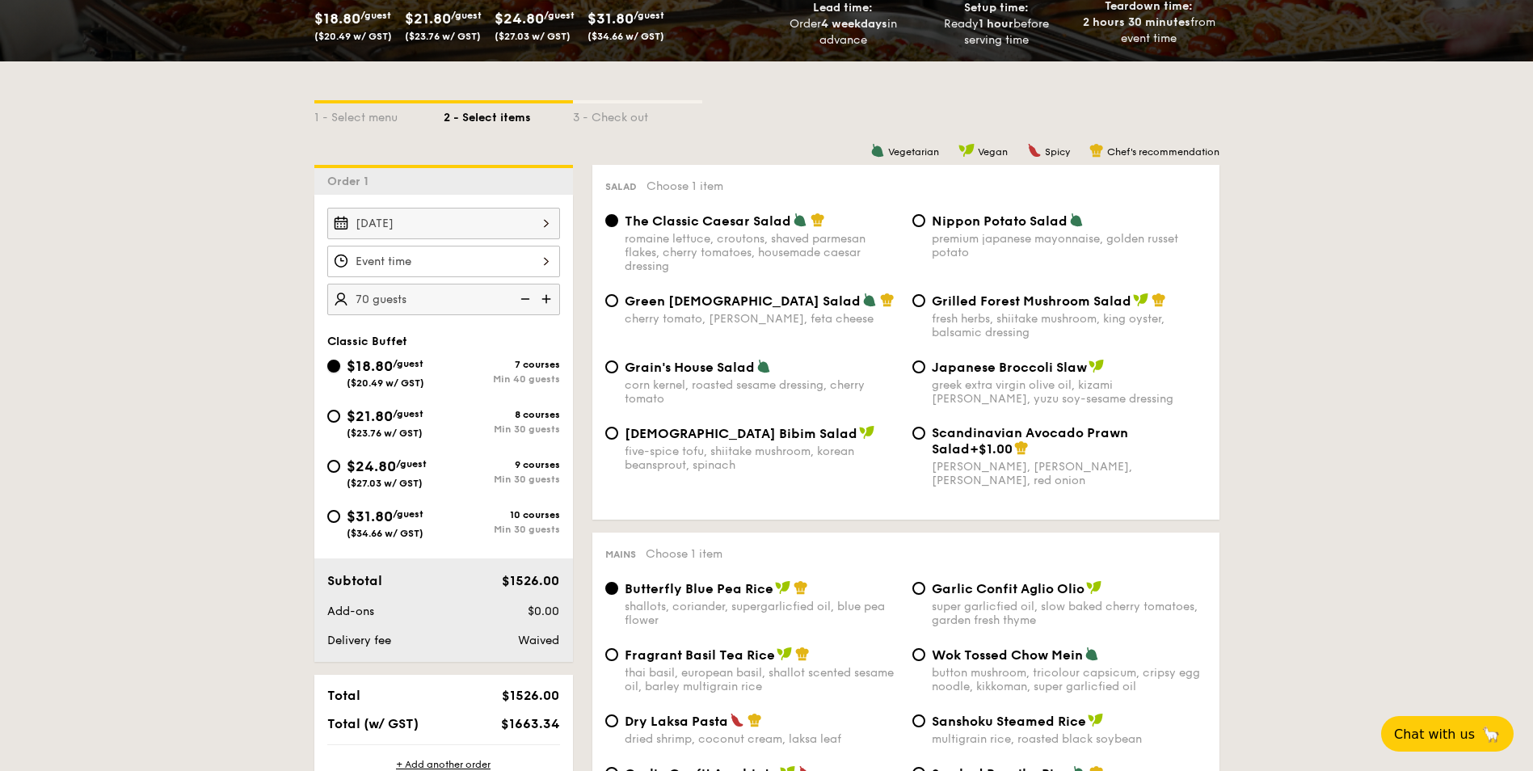
radio input "true"
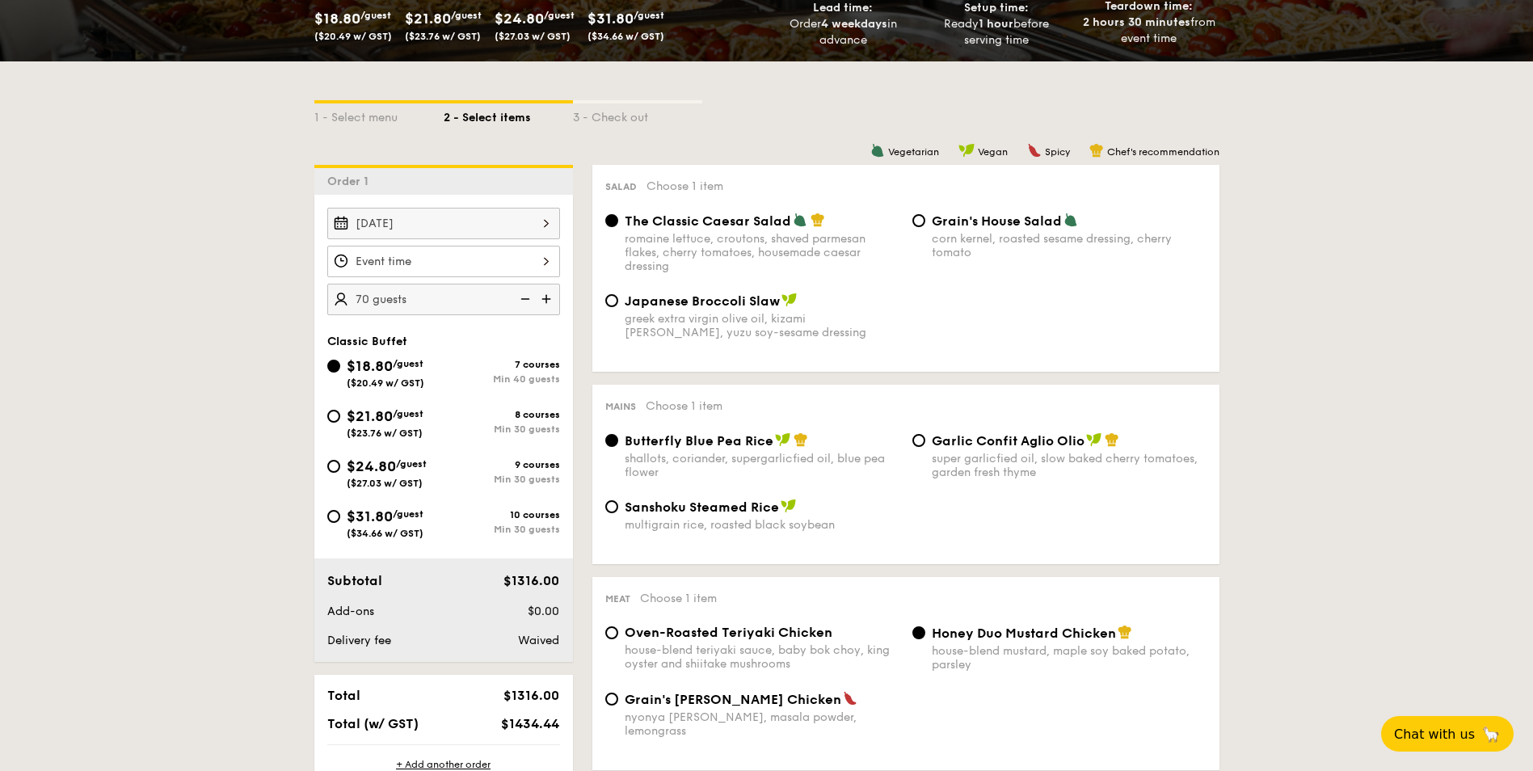
drag, startPoint x: 448, startPoint y: 417, endPoint x: 445, endPoint y: 427, distance: 10.8
click at [445, 428] on div "8 courses Min 30 guests" at bounding box center [502, 422] width 116 height 26
drag, startPoint x: 445, startPoint y: 428, endPoint x: 357, endPoint y: 430, distance: 88.1
click at [357, 430] on span "($23.76 w/ GST)" at bounding box center [385, 432] width 76 height 11
click at [340, 423] on input "$21.80 /guest ($23.76 w/ GST) 8 courses Min 30 guests" at bounding box center [333, 416] width 13 height 13
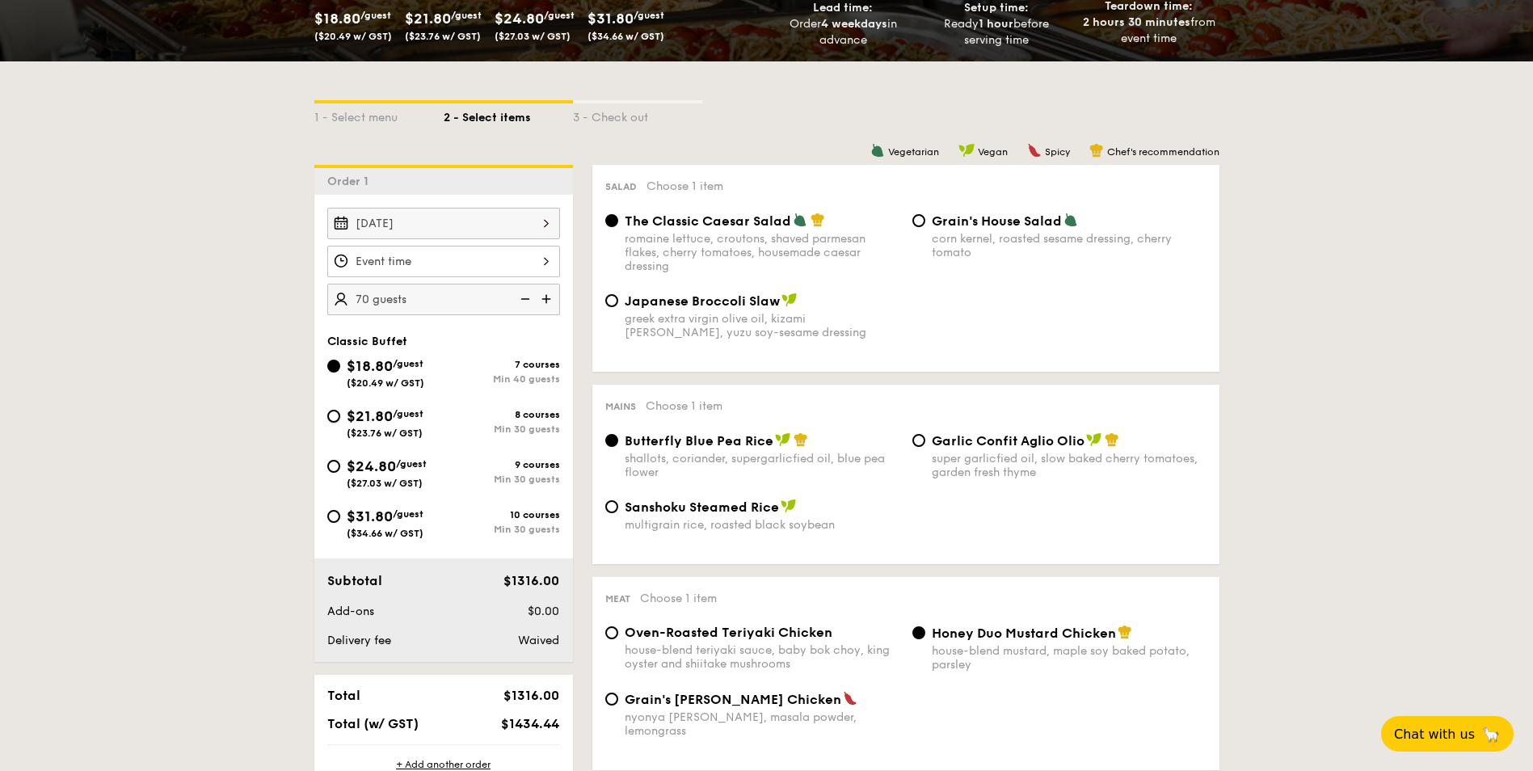
radio input "true"
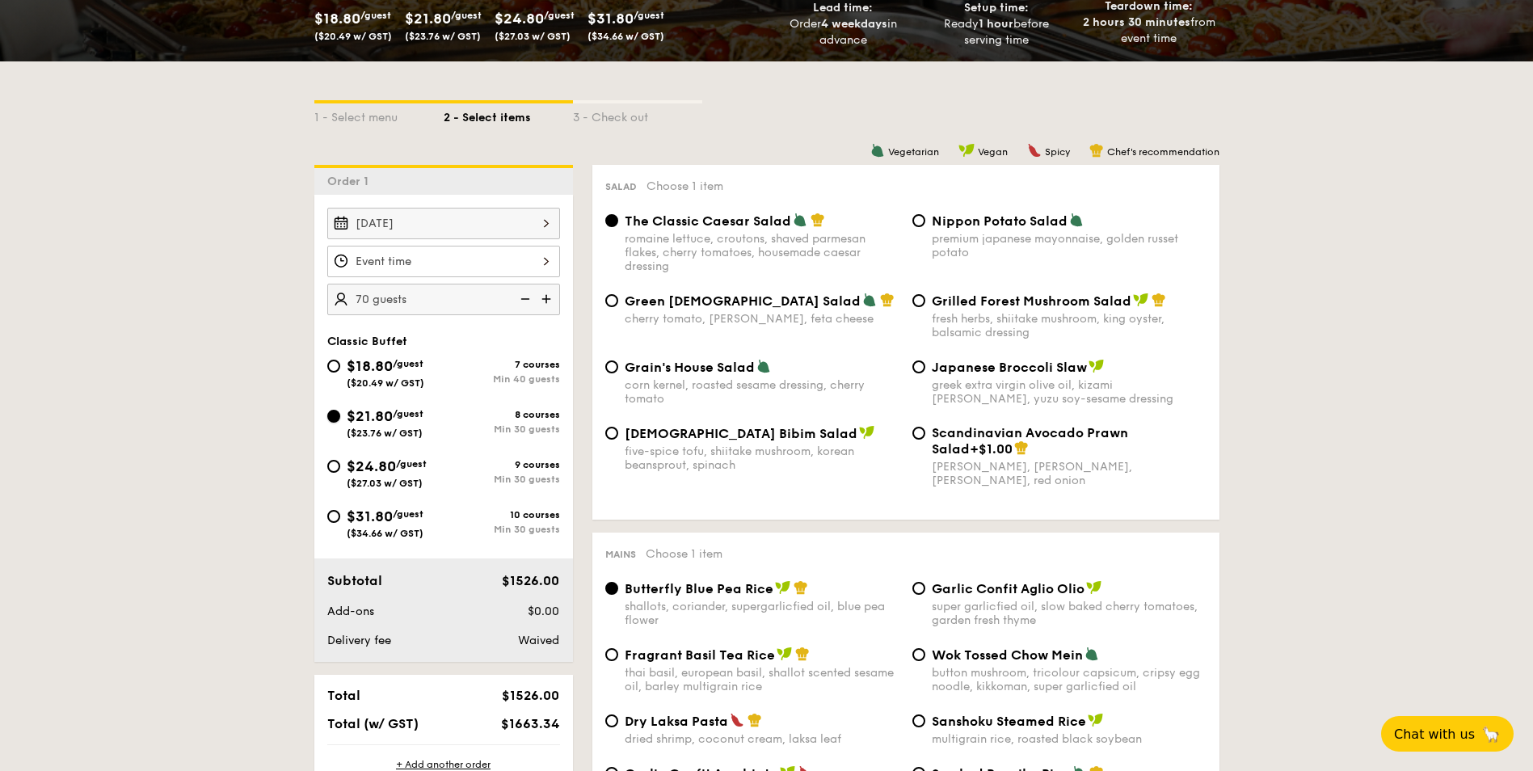
click at [334, 419] on input "$21.80 /guest ($23.76 w/ GST) 8 courses Min 30 guests" at bounding box center [333, 416] width 13 height 13
click at [364, 368] on span "$18.80" at bounding box center [370, 366] width 46 height 18
click at [340, 368] on input "$18.80 /guest ($20.49 w/ GST) 7 courses Min 40 guests" at bounding box center [333, 366] width 13 height 13
radio input "true"
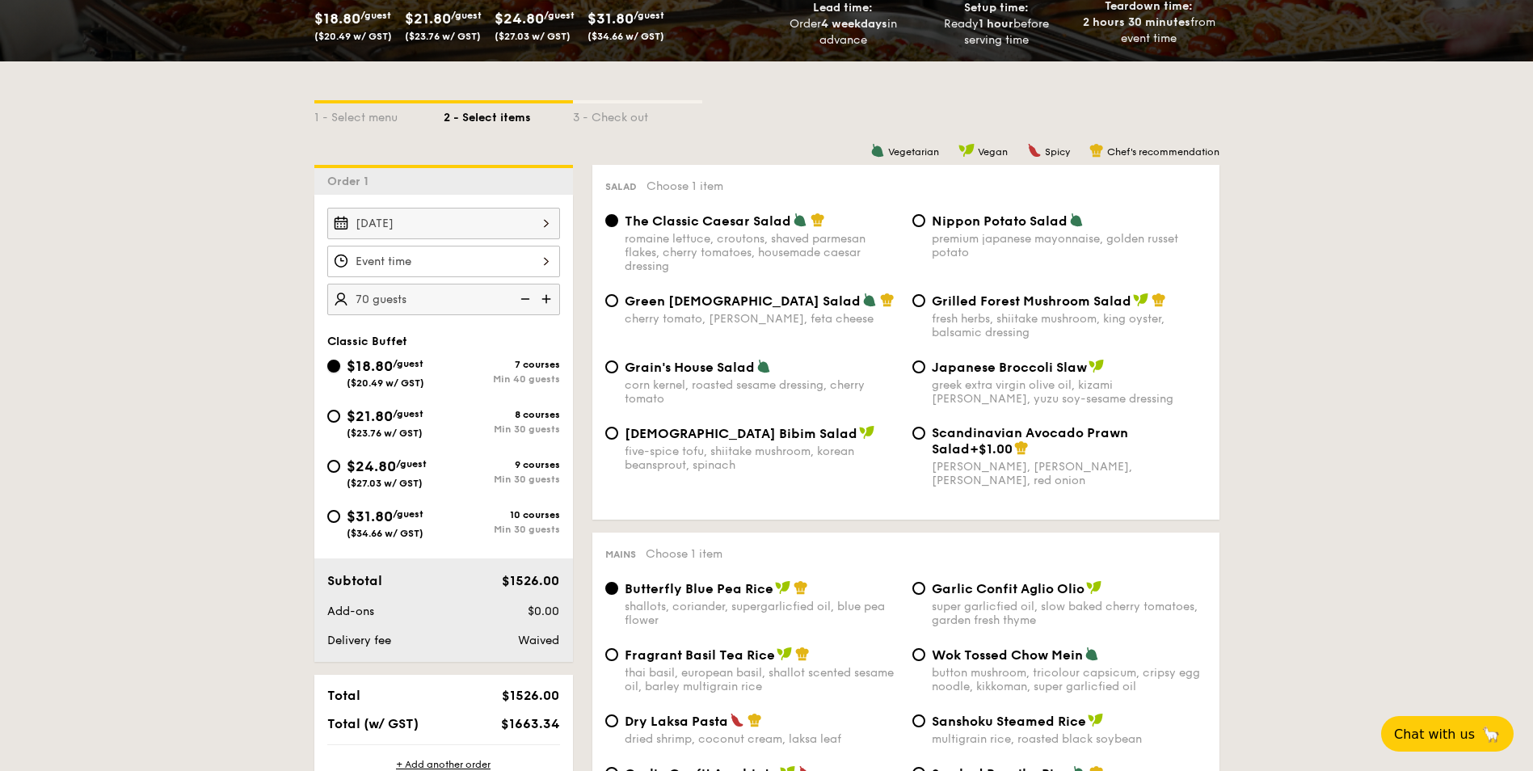
radio input "true"
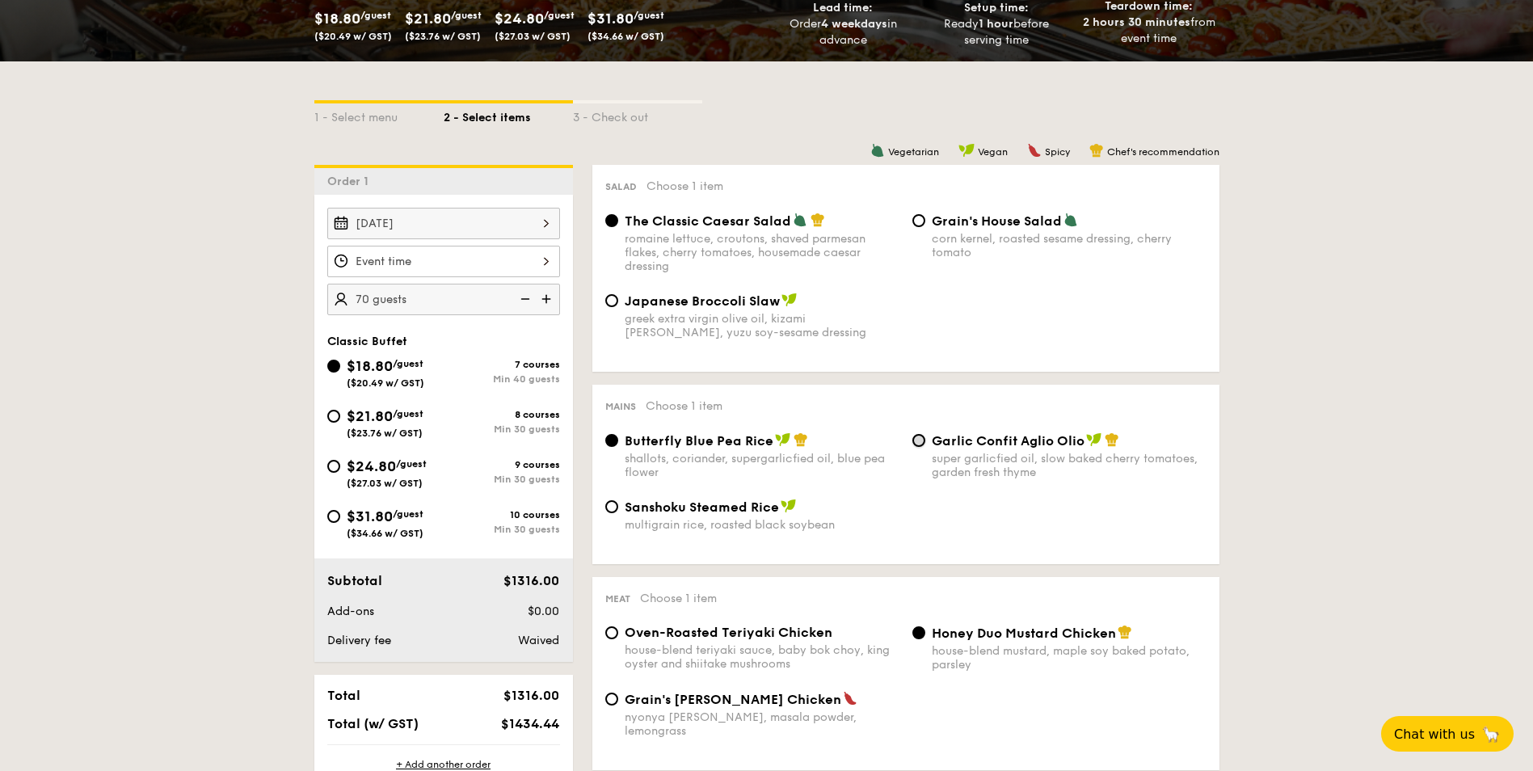
click at [921, 439] on input "Garlic Confit Aglio Olio super garlicfied oil, slow baked cherry tomatoes, gard…" at bounding box center [918, 440] width 13 height 13
radio input "true"
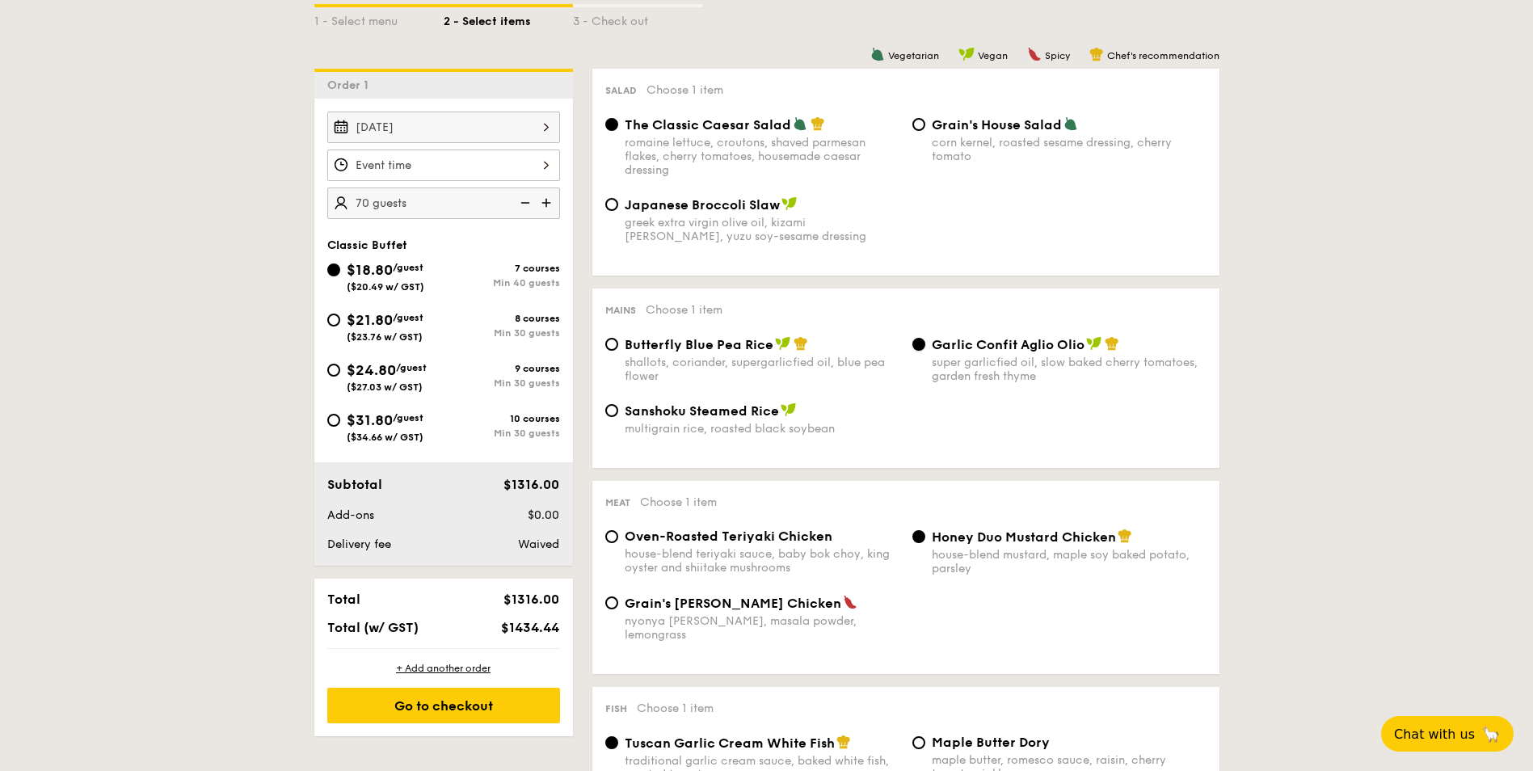
scroll to position [646, 0]
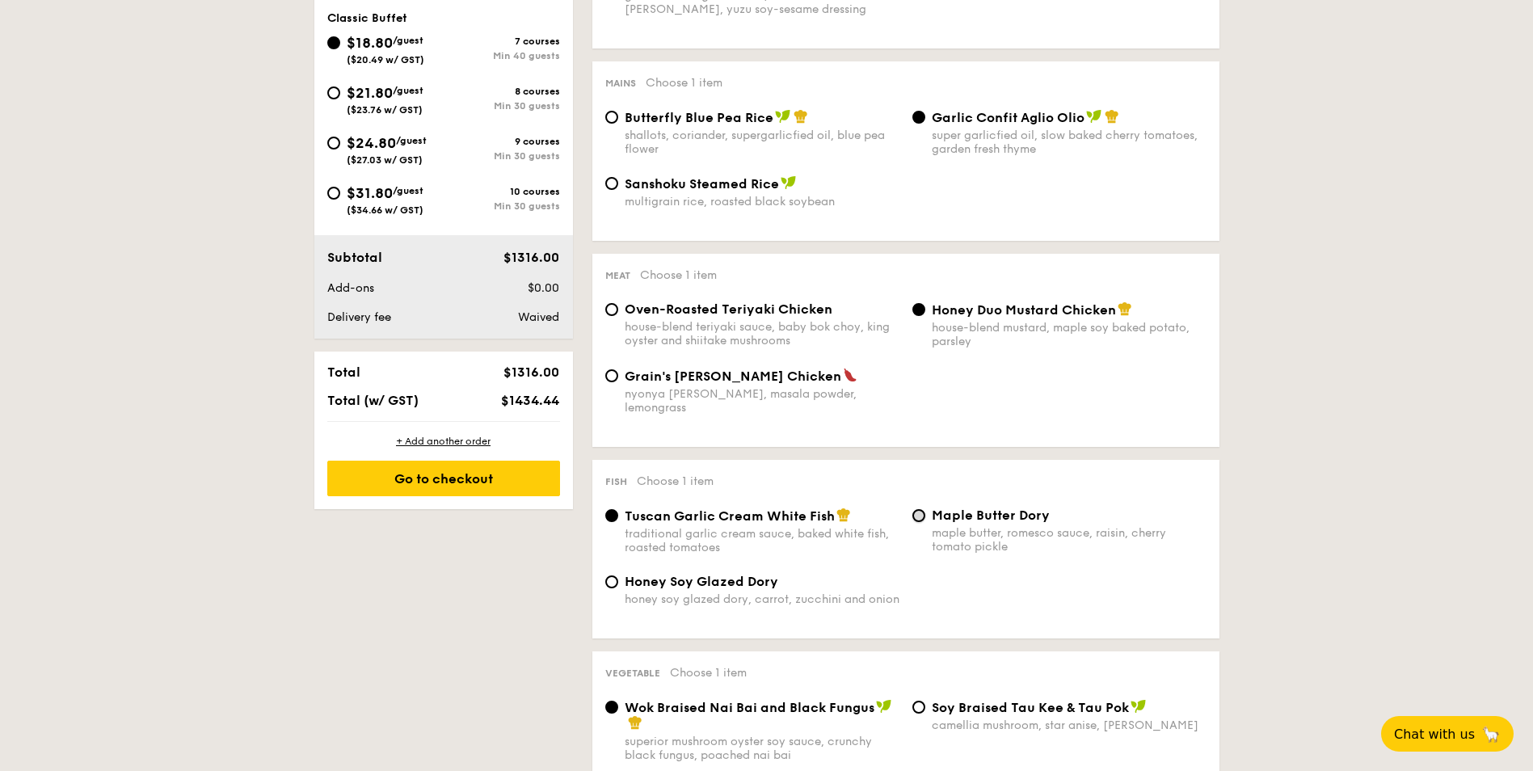
click at [924, 509] on input "Maple Butter Dory maple butter, romesco sauce, raisin, cherry tomato pickle" at bounding box center [918, 515] width 13 height 13
radio input "true"
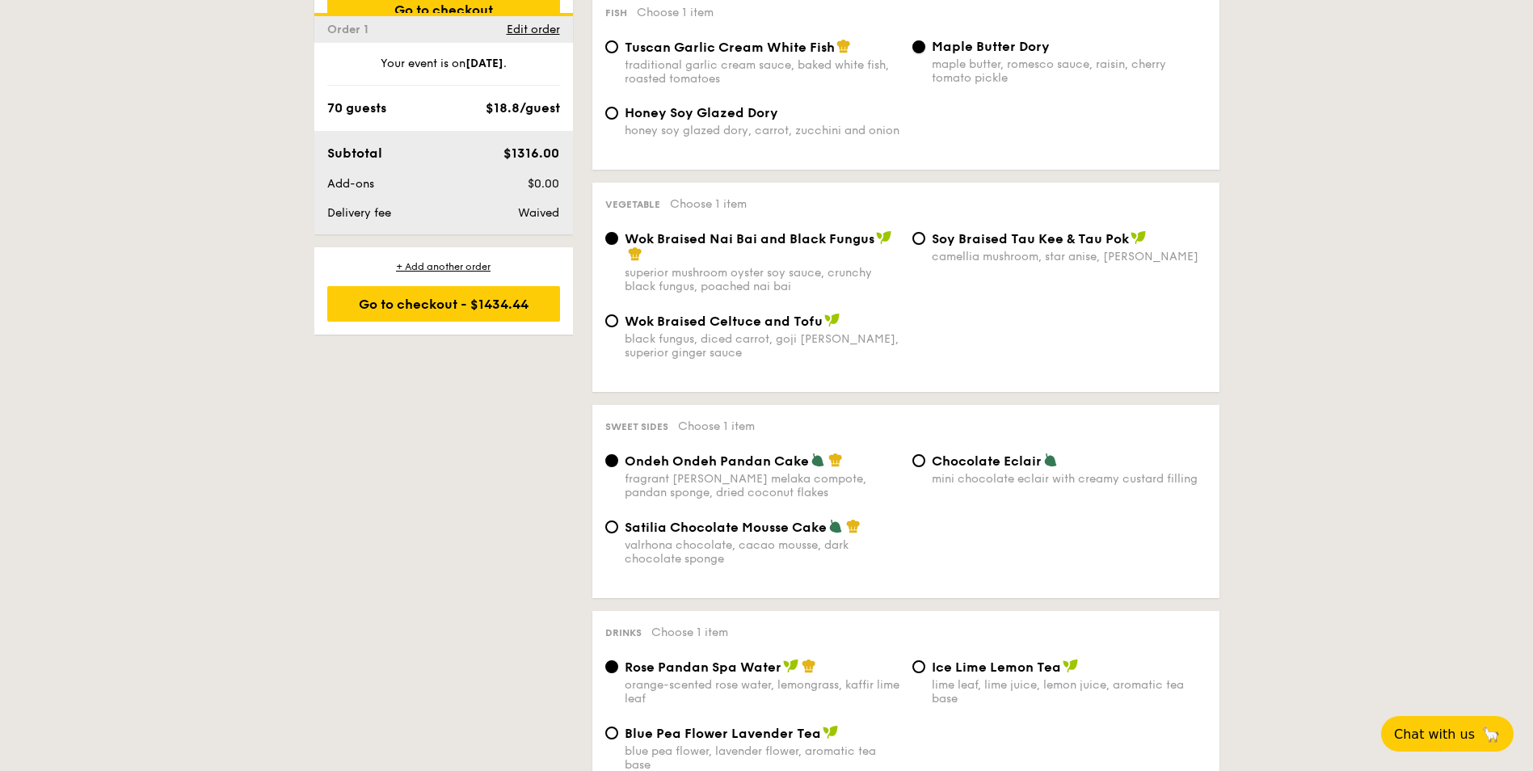
scroll to position [1212, 0]
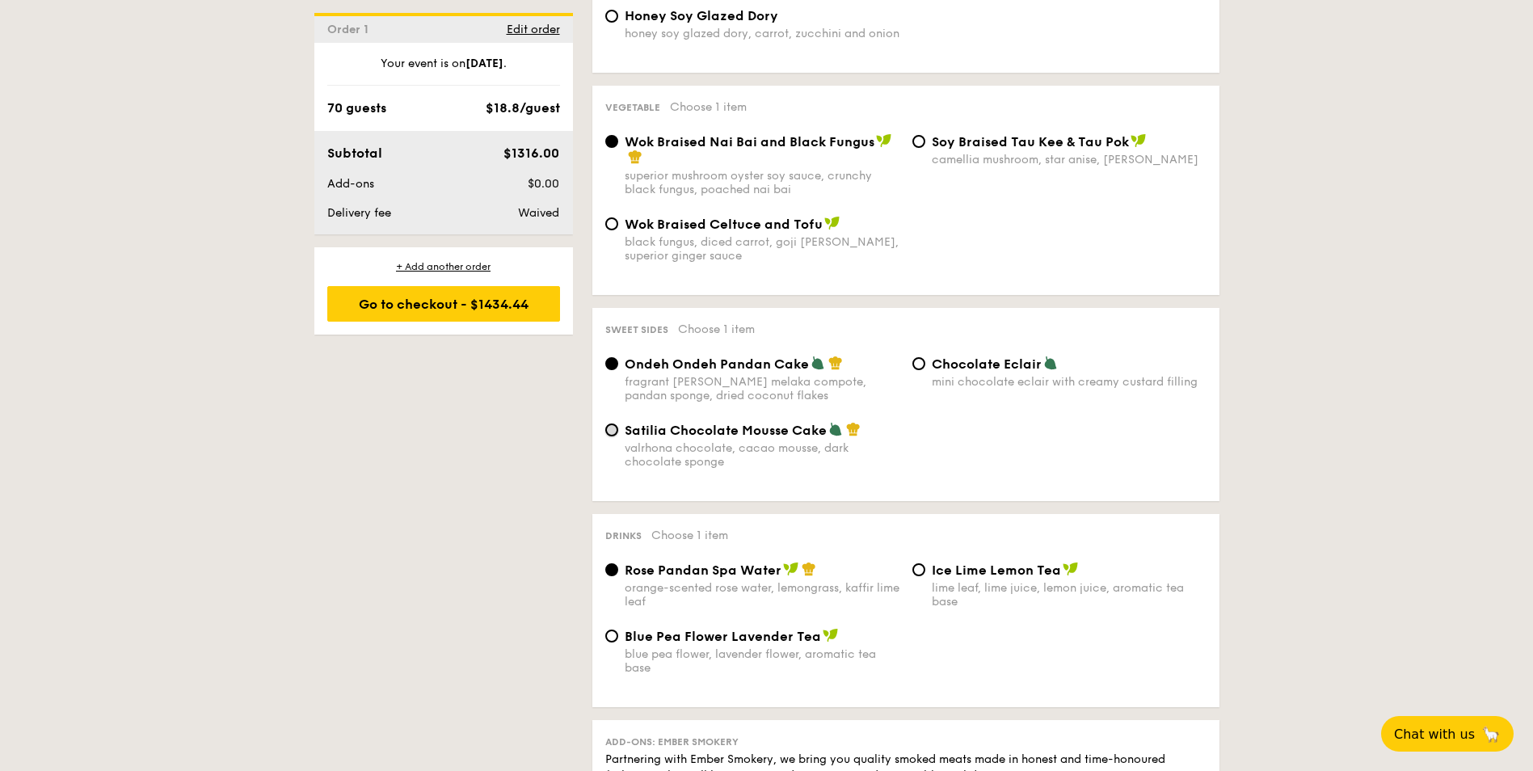
click at [614, 423] on input "Satilia Chocolate Mousse Cake valrhona chocolate, cacao mousse, dark chocolate …" at bounding box center [611, 429] width 13 height 13
radio input "true"
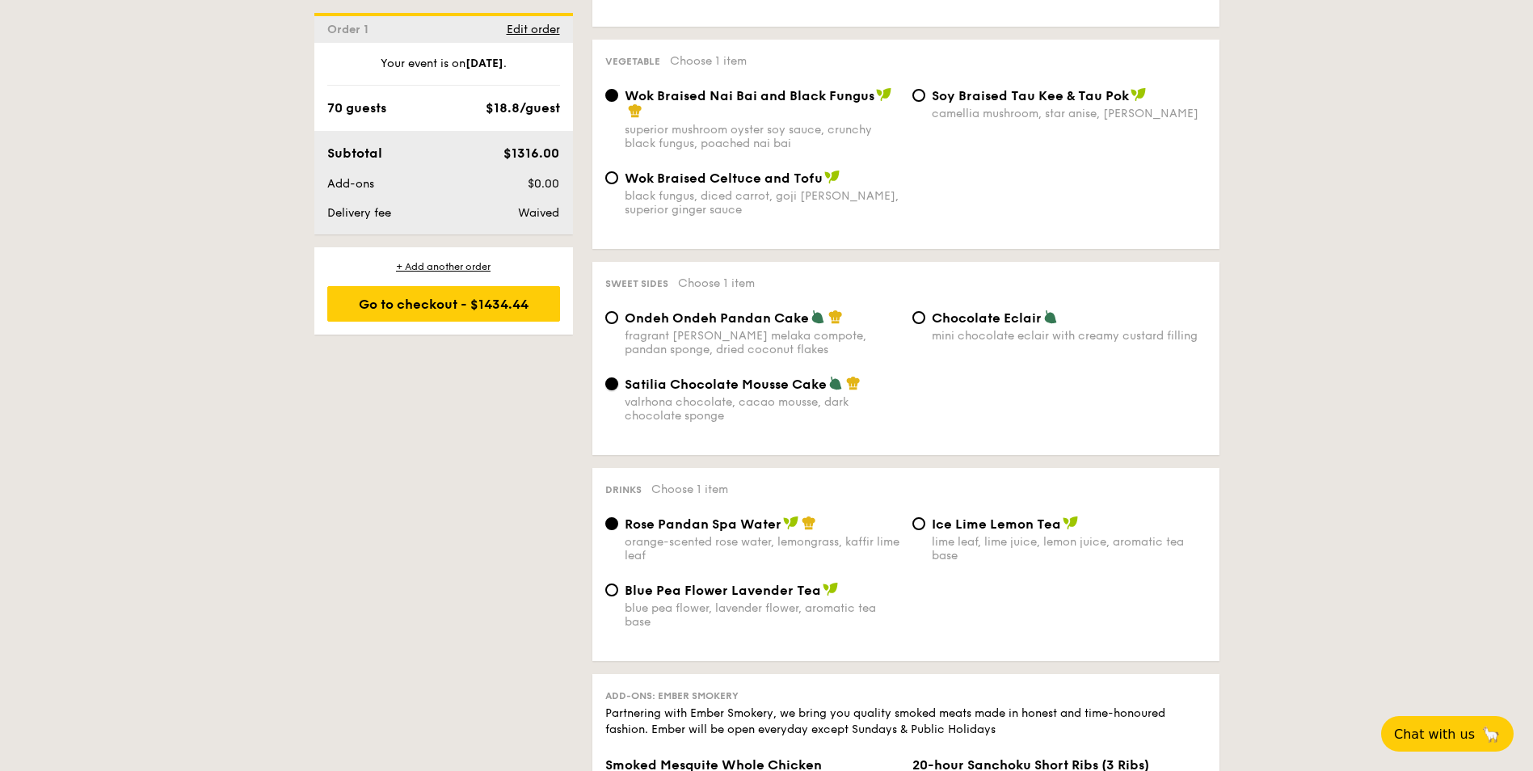
scroll to position [1374, 0]
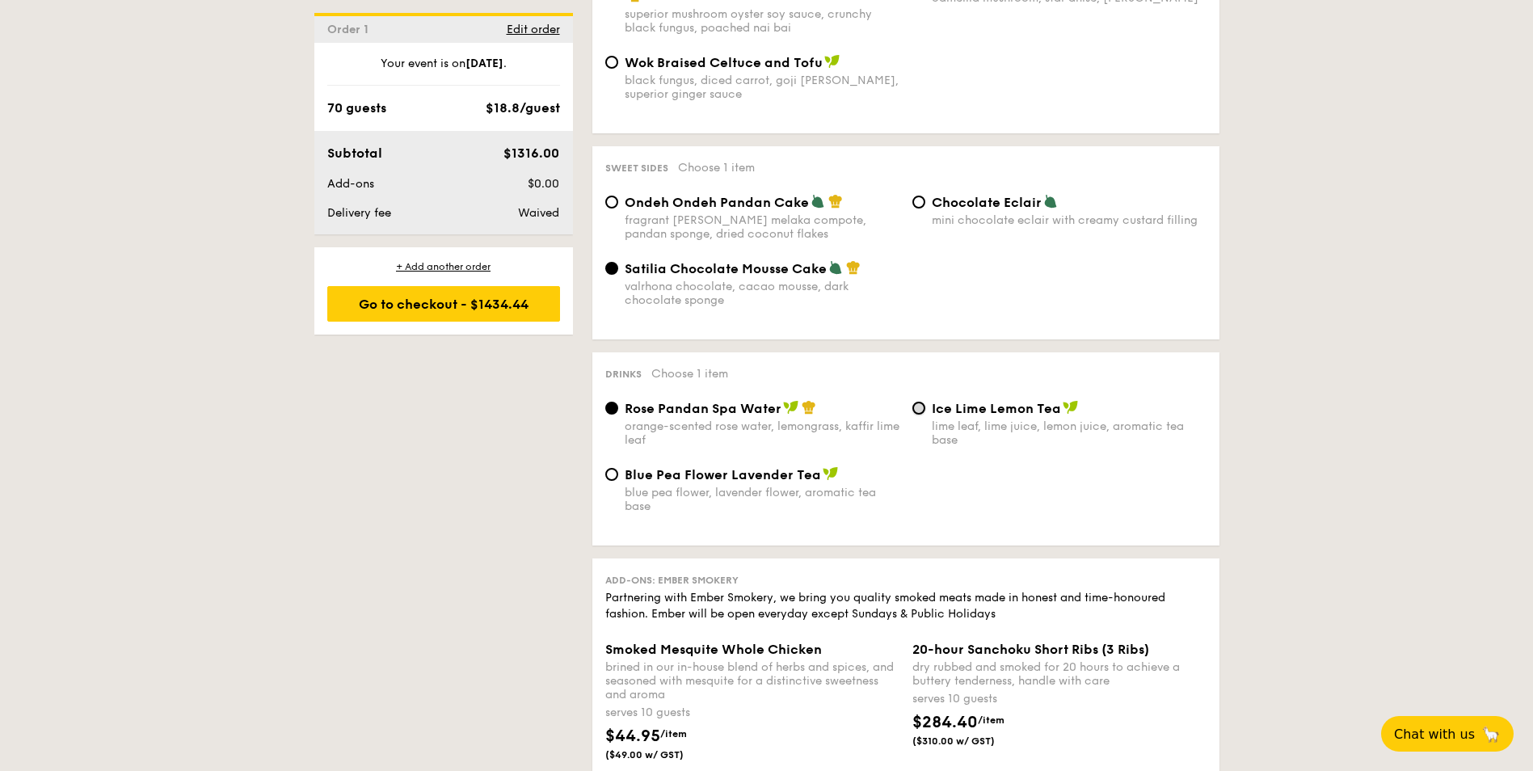
click at [921, 402] on input "Ice Lime Lemon Tea lime leaf, lime juice, lemon juice, aromatic tea base" at bounding box center [918, 408] width 13 height 13
radio input "true"
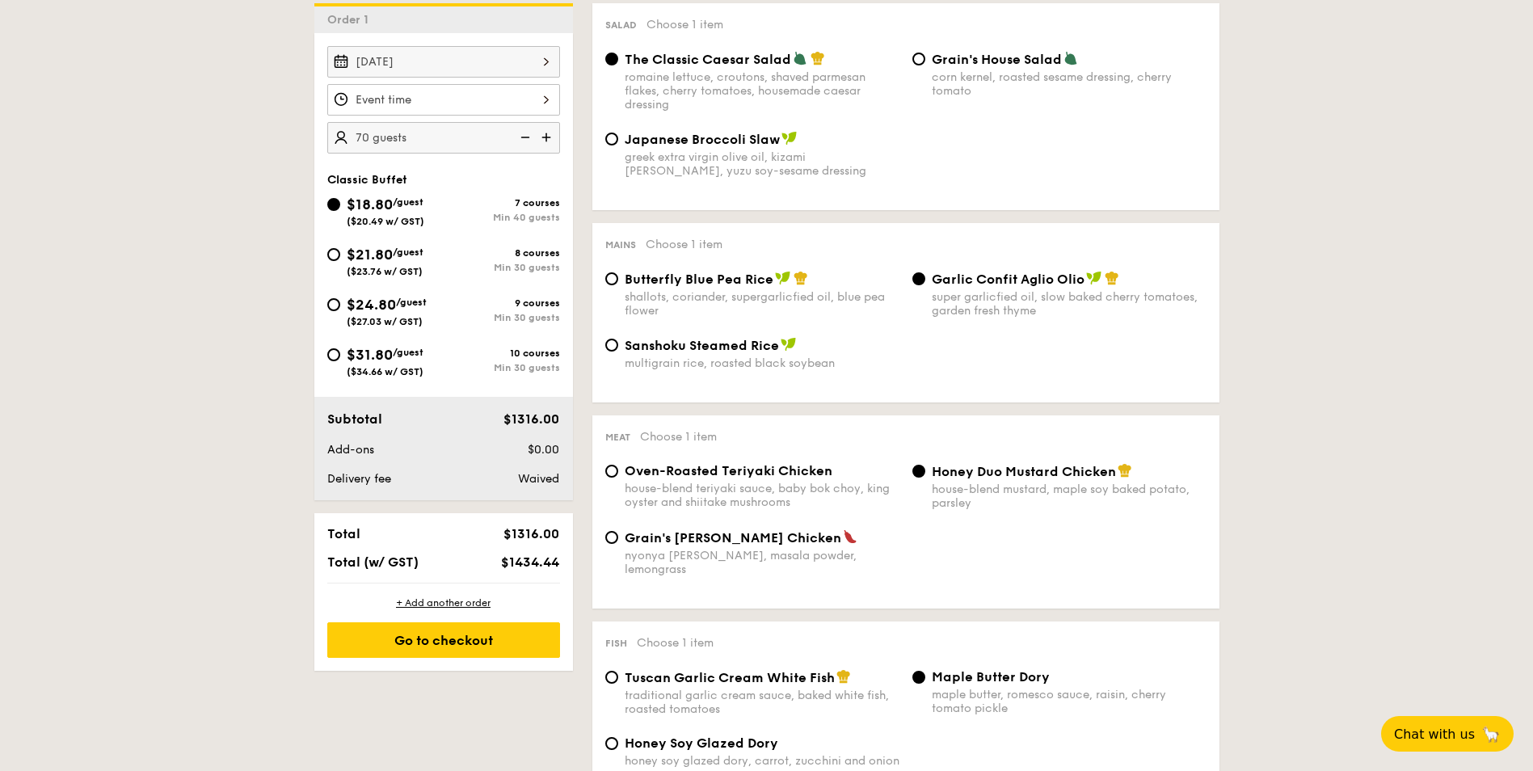
scroll to position [242, 0]
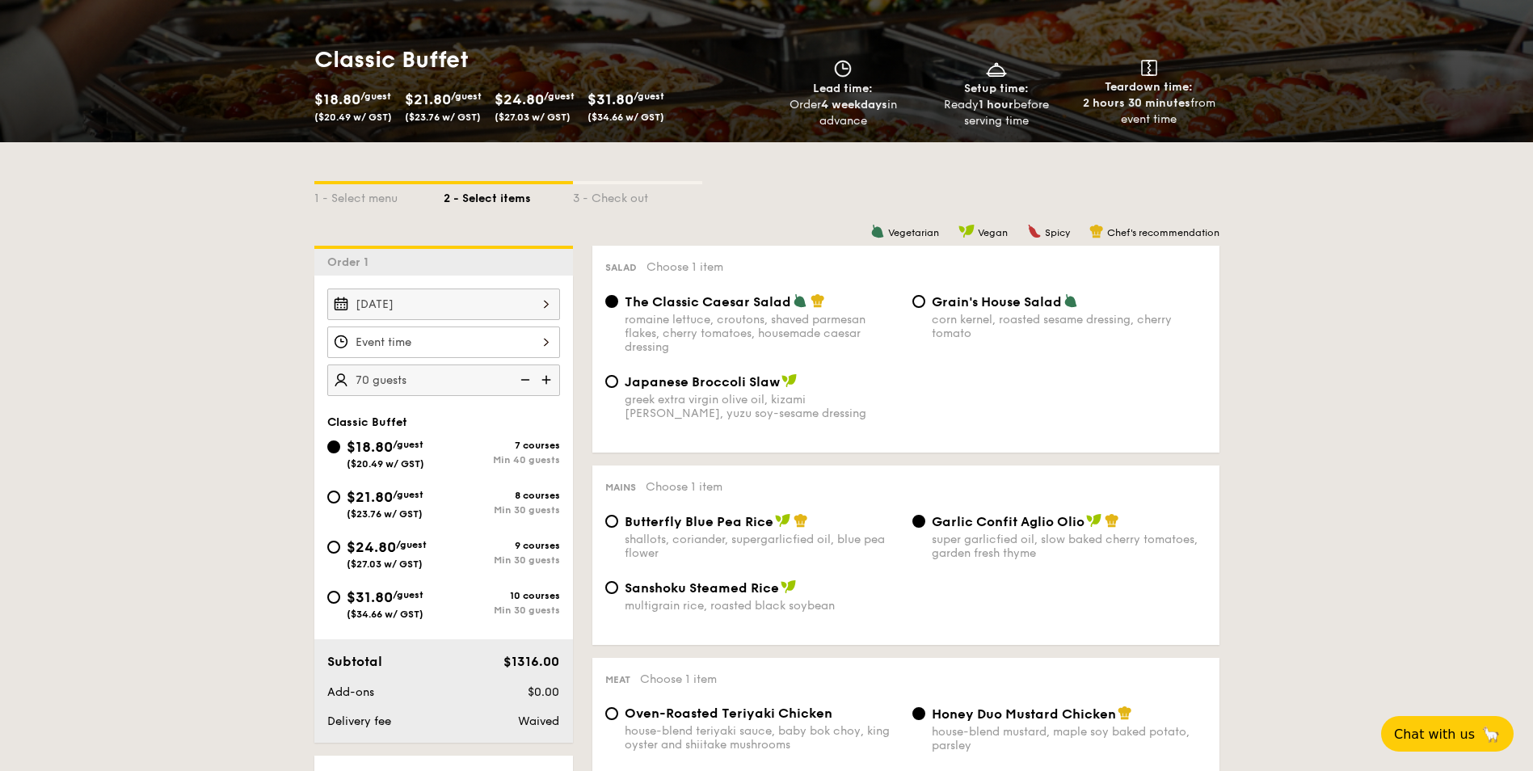
click at [529, 345] on input "Smoked Mesquite Whole Chicken brined in our in-house blend of herbs and spices,…" at bounding box center [443, 342] width 233 height 32
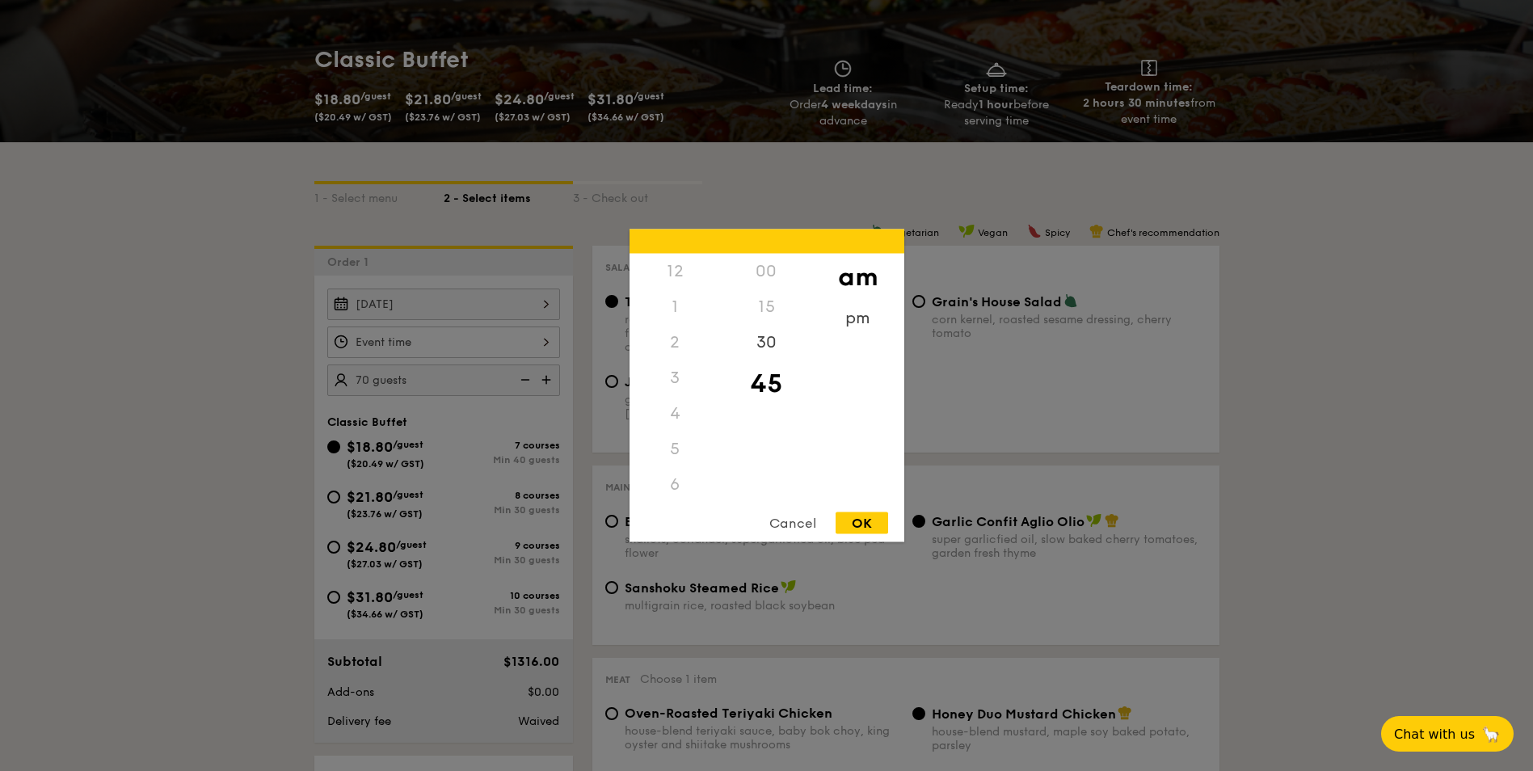
scroll to position [178, 0]
click at [679, 495] on div "11" at bounding box center [674, 501] width 91 height 47
click at [861, 521] on div "OK" at bounding box center [862, 523] width 53 height 22
type input "11:45AM"
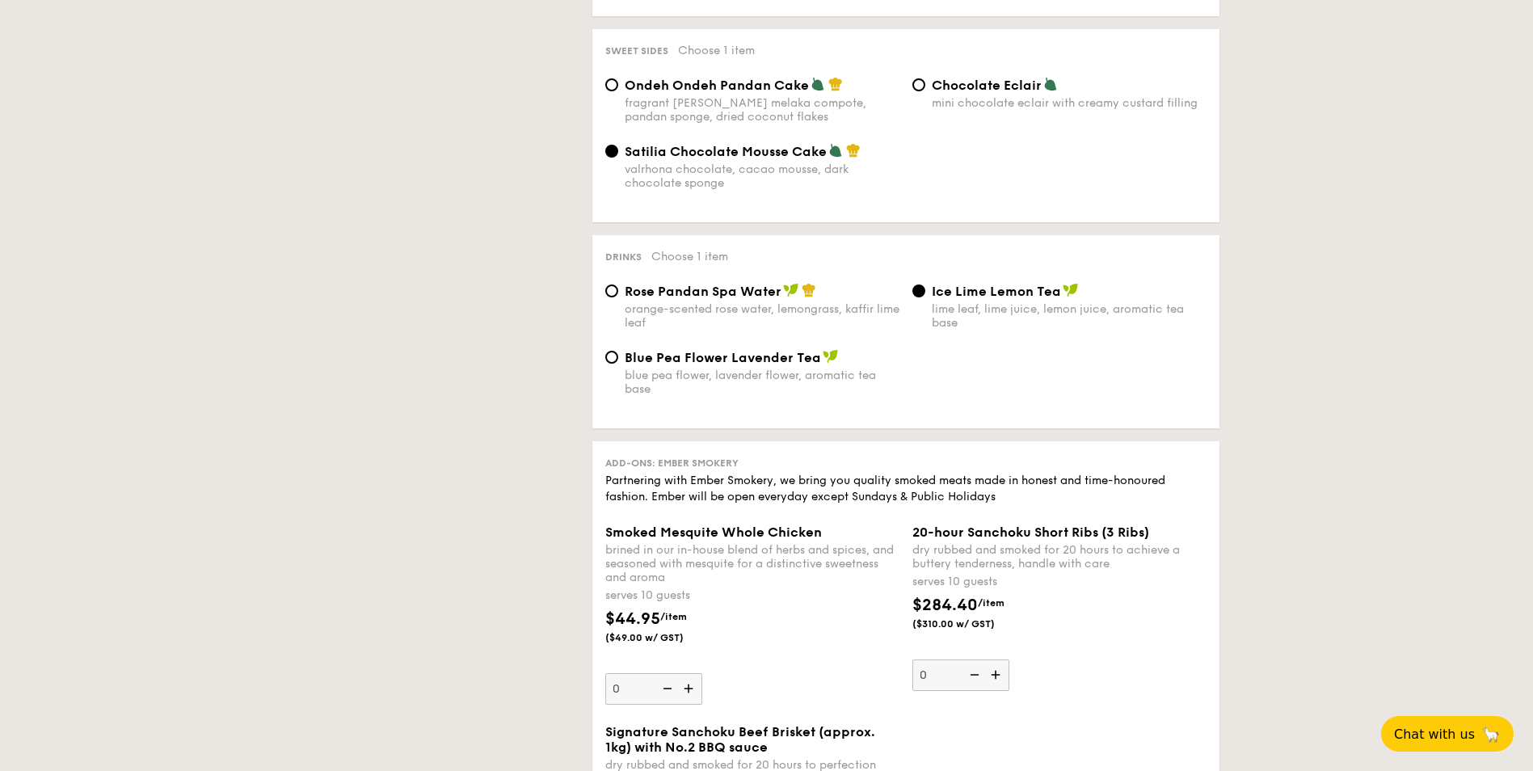
scroll to position [1535, 0]
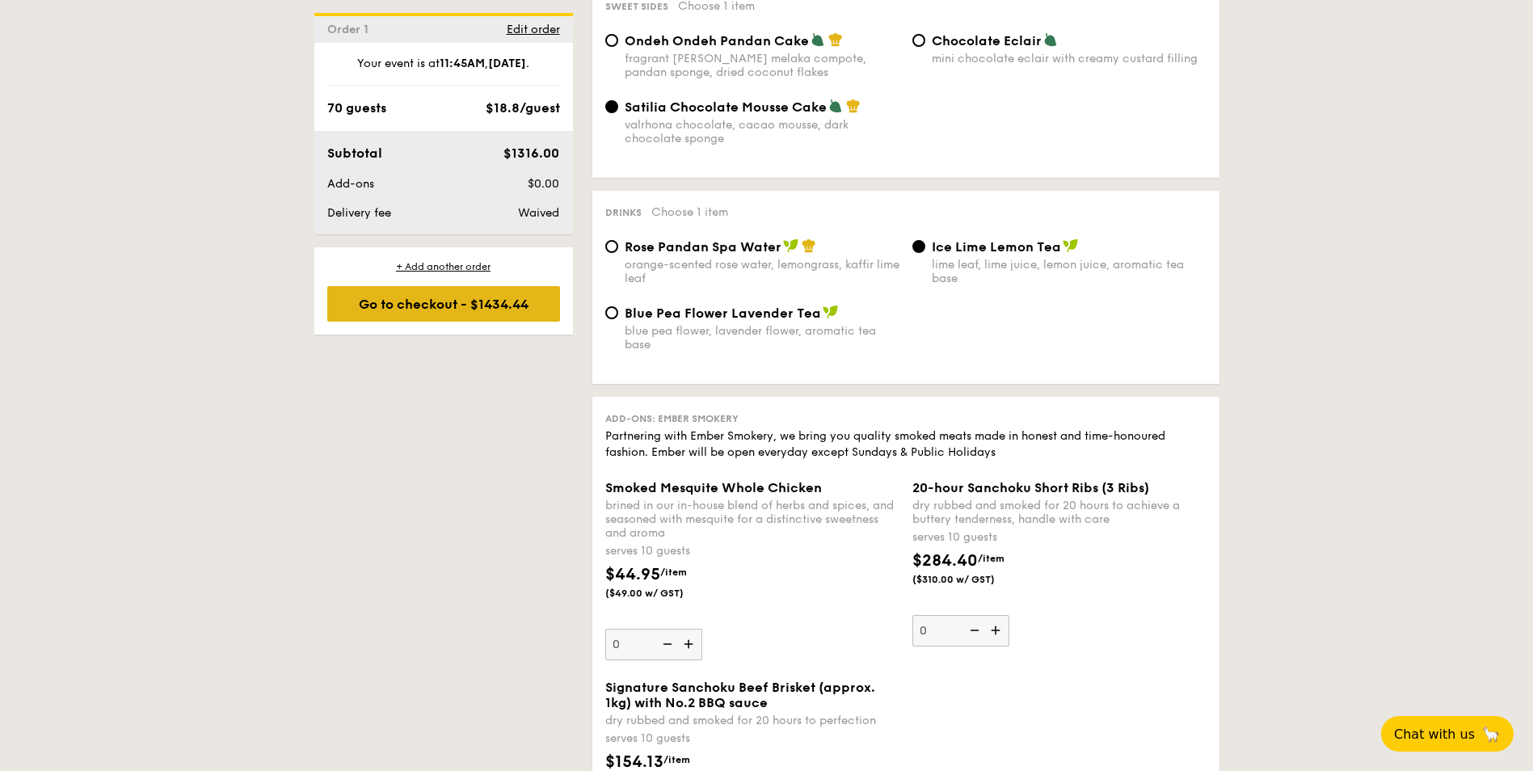
click at [432, 302] on div "Go to checkout - $1434.44" at bounding box center [443, 304] width 233 height 36
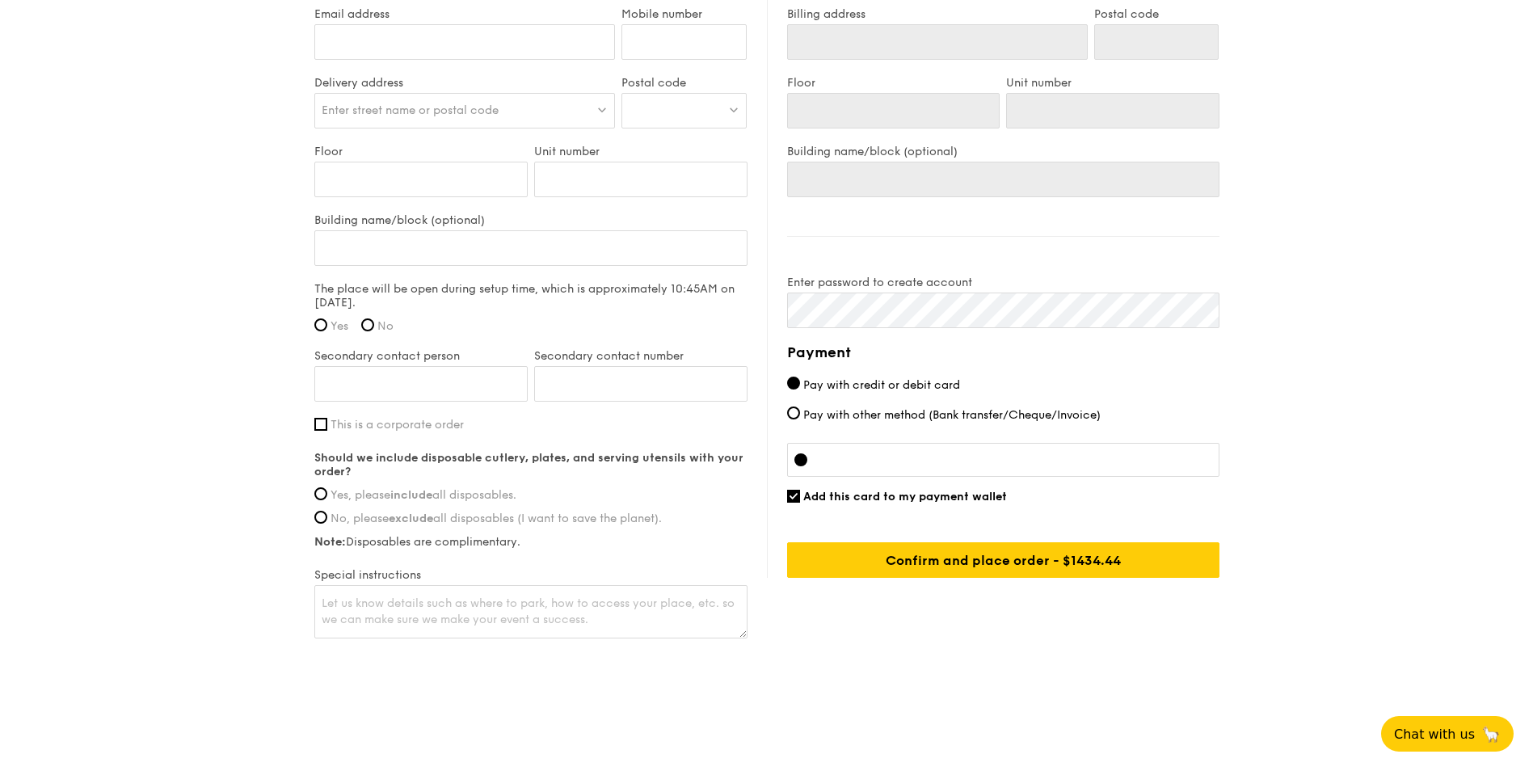
scroll to position [1081, 0]
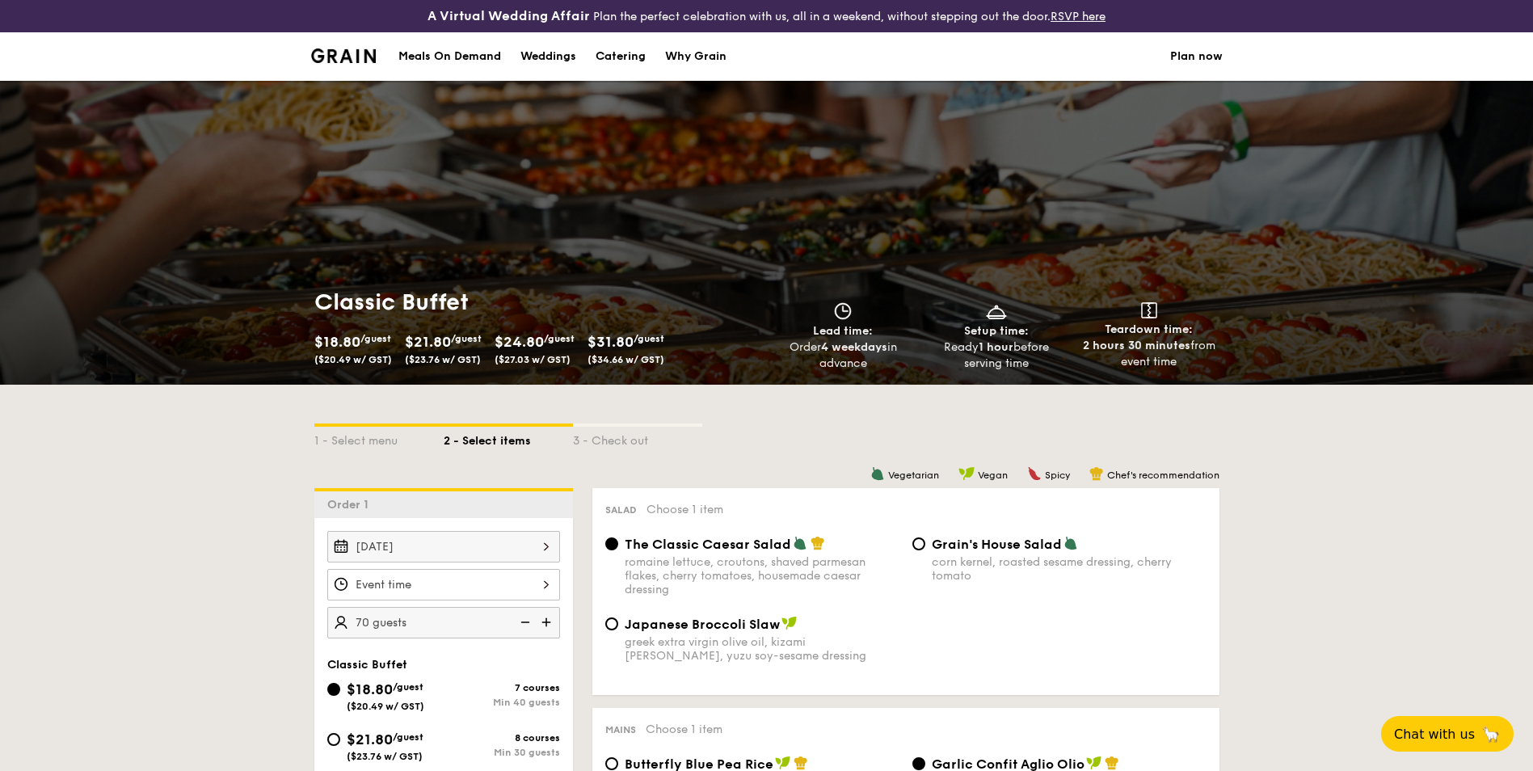
click at [409, 738] on span "/guest" at bounding box center [408, 736] width 31 height 11
click at [340, 738] on input "$21.80 /guest ($23.76 w/ GST) 8 courses Min 30 guests" at bounding box center [333, 739] width 13 height 13
radio input "true"
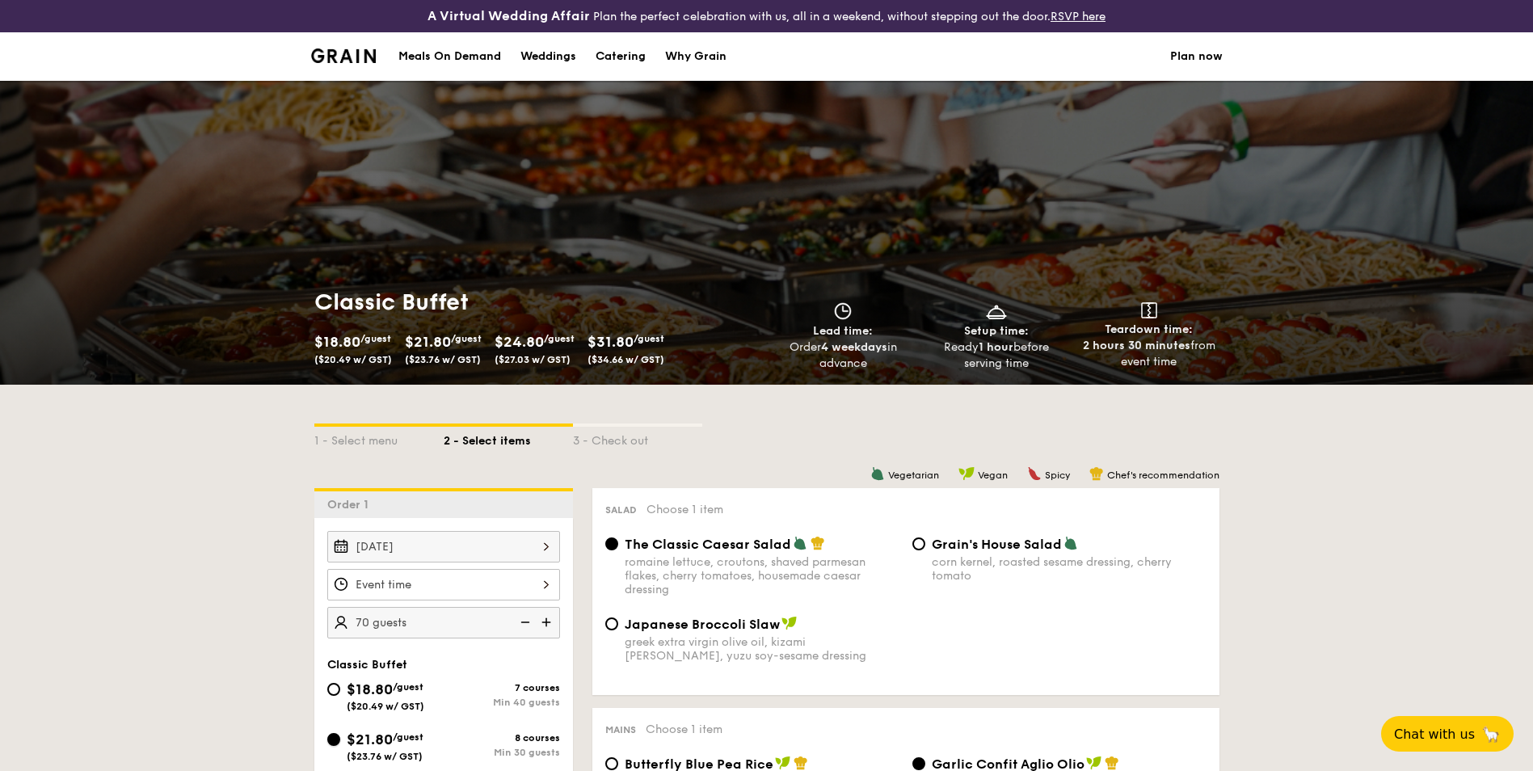
radio input "false"
radio input "true"
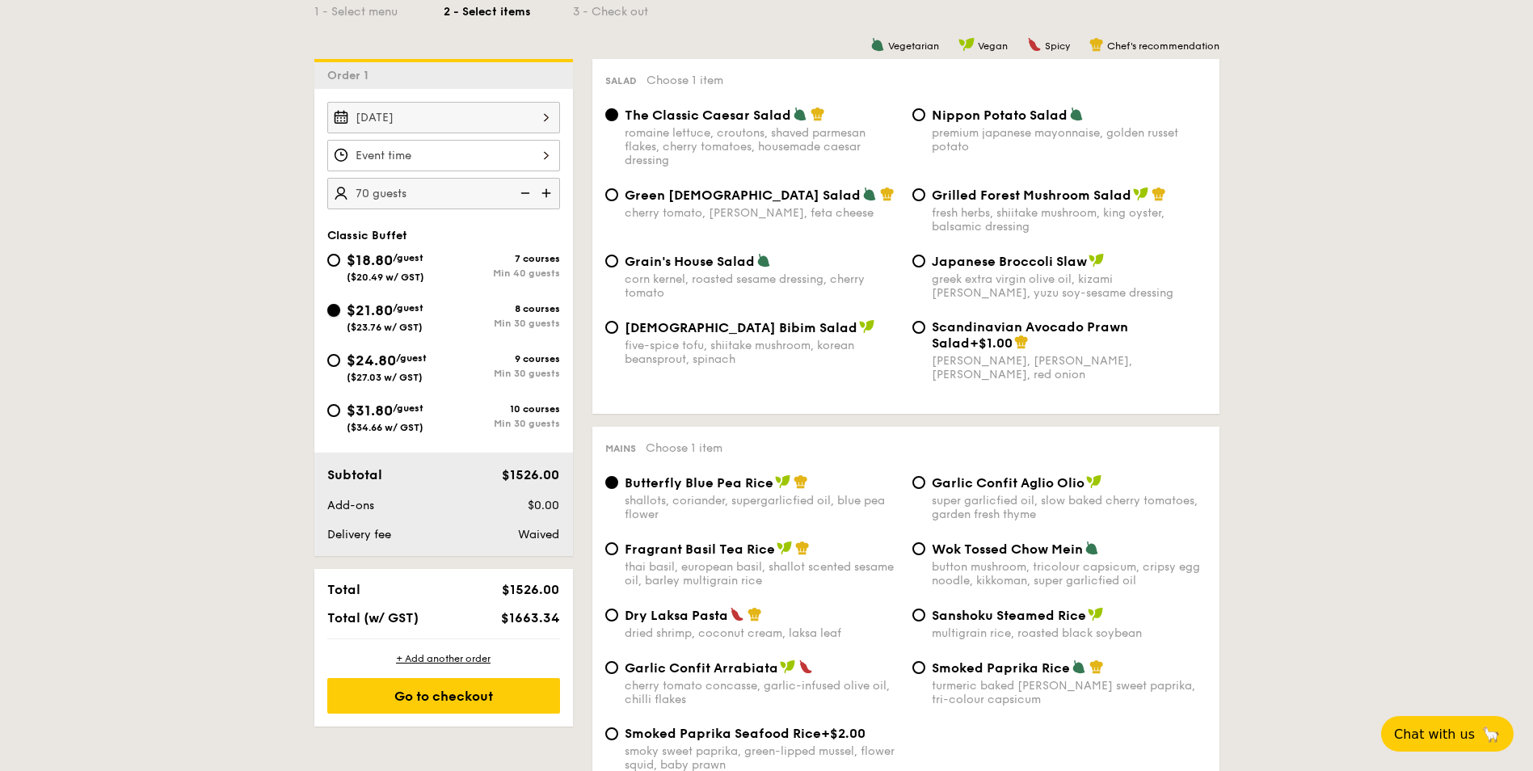
scroll to position [376, 0]
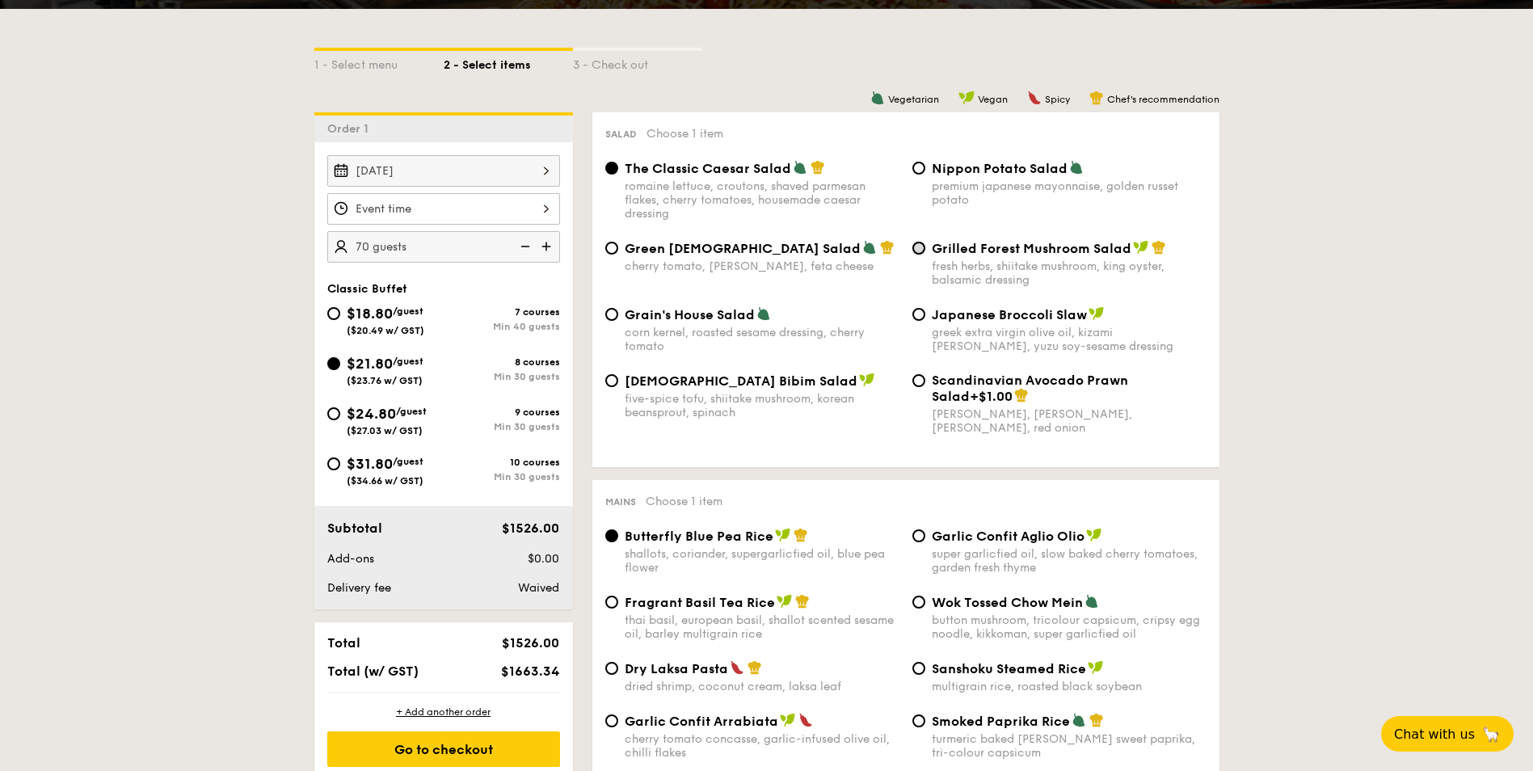
click at [924, 246] on input "Grilled Forest Mushroom Salad fresh herbs, shiitake mushroom, king oyster, bals…" at bounding box center [918, 248] width 13 height 13
radio input "true"
click at [925, 169] on div "Nippon Potato Salad premium japanese mayonnaise, golden russet potato" at bounding box center [1059, 183] width 307 height 47
click at [917, 175] on div "Nippon Potato Salad premium japanese mayonnaise, golden russet potato" at bounding box center [1059, 183] width 307 height 47
click at [924, 170] on input "Nippon Potato Salad premium japanese mayonnaise, golden russet potato" at bounding box center [918, 168] width 13 height 13
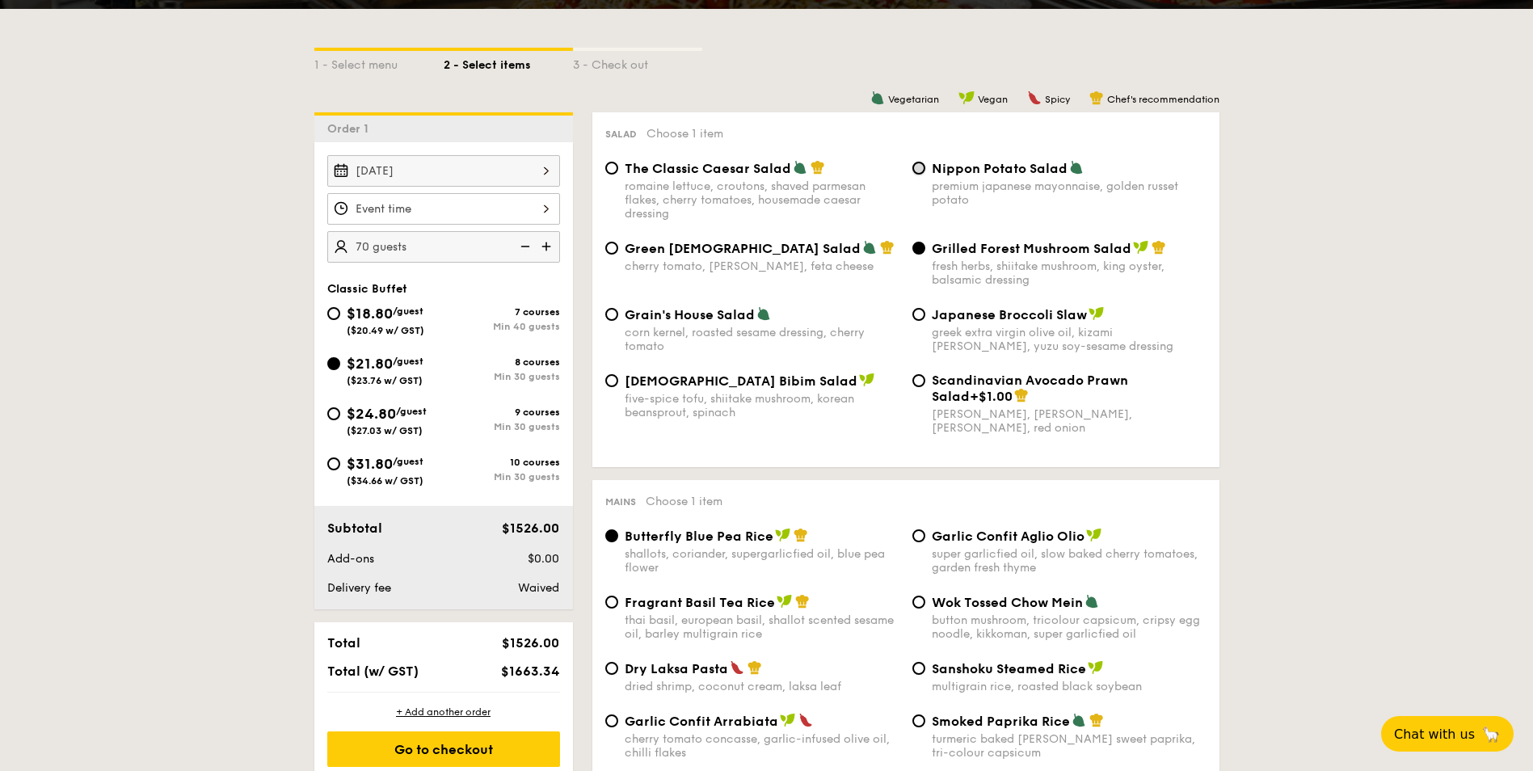
radio input "true"
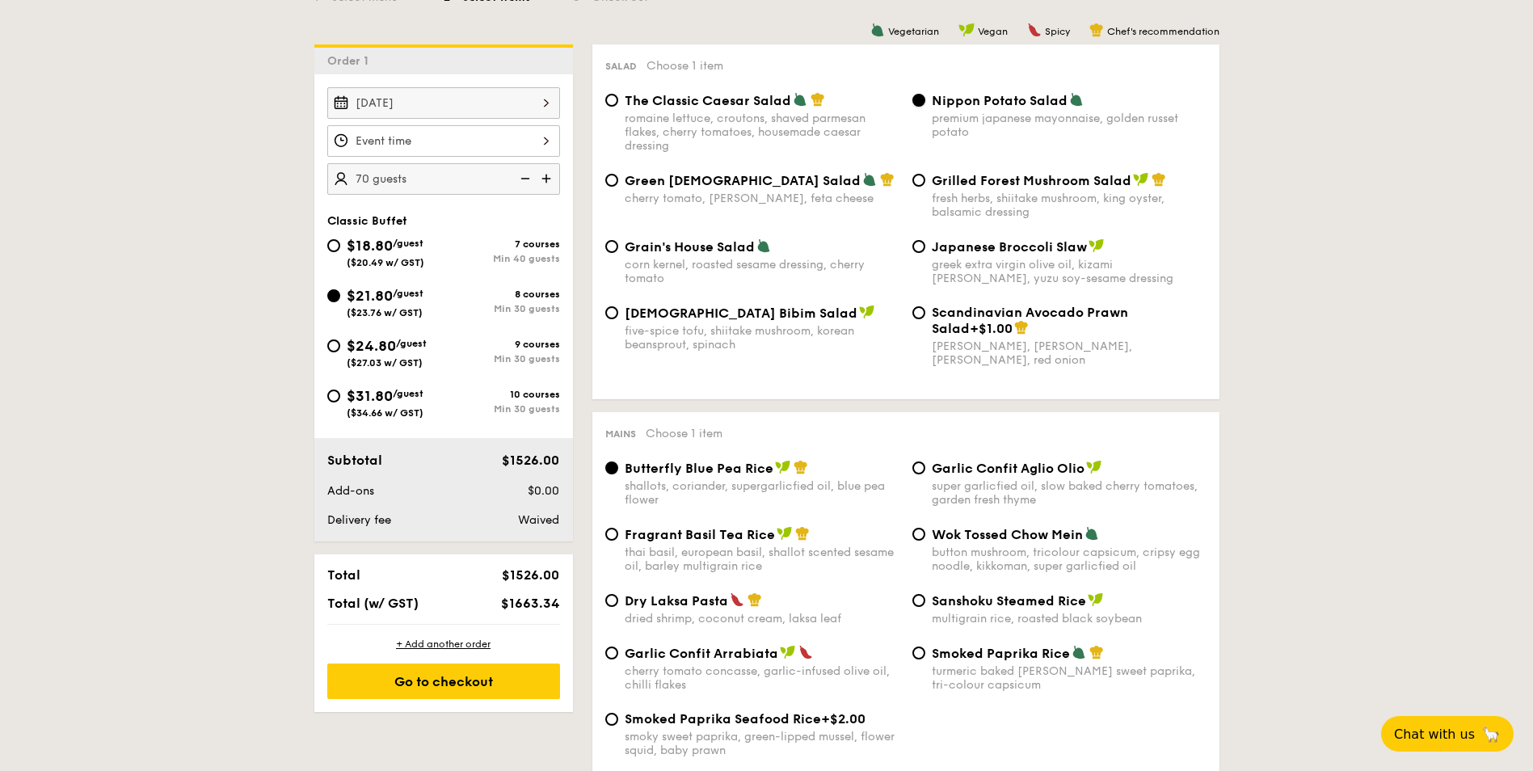
scroll to position [537, 0]
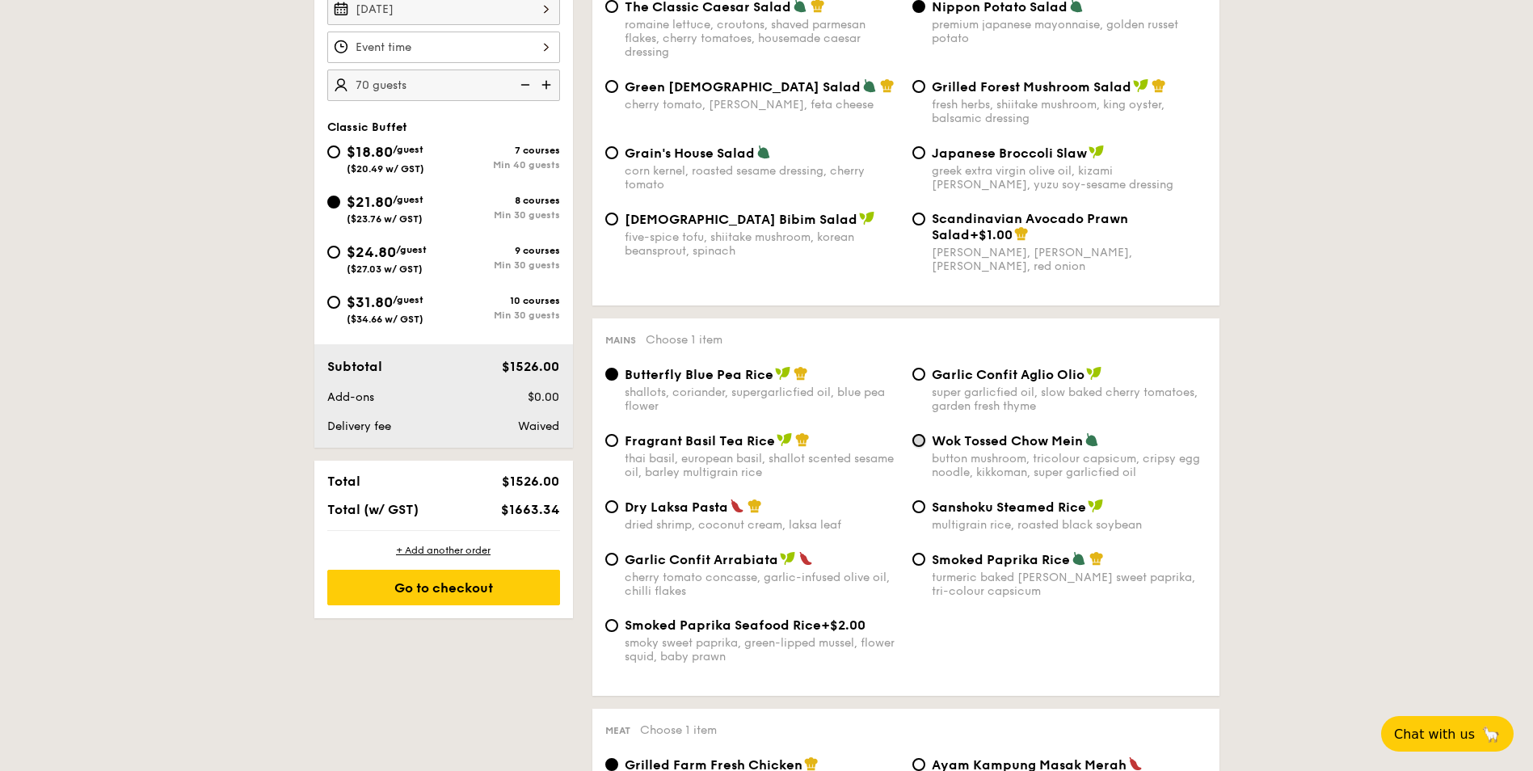
click at [920, 440] on input "Wok Tossed Chow Mein button mushroom, tricolour capsicum, cripsy egg noodle, ki…" at bounding box center [918, 440] width 13 height 13
radio input "true"
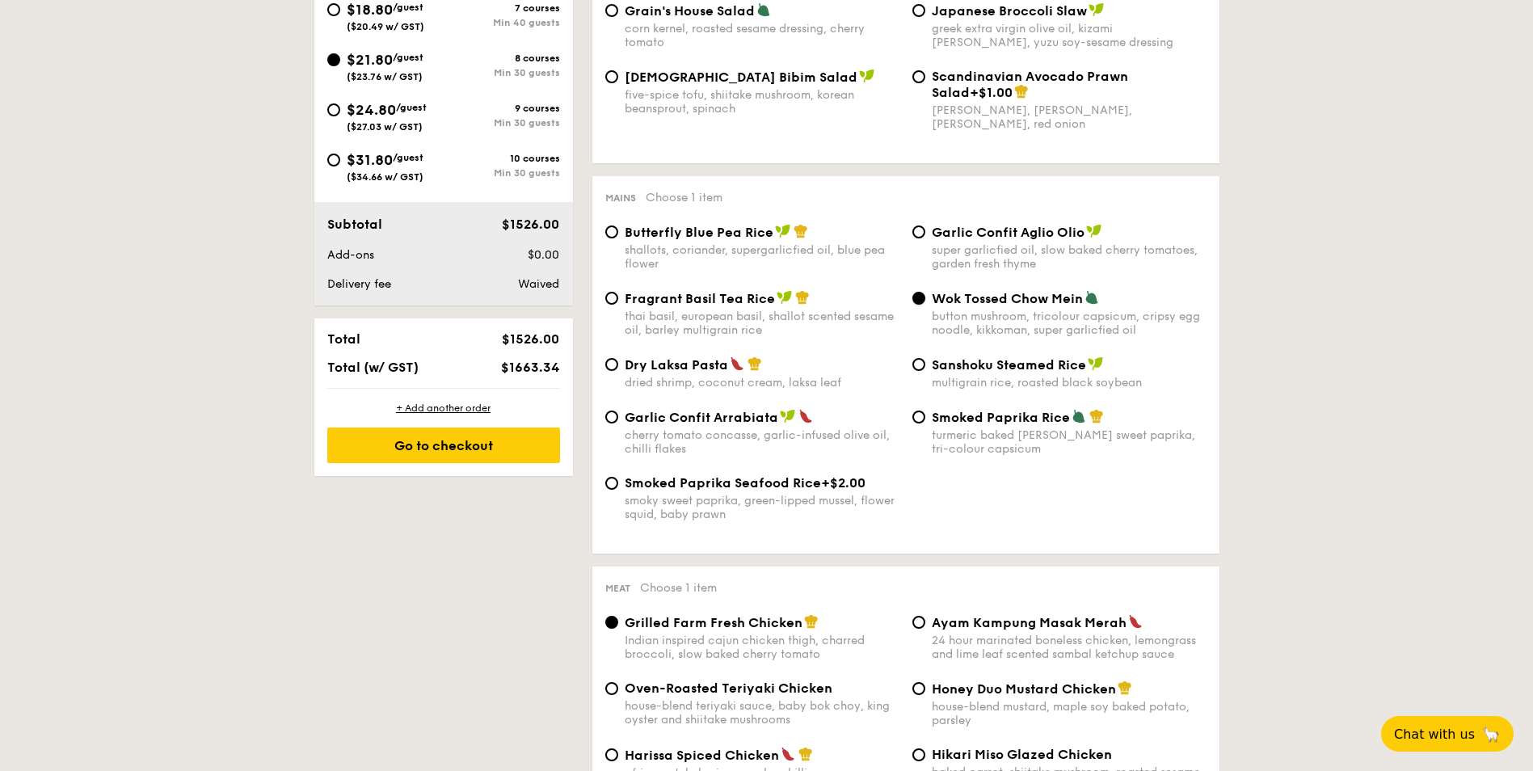
scroll to position [861, 0]
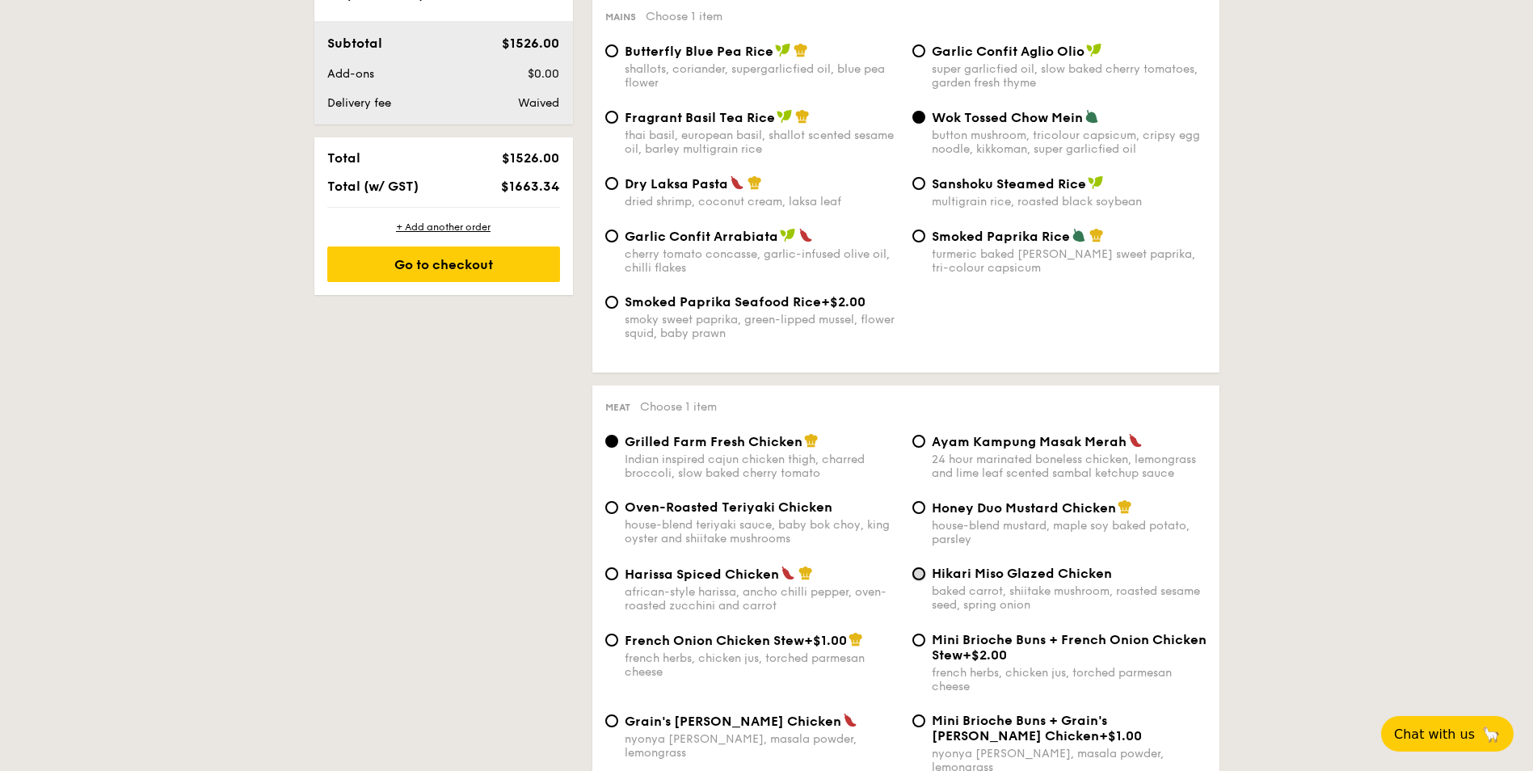
click at [924, 572] on input "Hikari Miso Glazed Chicken baked carrot, shiitake mushroom, roasted sesame seed…" at bounding box center [918, 573] width 13 height 13
radio input "true"
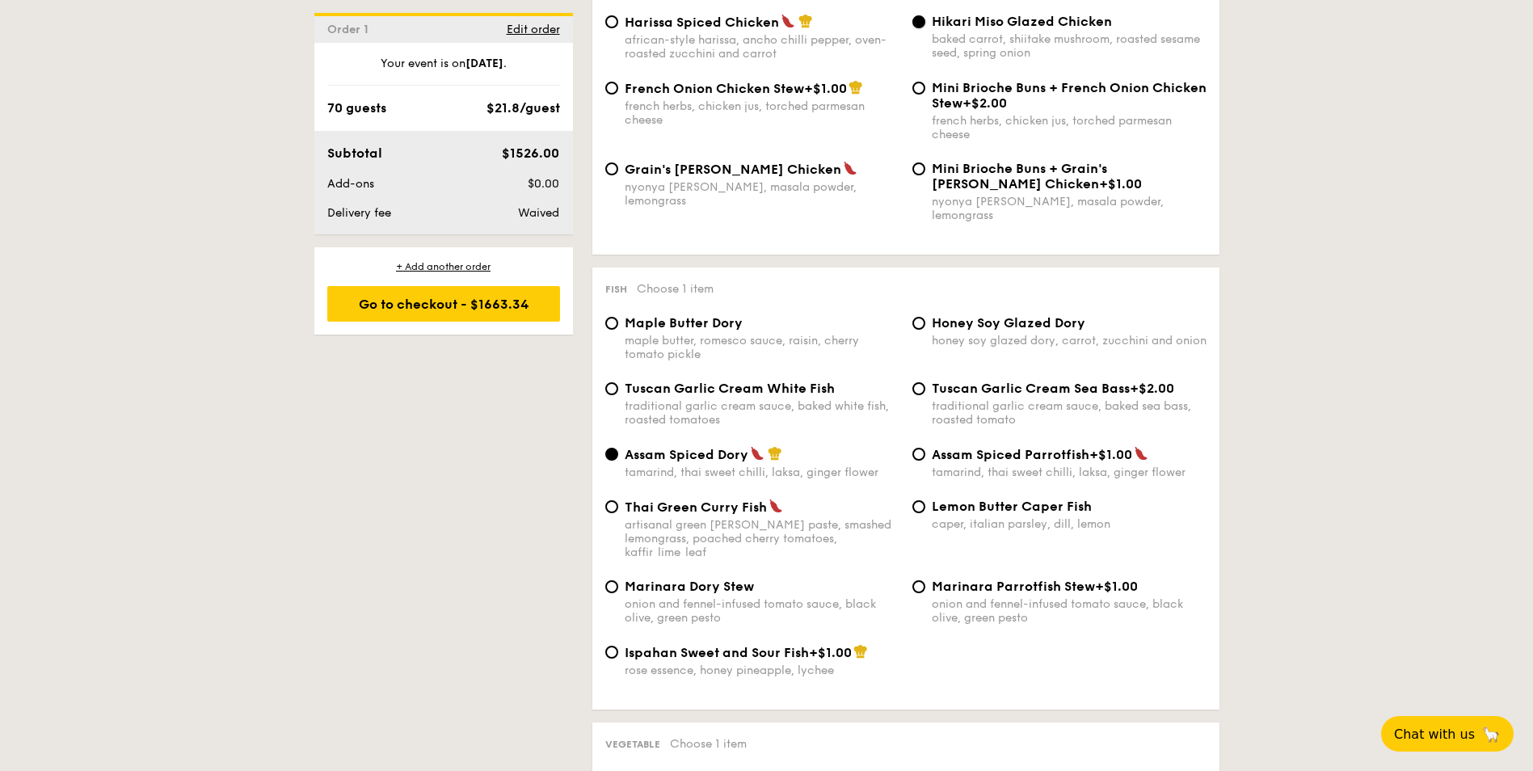
scroll to position [1426, 0]
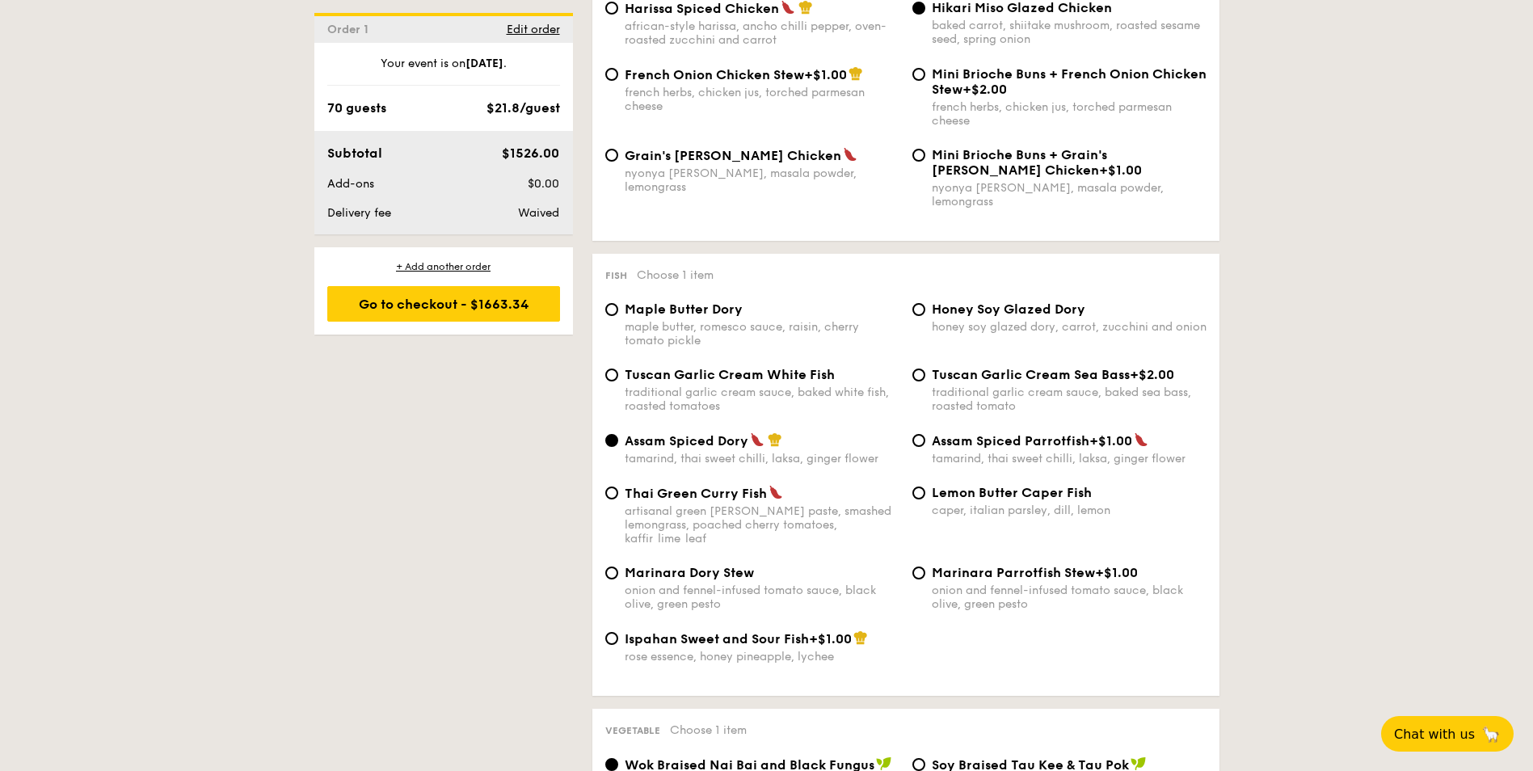
click at [688, 504] on div "artisanal green curry paste, smashed lemongrass, poached cherry tomatoes, kaffi…" at bounding box center [762, 524] width 275 height 41
click at [618, 499] on input "Thai Green Curry Fish artisanal green curry paste, smashed lemongrass, poached …" at bounding box center [611, 492] width 13 height 13
radio input "true"
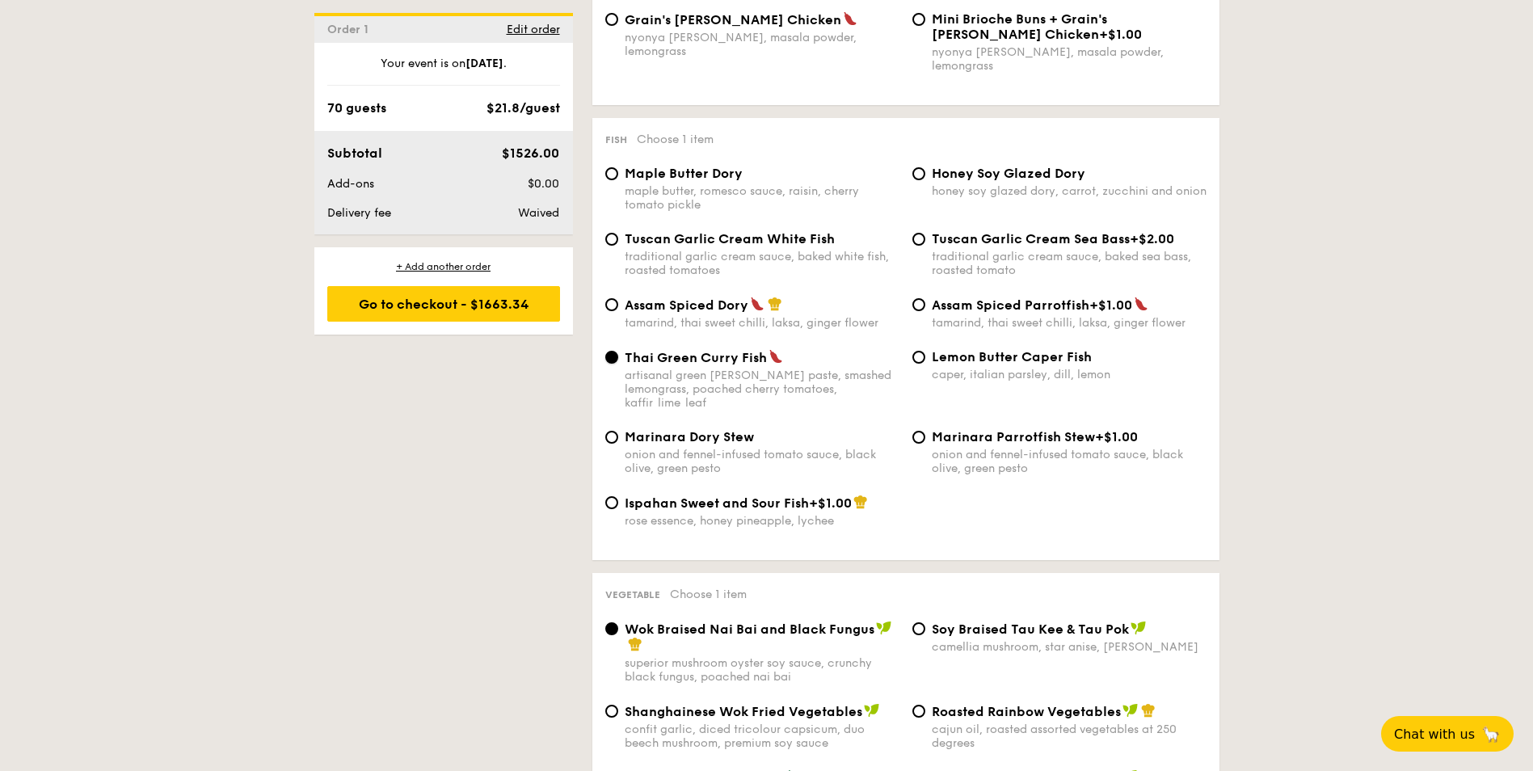
scroll to position [1830, 0]
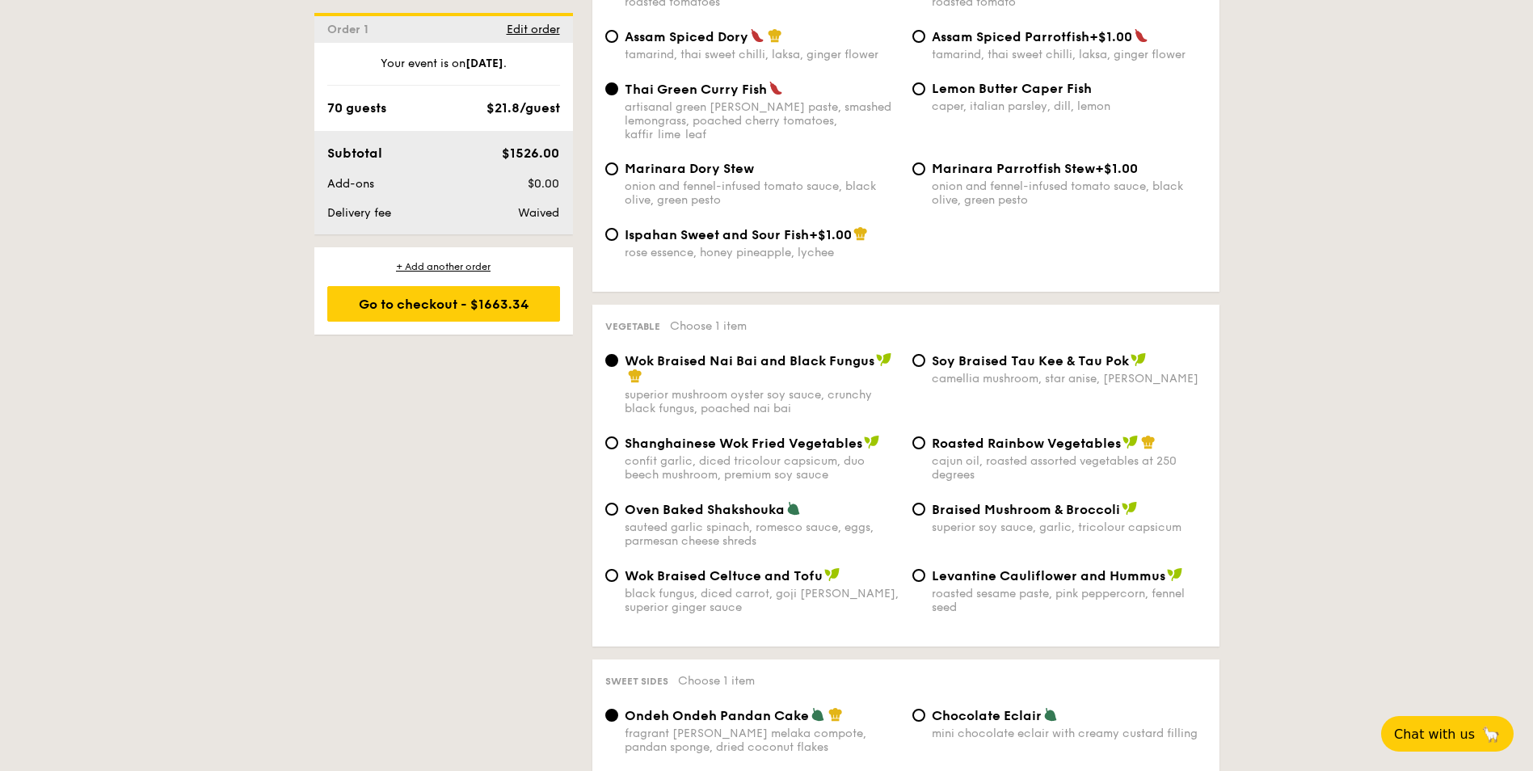
click at [932, 436] on span "Roasted Rainbow Vegetables" at bounding box center [1026, 443] width 189 height 15
click at [925, 436] on input "Roasted Rainbow Vegetables cajun oil, roasted assorted vegetables at 250 degrees" at bounding box center [918, 442] width 13 height 13
radio input "true"
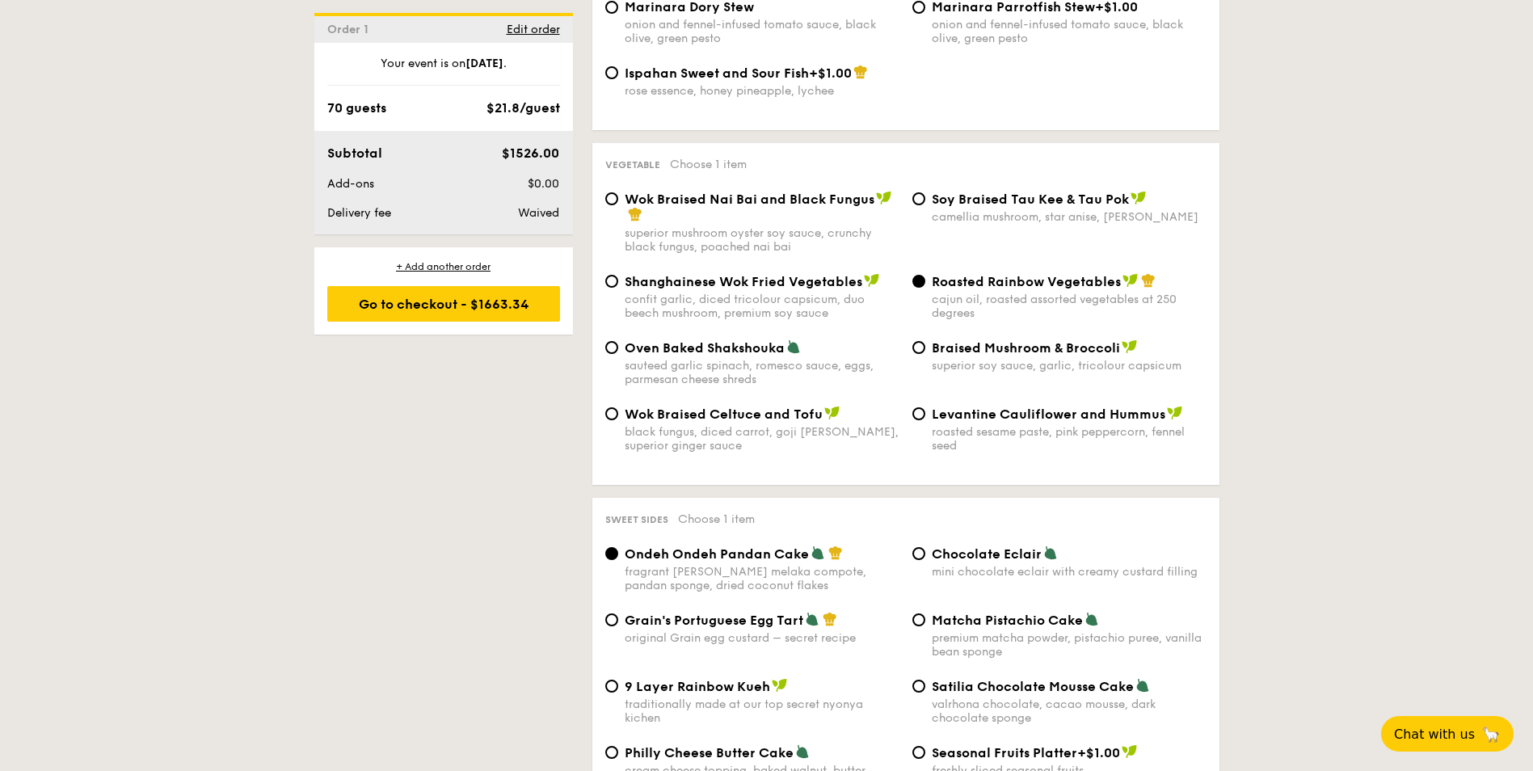
click at [649, 612] on span "Grain's Portuguese Egg Tart" at bounding box center [714, 619] width 179 height 15
click at [618, 613] on input "Grain's Portuguese Egg Tart original Grain egg custard – secret recipe" at bounding box center [611, 619] width 13 height 13
radio input "true"
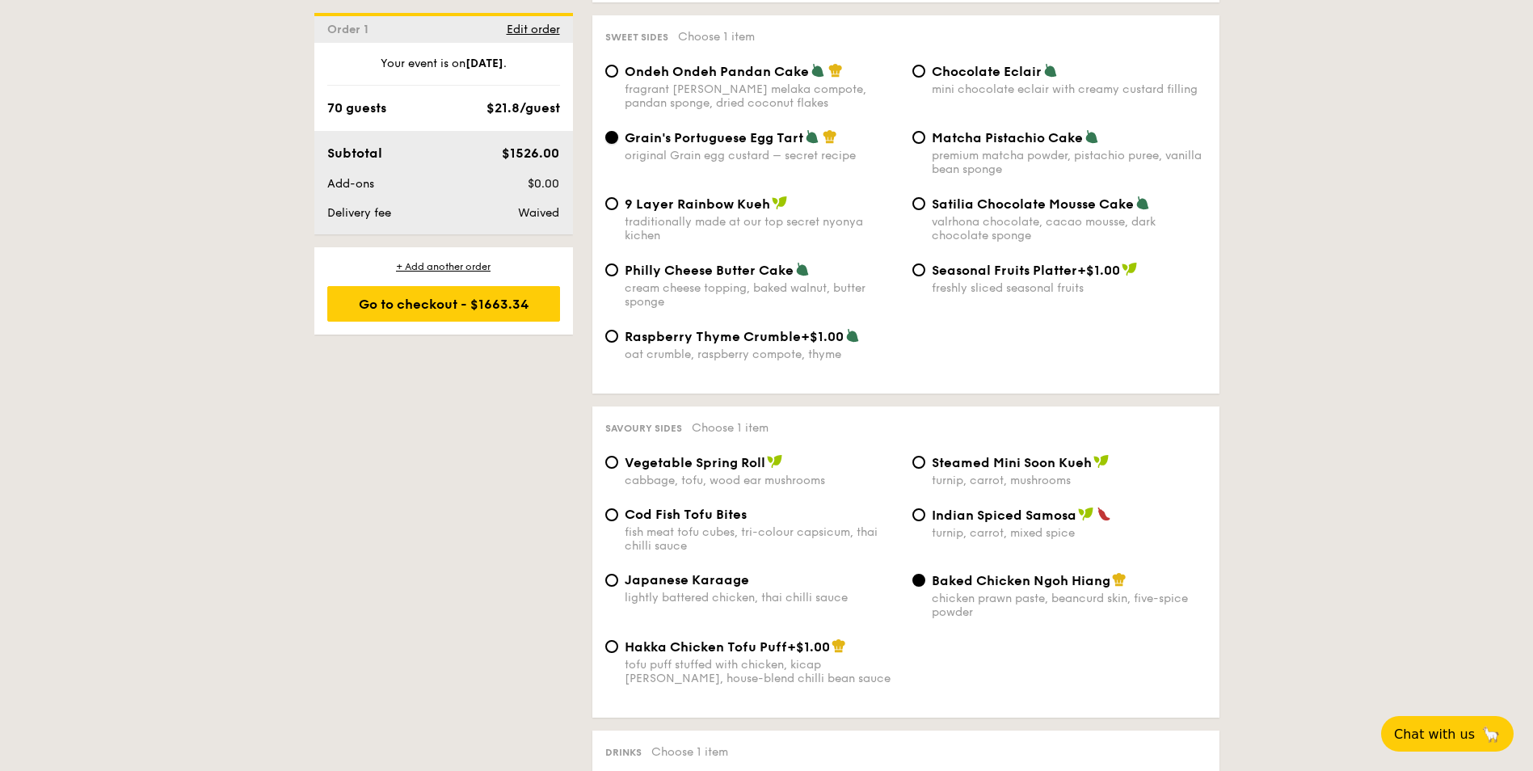
scroll to position [2557, 0]
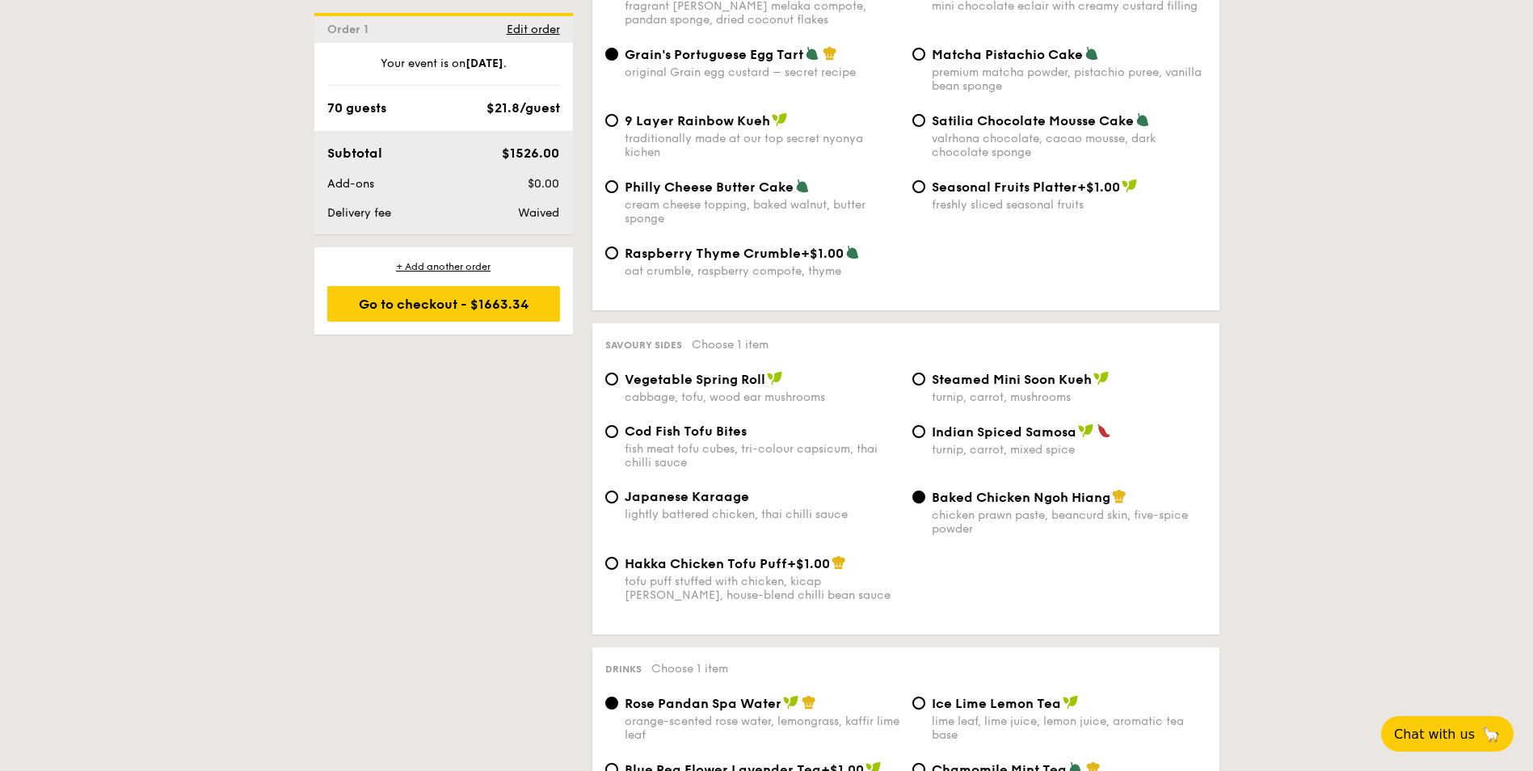
click at [924, 489] on div "Baked Chicken Ngoh Hiang chicken prawn paste, beancurd skin, five-spice powder" at bounding box center [1059, 512] width 307 height 47
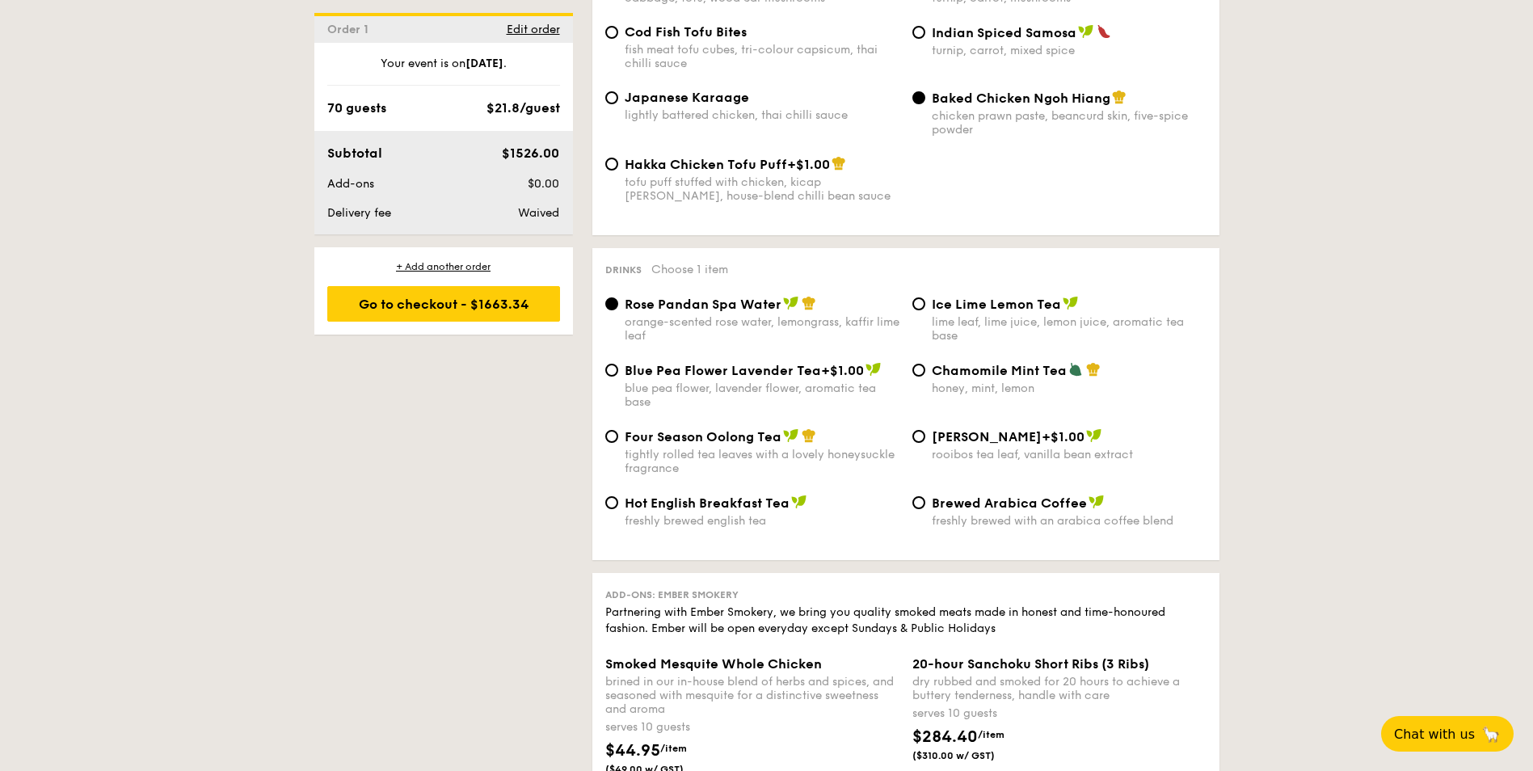
scroll to position [2961, 0]
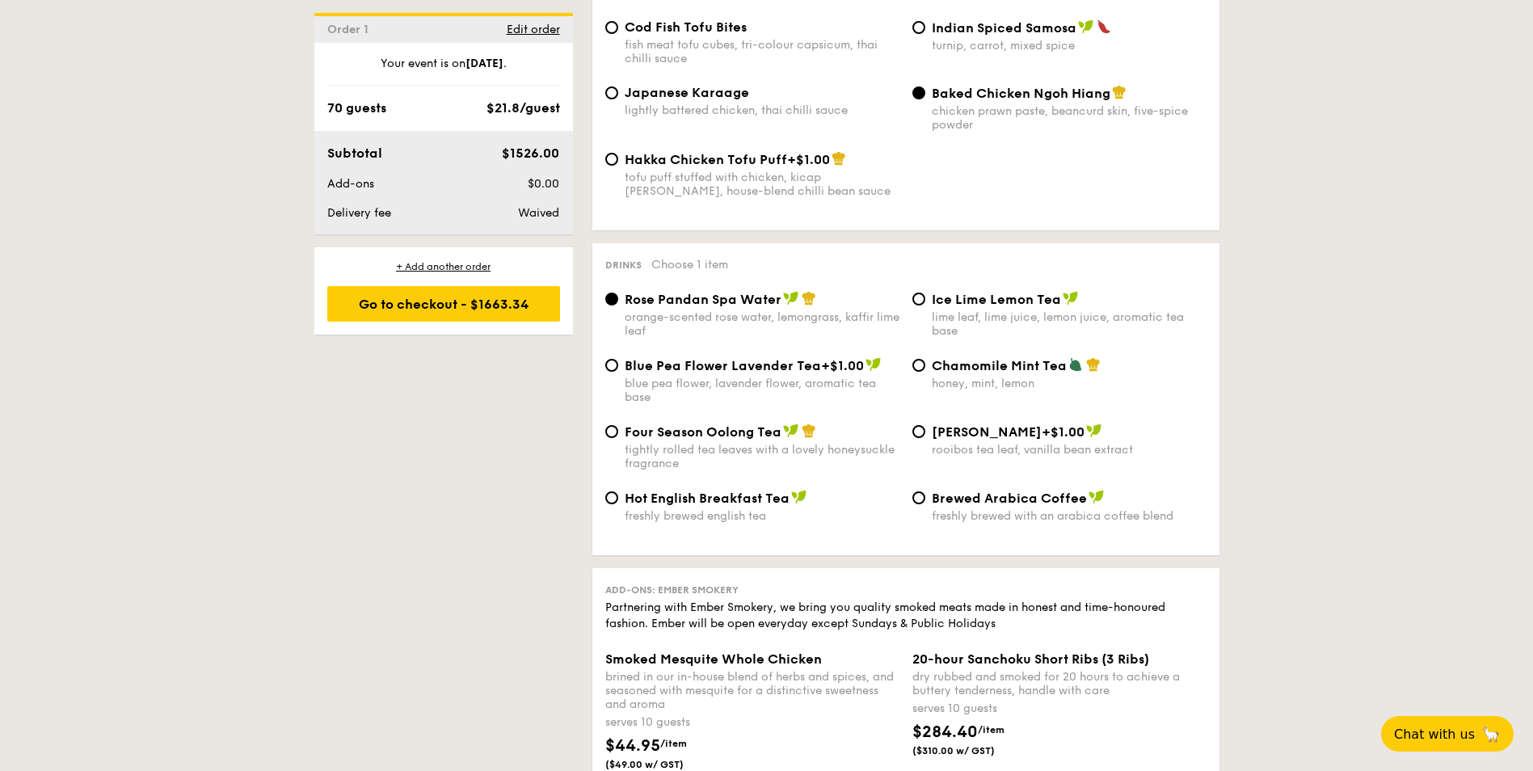
click at [930, 291] on div "Ice Lime Lemon Tea lime leaf, lime juice, lemon juice, aromatic tea base" at bounding box center [1059, 314] width 307 height 47
click at [918, 293] on input "Ice Lime Lemon Tea lime leaf, lime juice, lemon juice, aromatic tea base" at bounding box center [918, 299] width 13 height 13
radio input "true"
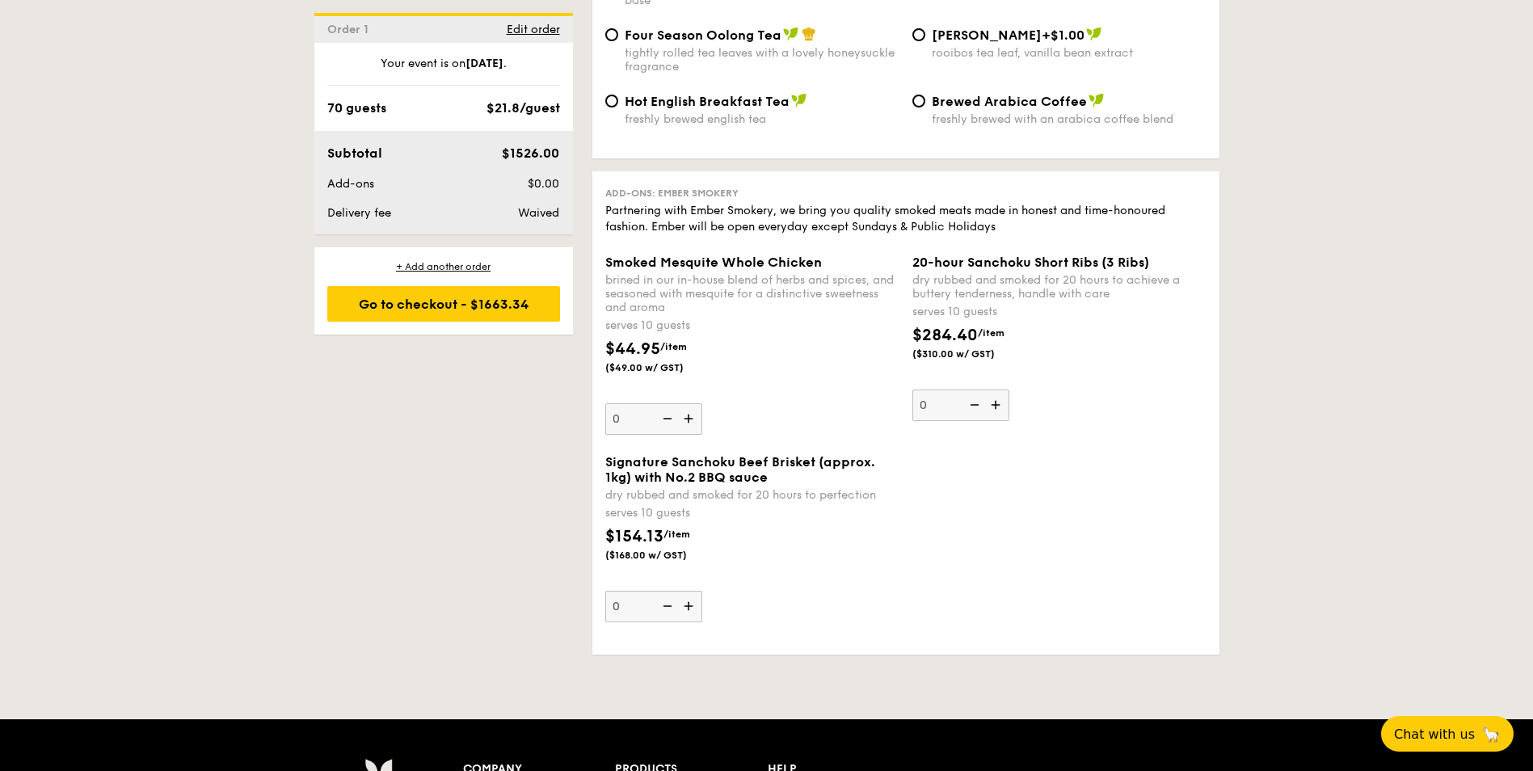
scroll to position [3353, 0]
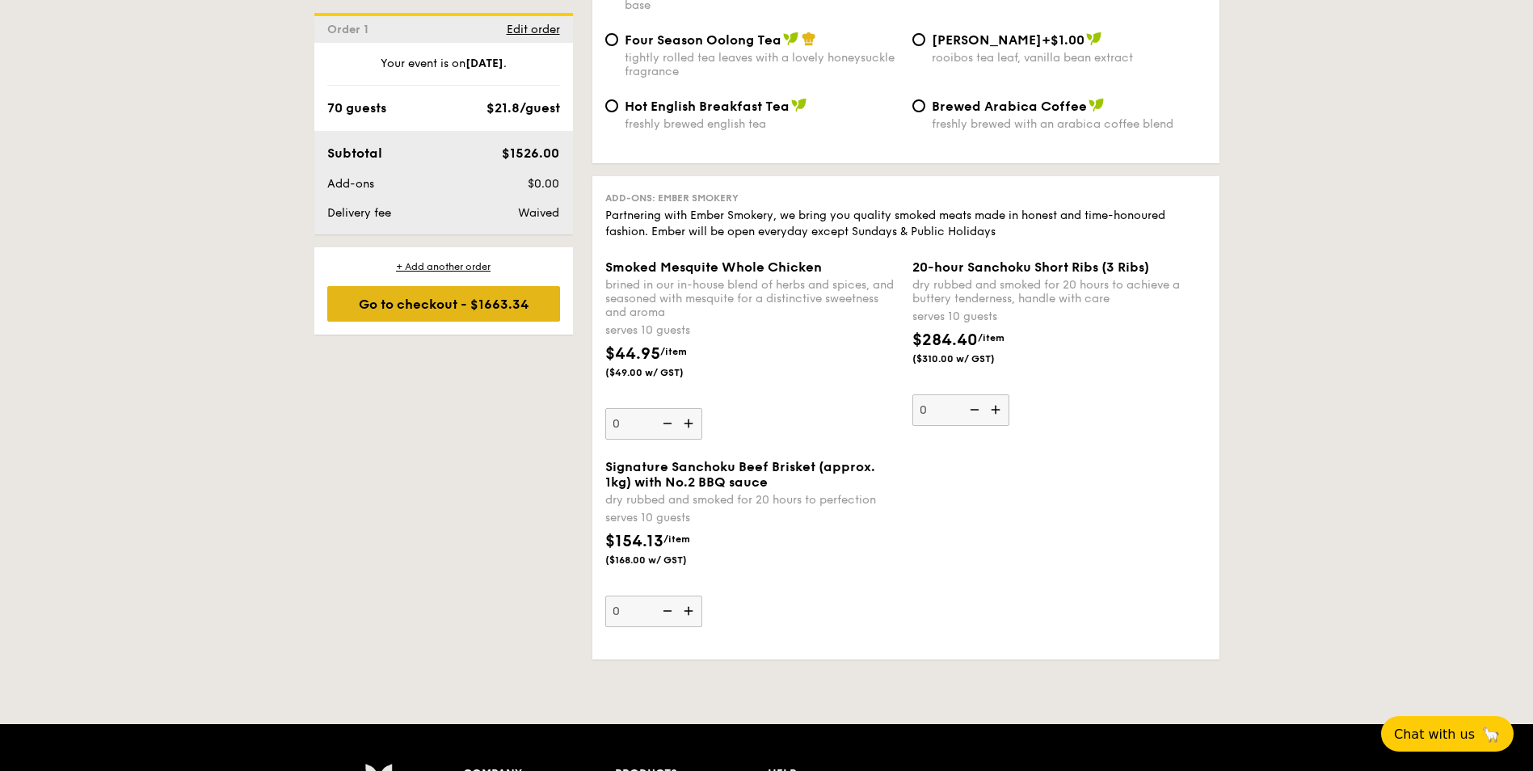
click at [511, 301] on div "Go to checkout - $1663.34" at bounding box center [443, 304] width 233 height 36
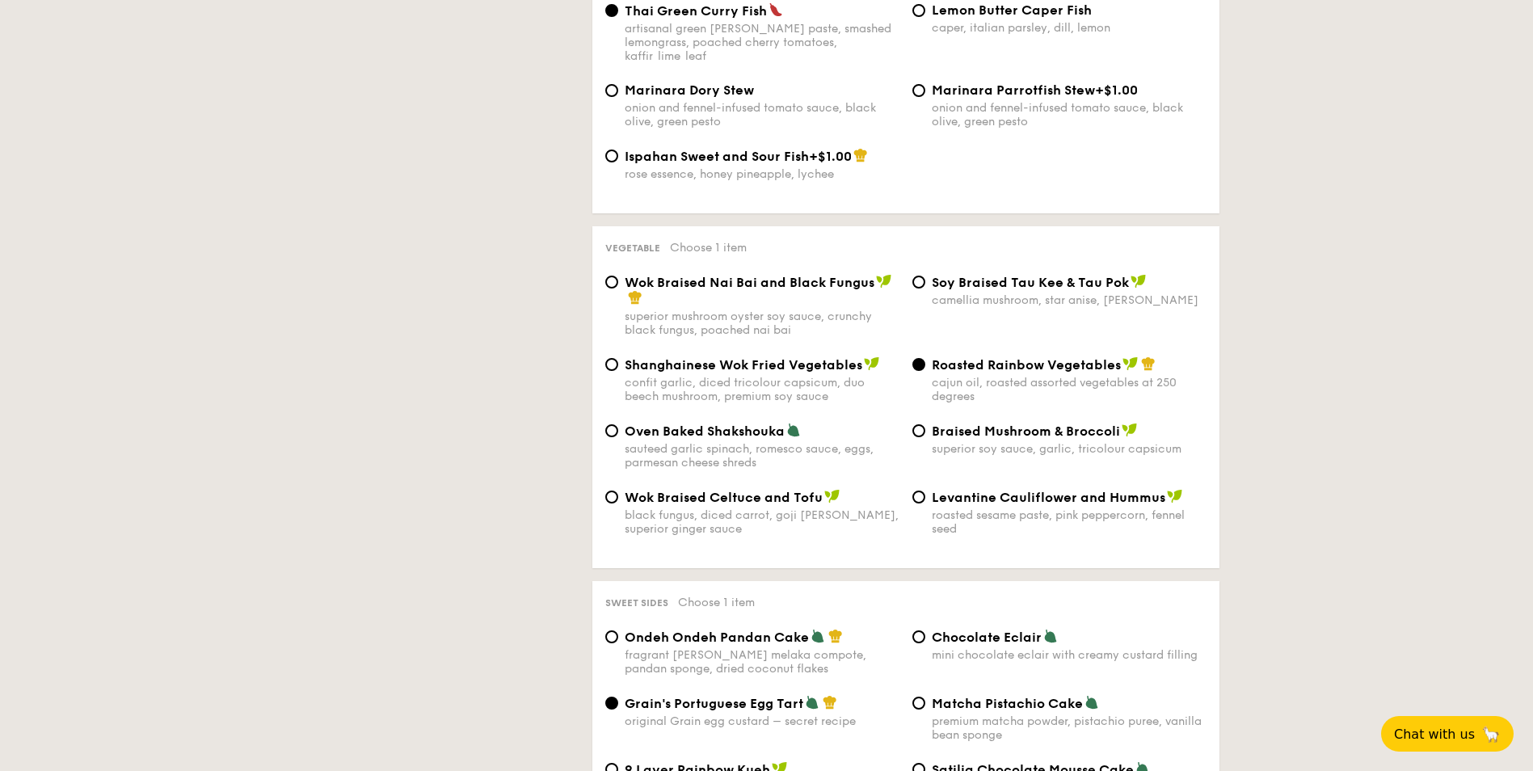
scroll to position [464, 0]
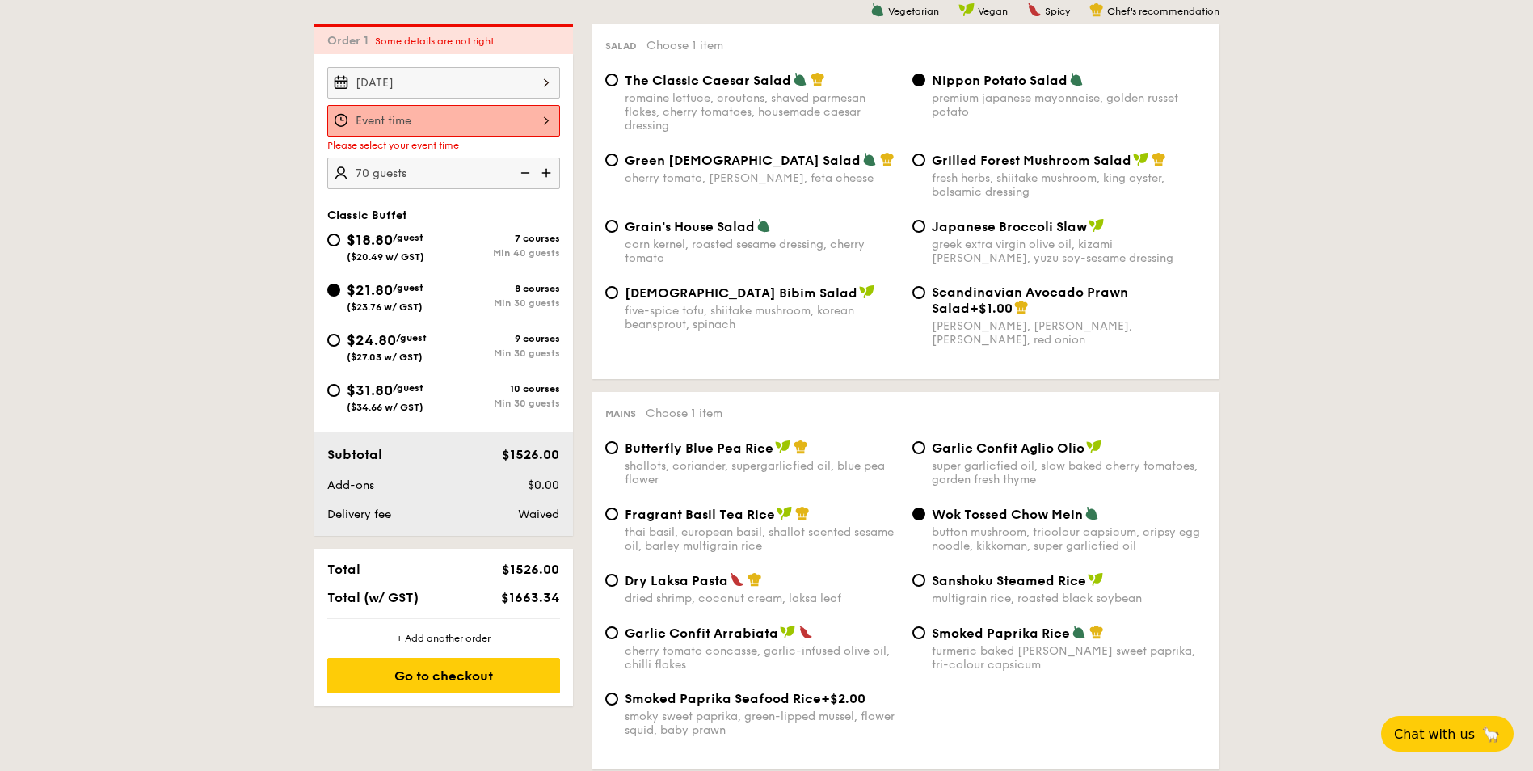
click at [476, 113] on input "Smoked Mesquite Whole Chicken brined in our in-house blend of herbs and spices,…" at bounding box center [443, 121] width 233 height 32
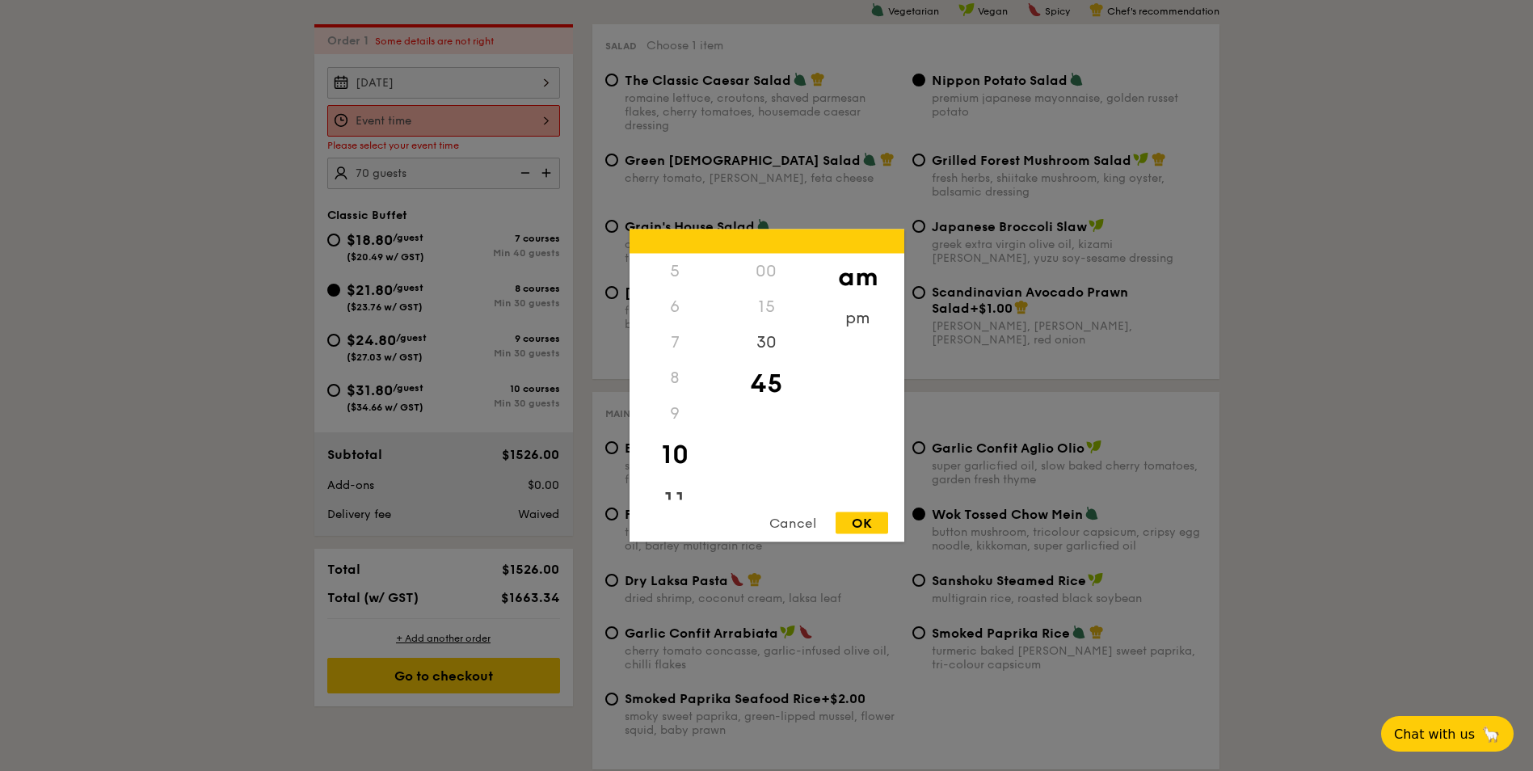
click at [680, 490] on div "11" at bounding box center [674, 501] width 91 height 47
drag, startPoint x: 852, startPoint y: 316, endPoint x: 852, endPoint y: 325, distance: 8.9
click at [852, 325] on div "pm" at bounding box center [857, 324] width 91 height 47
click at [675, 274] on div "12" at bounding box center [674, 277] width 91 height 47
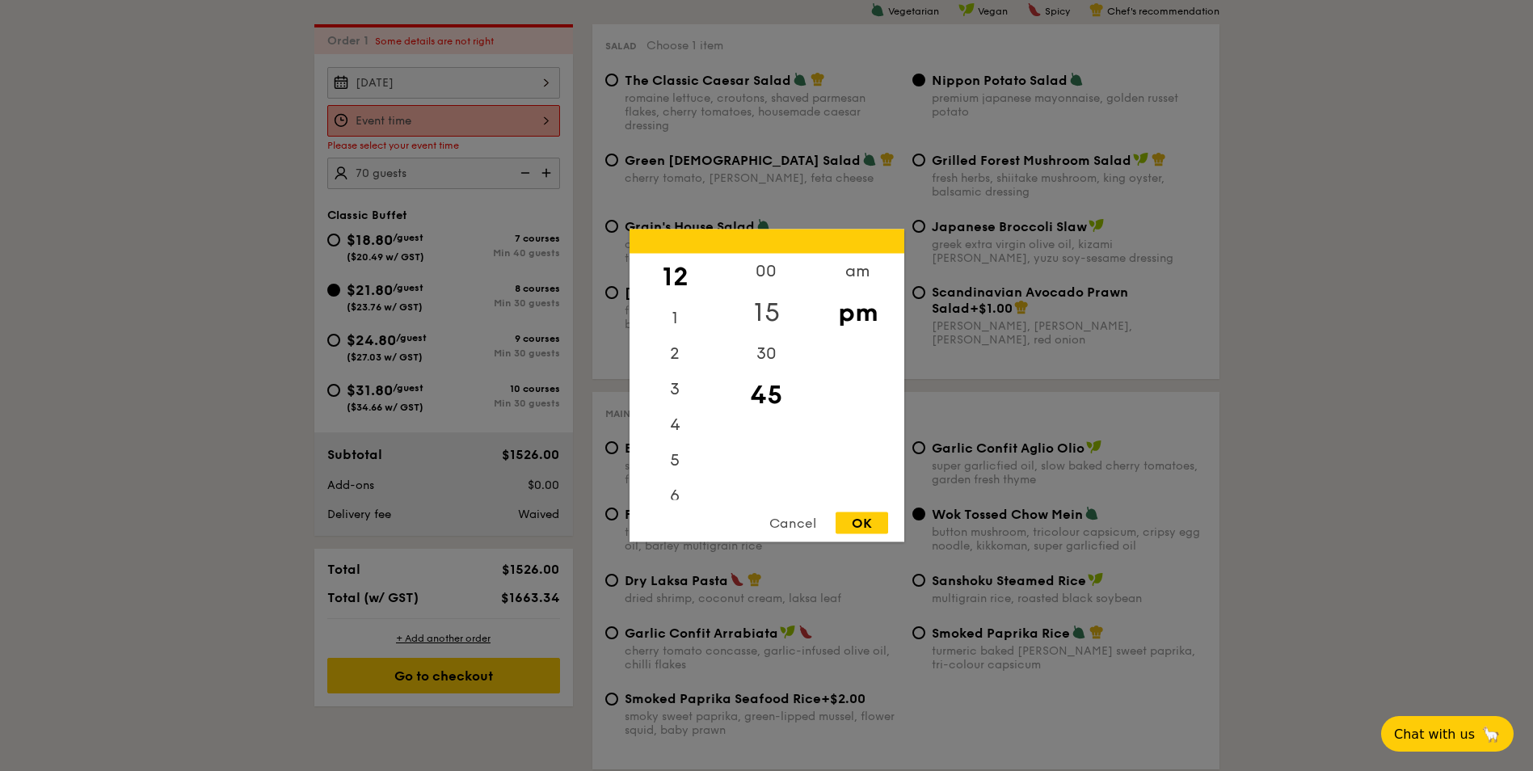
click at [759, 307] on div "15" at bounding box center [766, 312] width 91 height 47
click at [863, 521] on div "OK" at bounding box center [862, 523] width 53 height 22
type input "12:15PM"
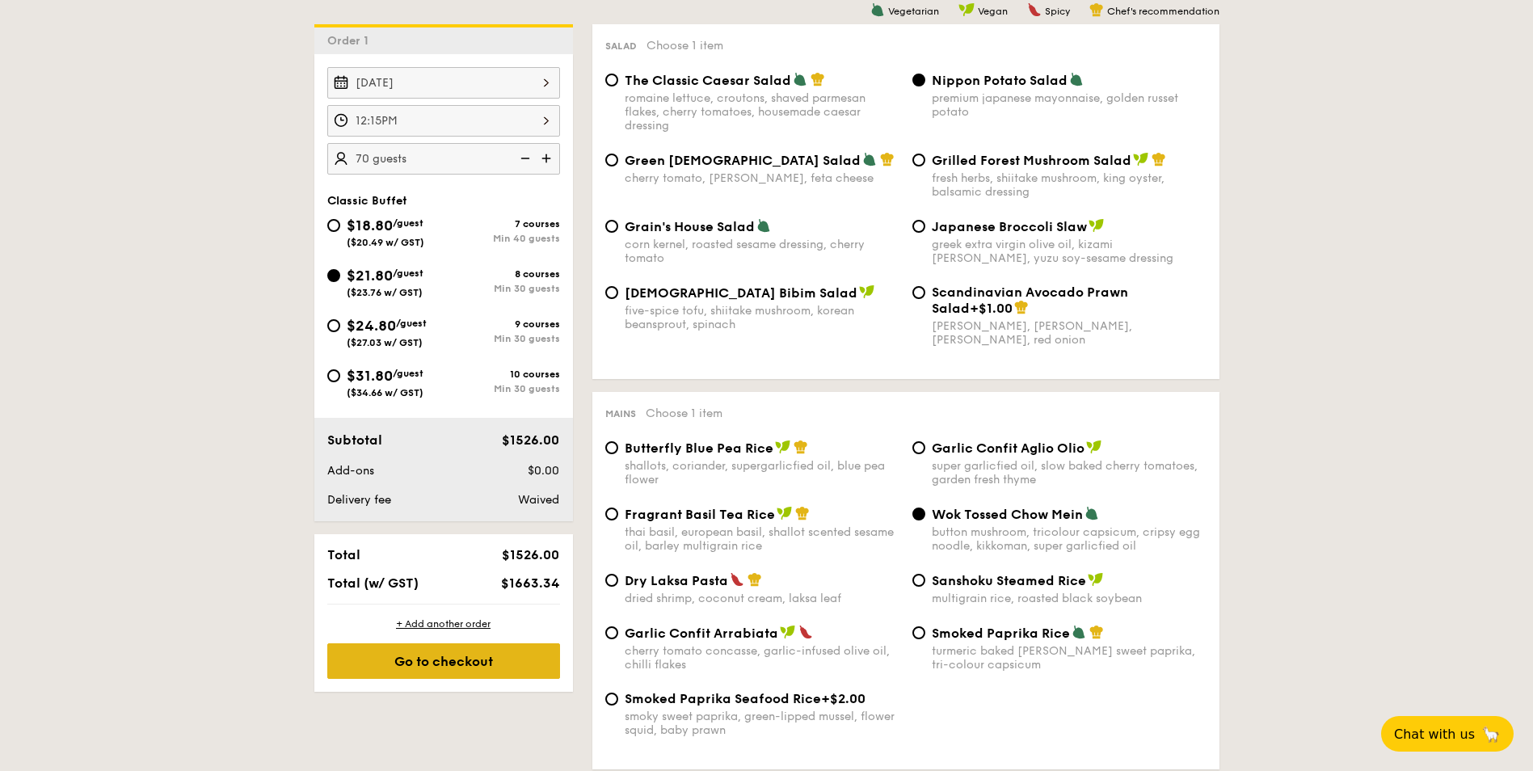
click at [483, 657] on div "Go to checkout" at bounding box center [443, 661] width 233 height 36
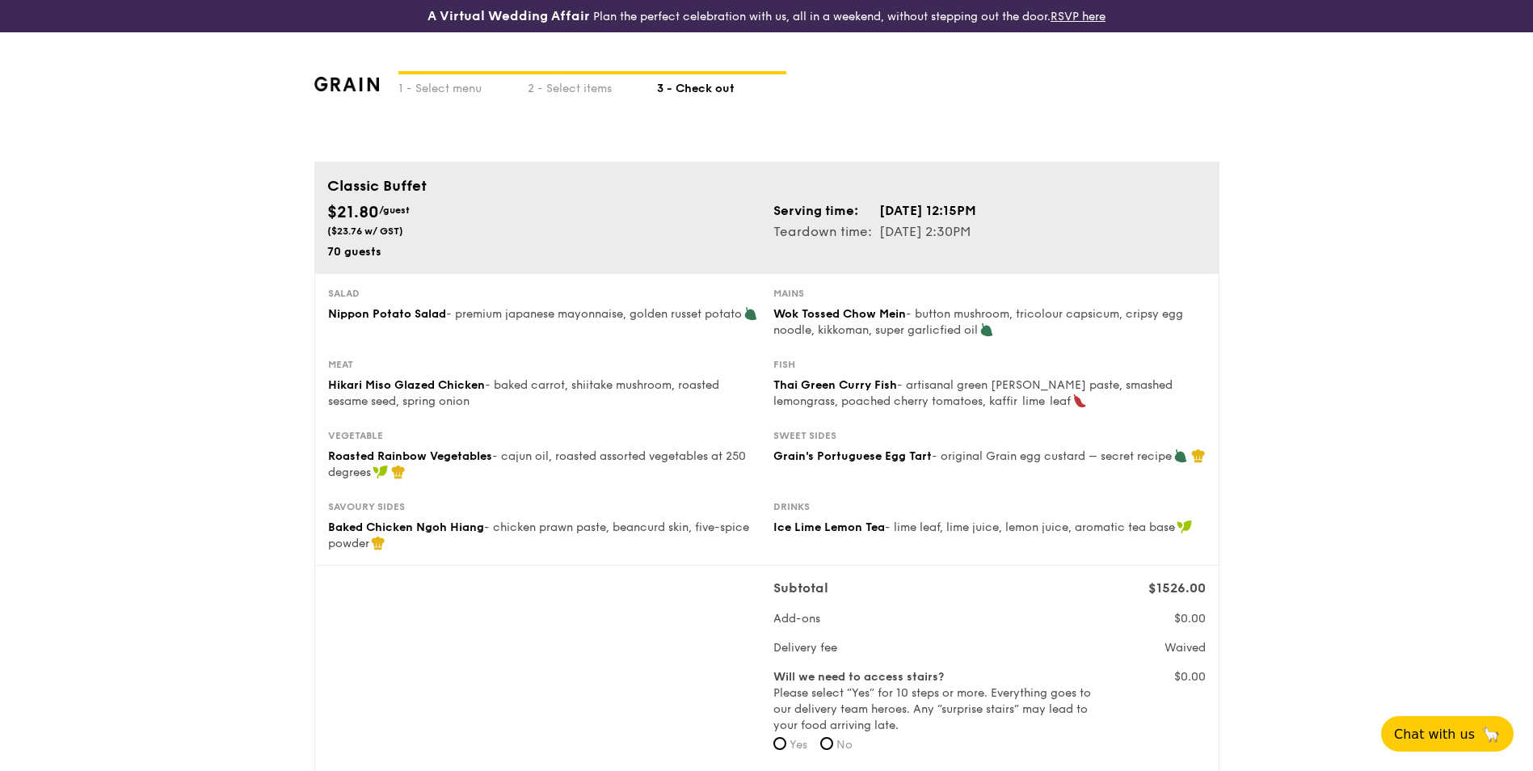
drag, startPoint x: 775, startPoint y: 380, endPoint x: 1015, endPoint y: 410, distance: 241.8
click at [1015, 410] on div "Meat Hikari Miso Glazed Chicken - baked carrot, shiitake mushroom, roasted sesa…" at bounding box center [767, 393] width 890 height 71
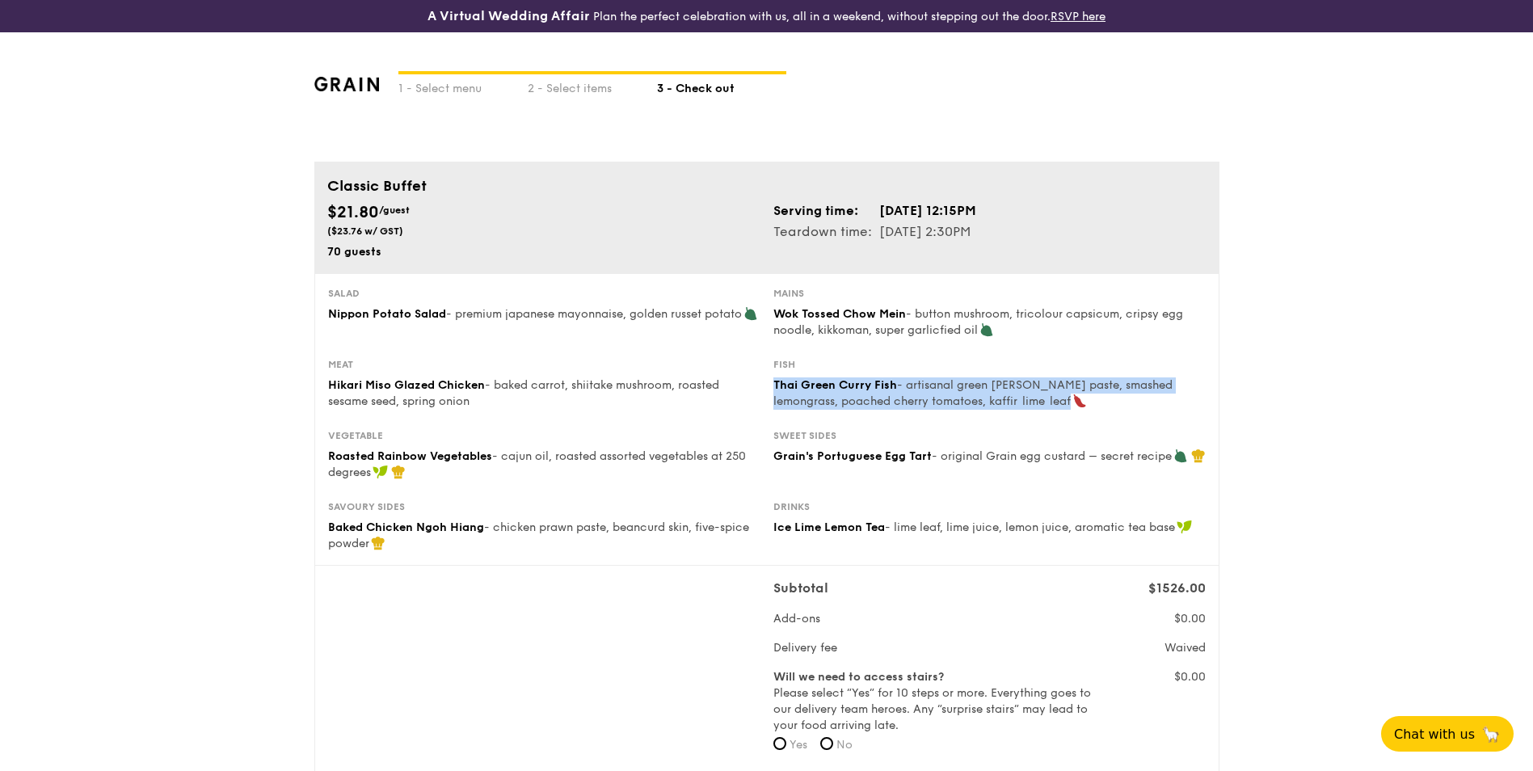
drag, startPoint x: 1015, startPoint y: 410, endPoint x: 939, endPoint y: 394, distance: 77.7
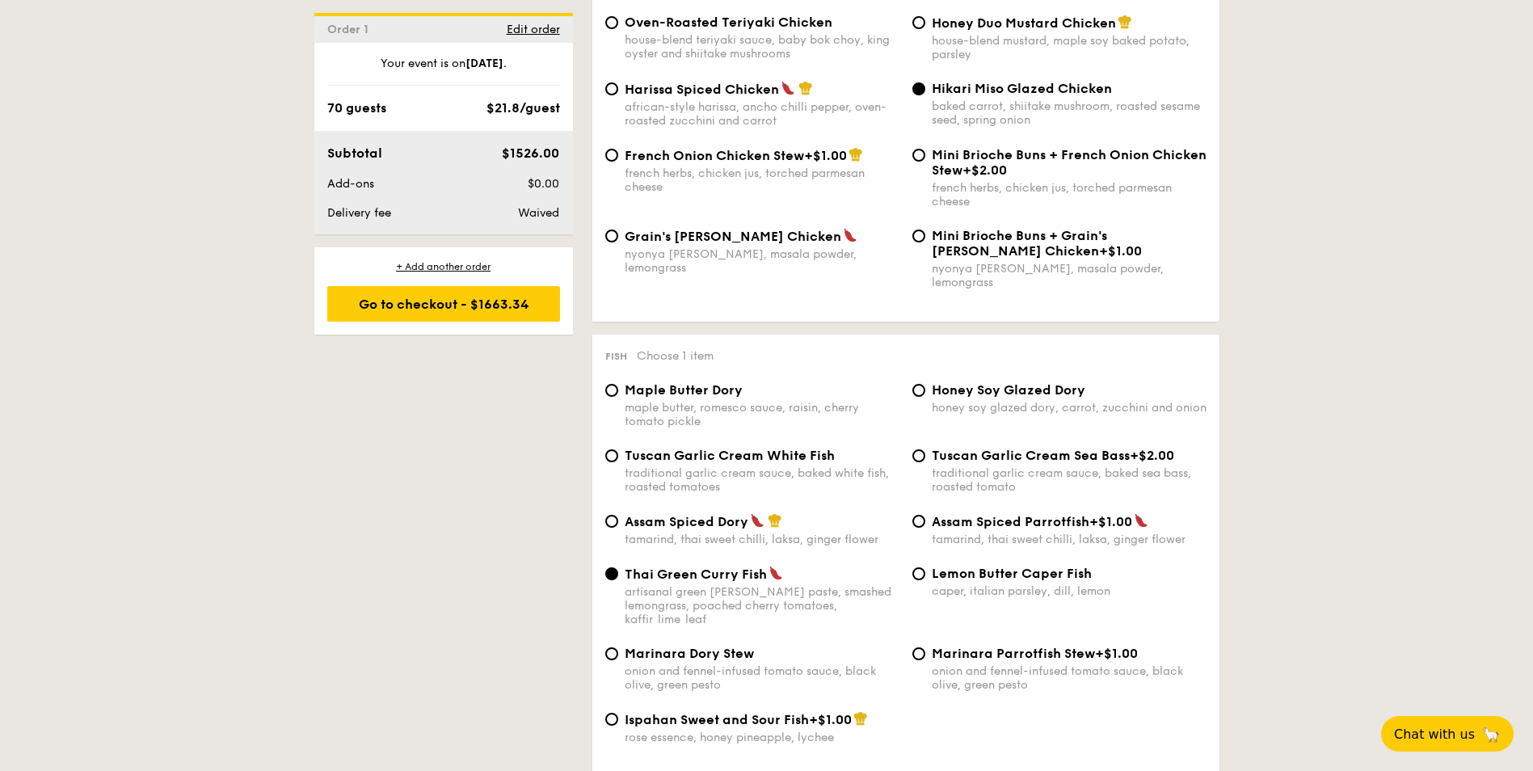
scroll to position [1433, 0]
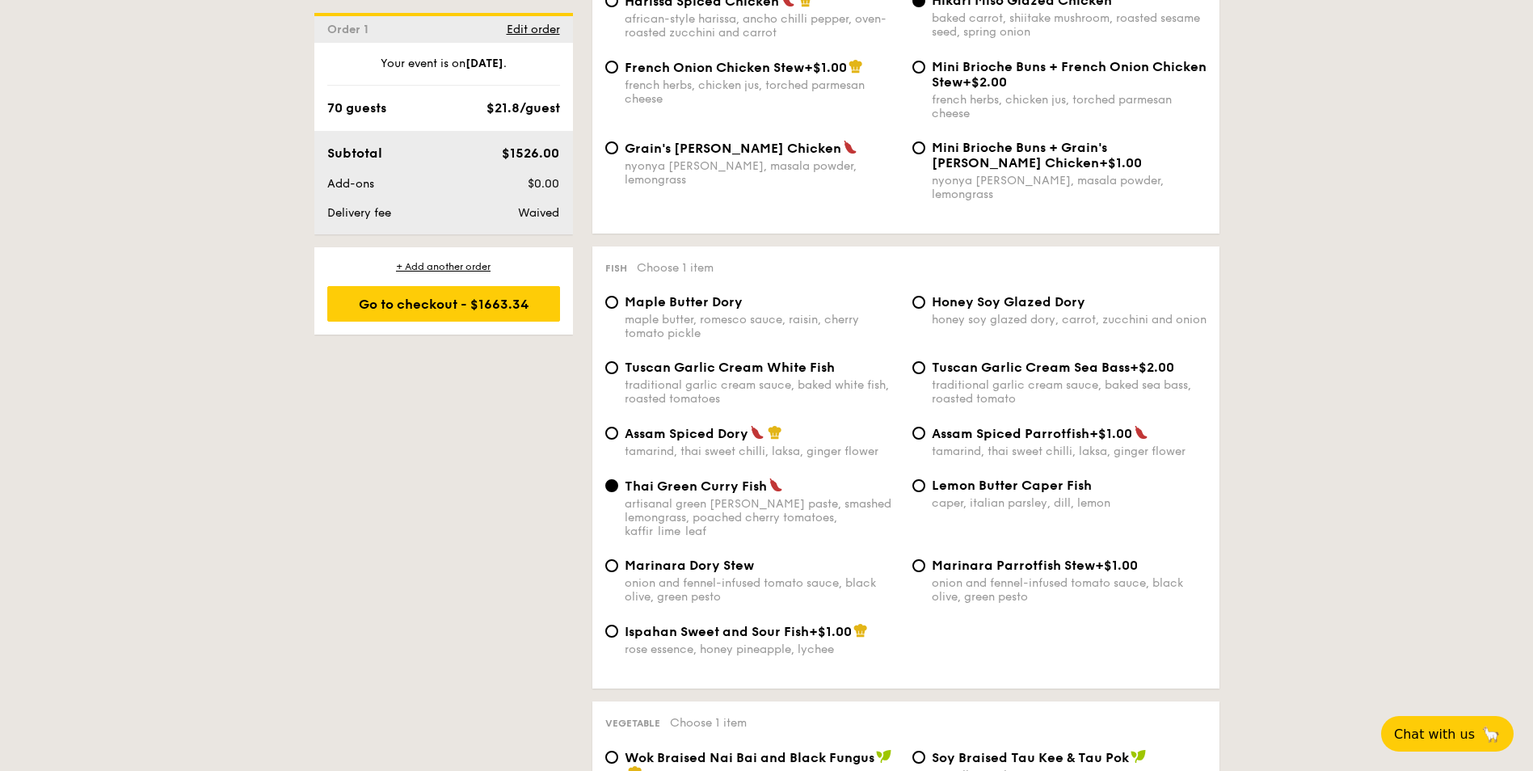
click at [650, 558] on div "Marinara Dory Stew onion and fennel-infused tomato sauce, black olive, green pe…" at bounding box center [762, 581] width 275 height 46
click at [618, 559] on input "Marinara Dory Stew onion and fennel-infused tomato sauce, black olive, green pe…" at bounding box center [611, 565] width 13 height 13
radio input "true"
click at [916, 479] on input "Lemon Butter Caper Fish caper, italian parsley, dill, lemon" at bounding box center [918, 485] width 13 height 13
radio input "true"
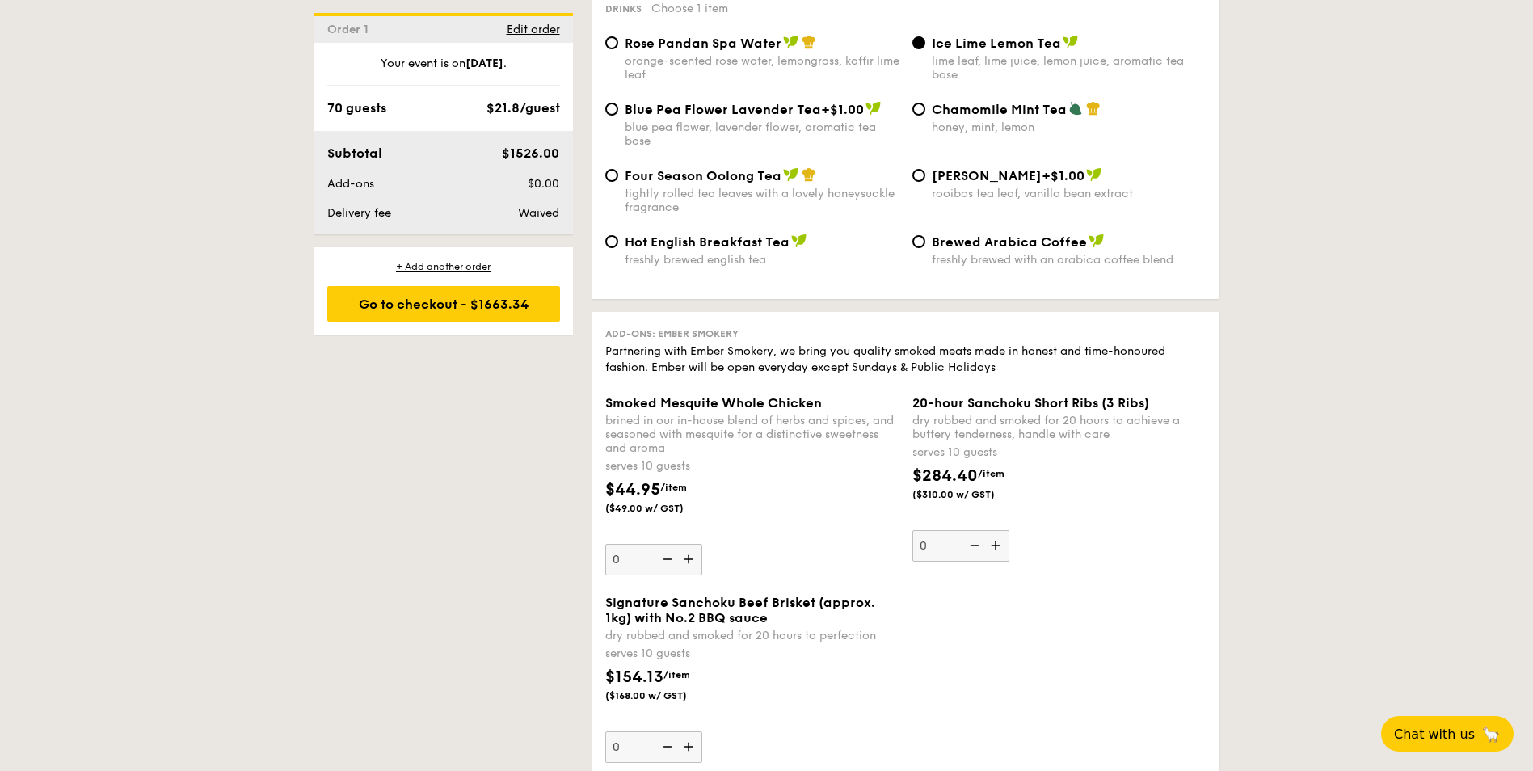
scroll to position [2888, 0]
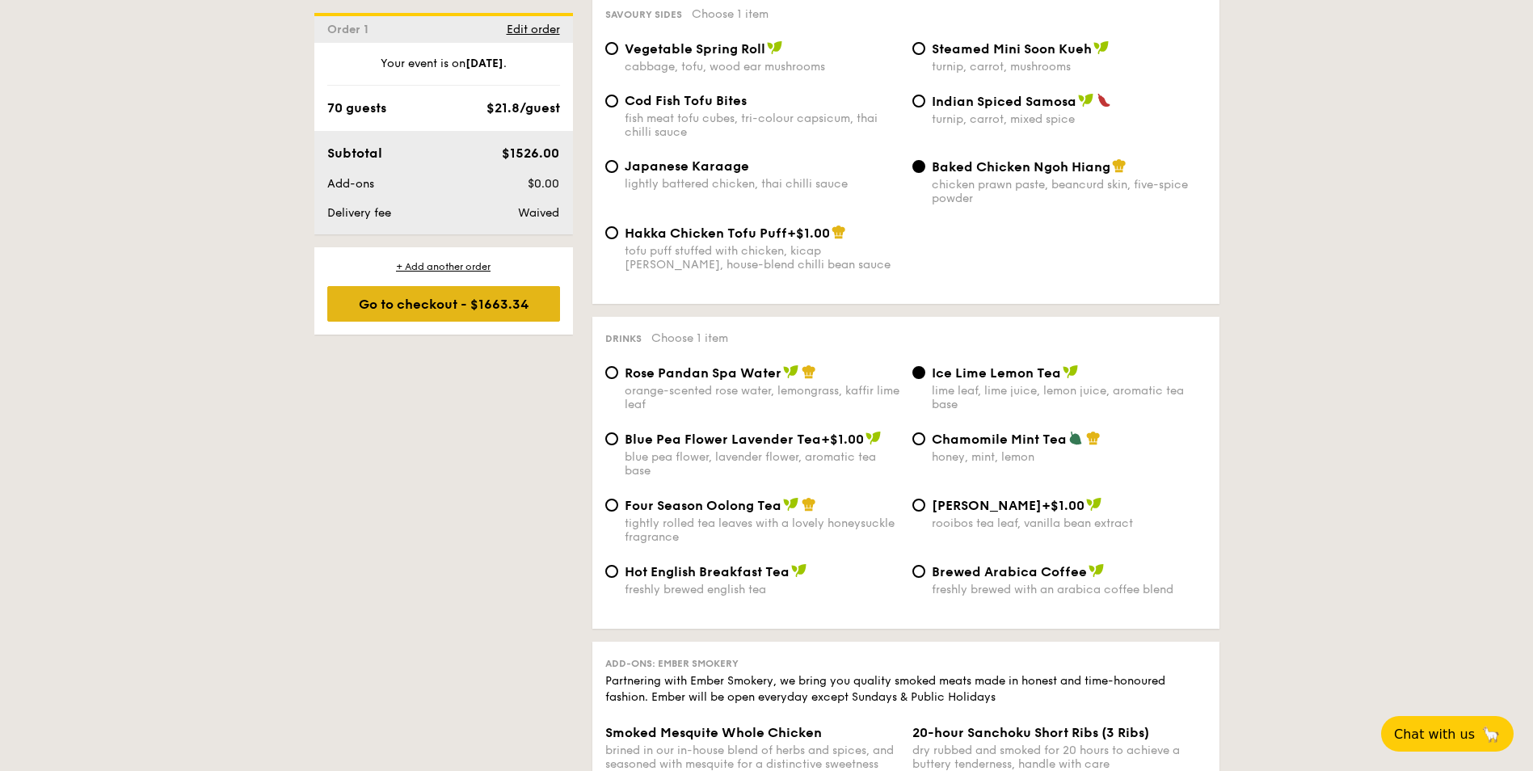
click at [459, 305] on div "Go to checkout - $1663.34" at bounding box center [443, 304] width 233 height 36
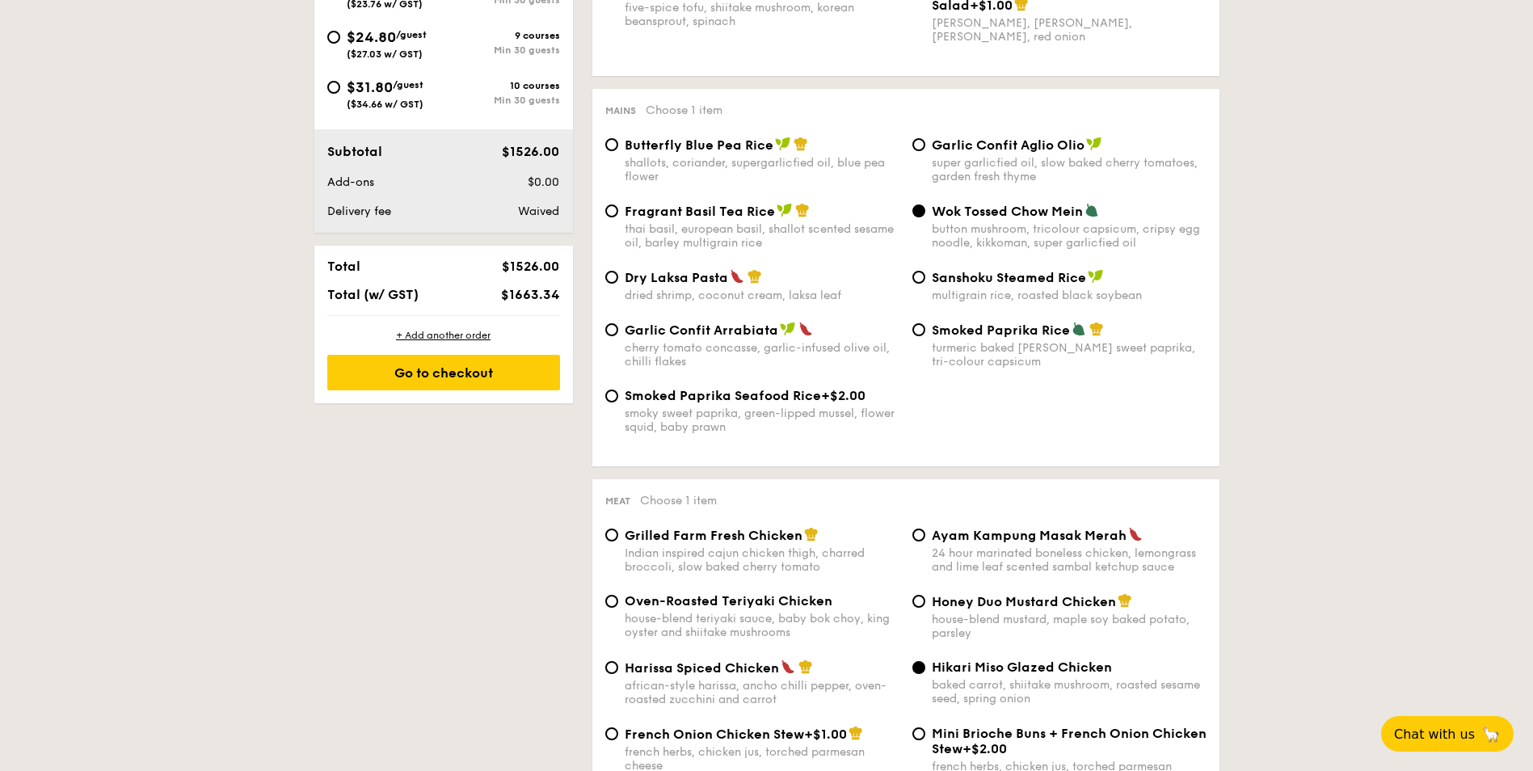
scroll to position [464, 0]
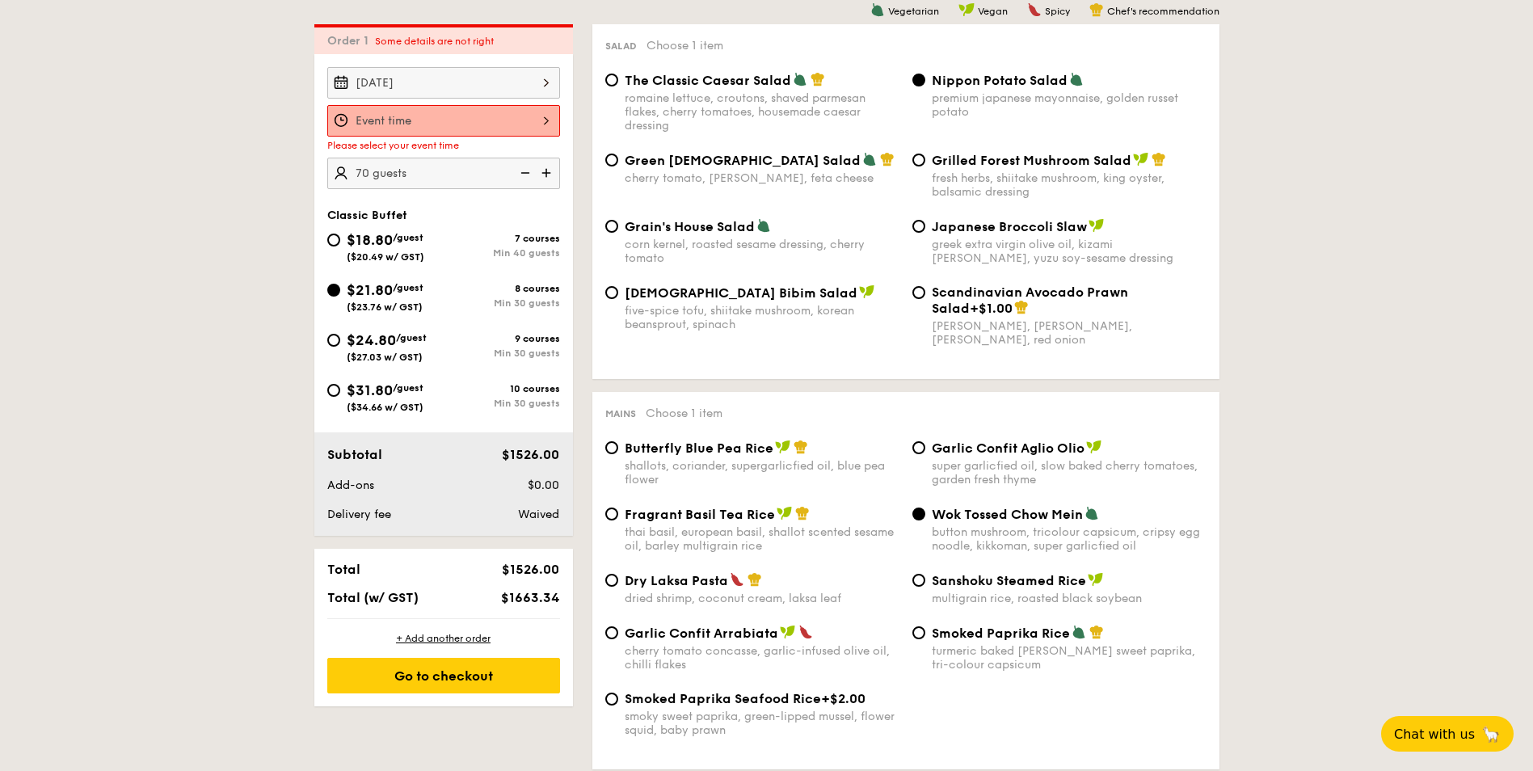
click at [445, 116] on input "Smoked Mesquite Whole Chicken brined in our in-house blend of herbs and spices,…" at bounding box center [443, 121] width 233 height 32
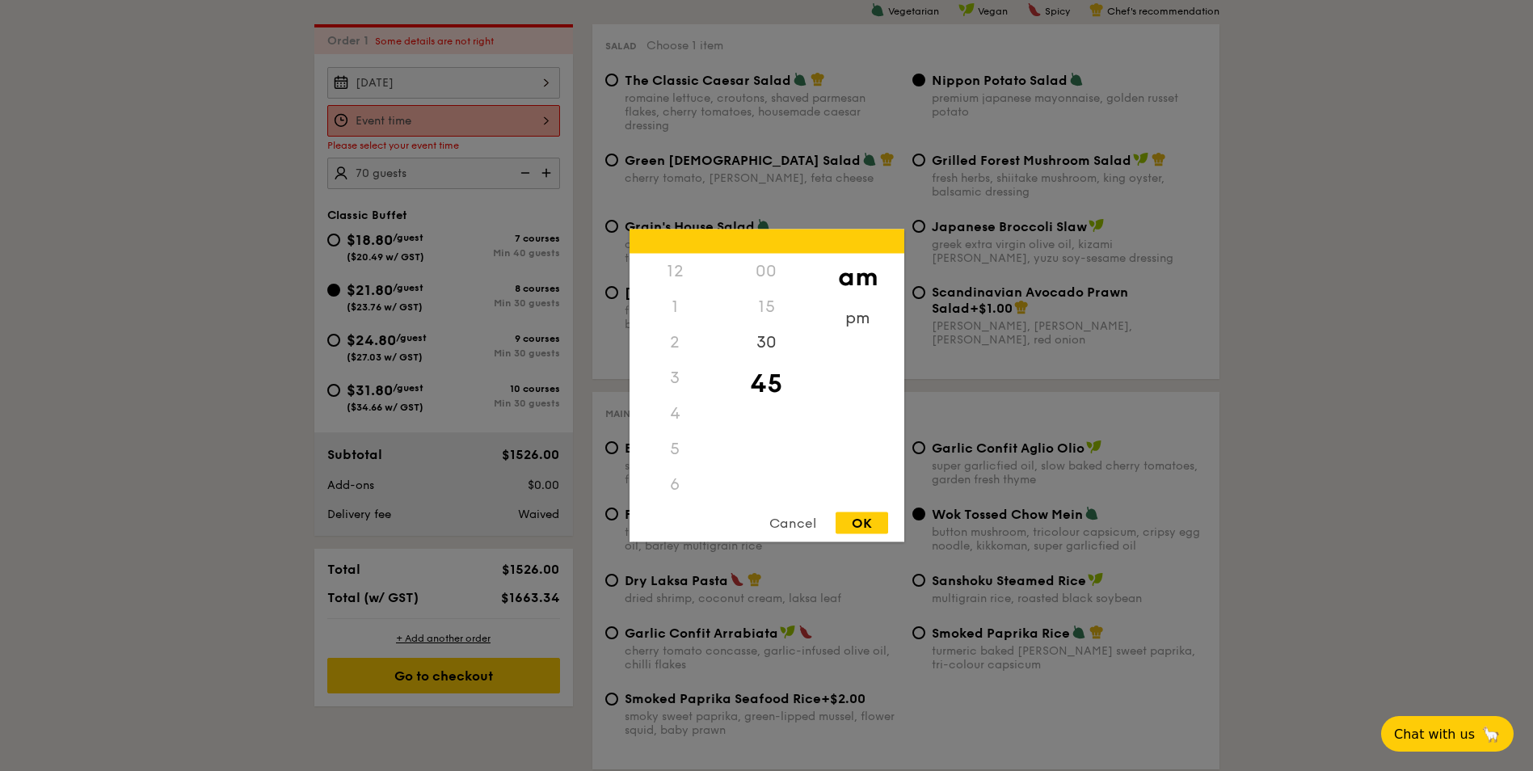
scroll to position [178, 0]
click at [851, 318] on div "pm" at bounding box center [857, 324] width 91 height 47
click at [685, 273] on div "12" at bounding box center [674, 277] width 91 height 47
click at [766, 314] on div "15" at bounding box center [766, 312] width 91 height 47
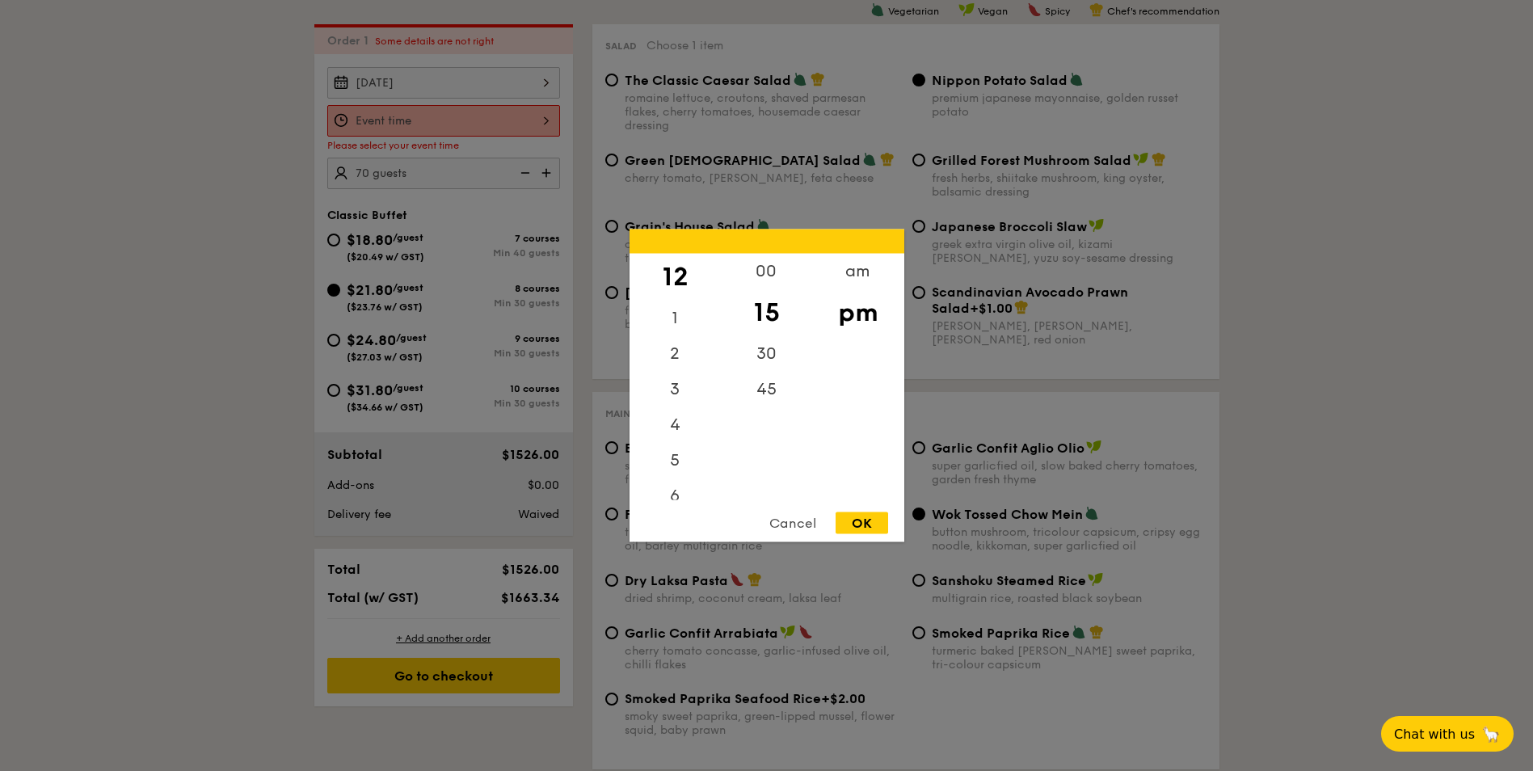
click at [849, 521] on div "OK" at bounding box center [862, 523] width 53 height 22
type input "12:15PM"
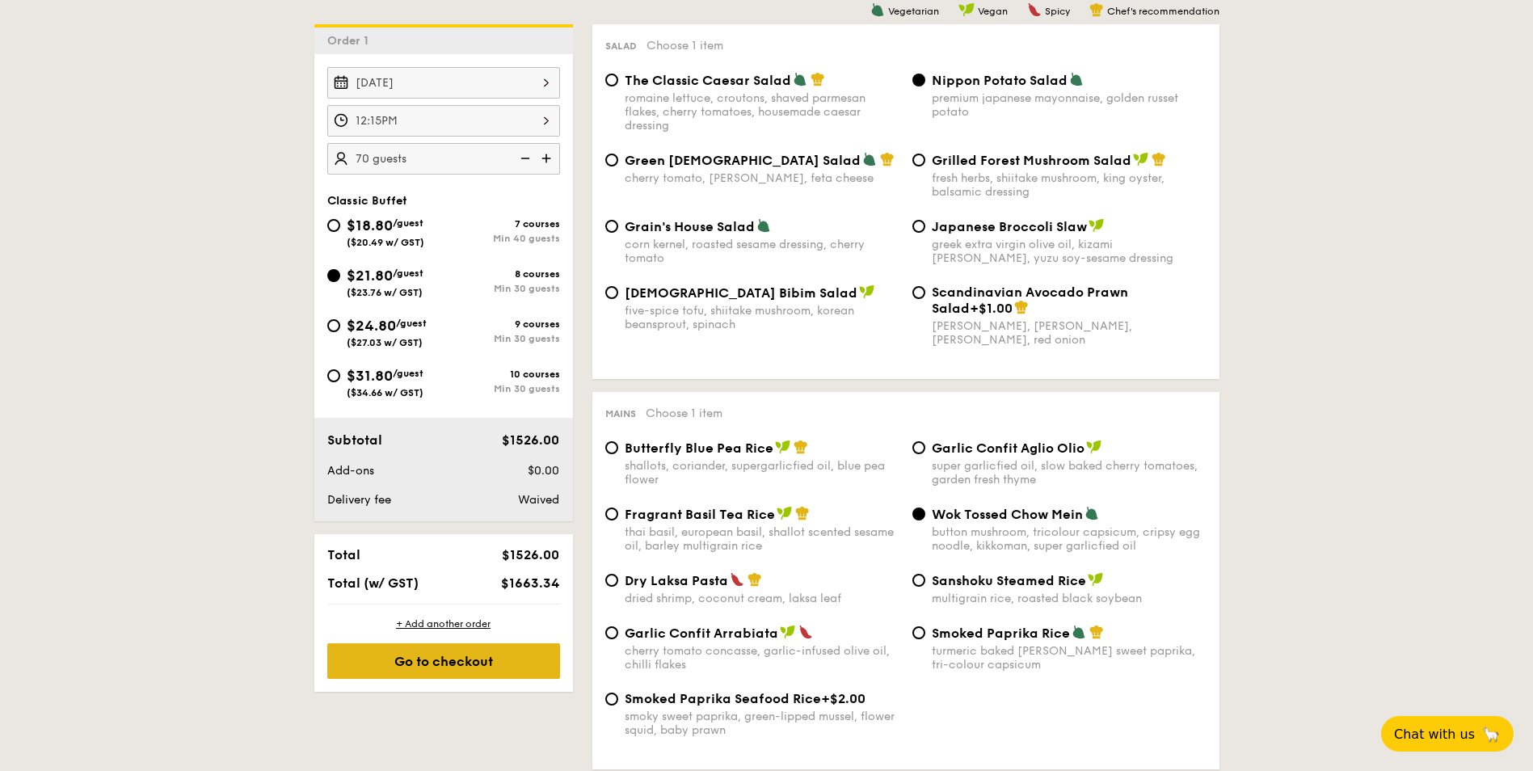
click at [457, 665] on div "Go to checkout" at bounding box center [443, 661] width 233 height 36
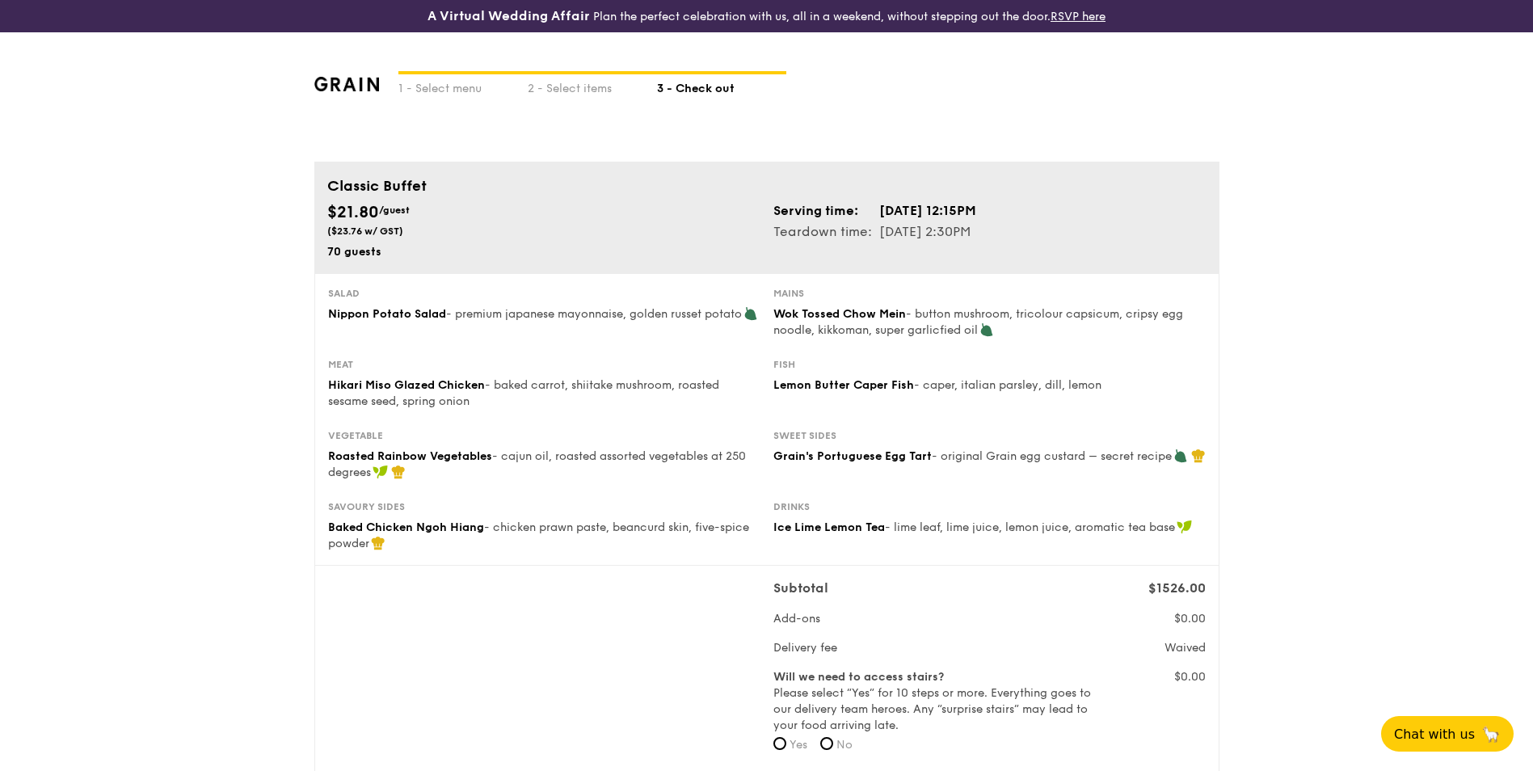
click at [330, 86] on img at bounding box center [346, 84] width 65 height 15
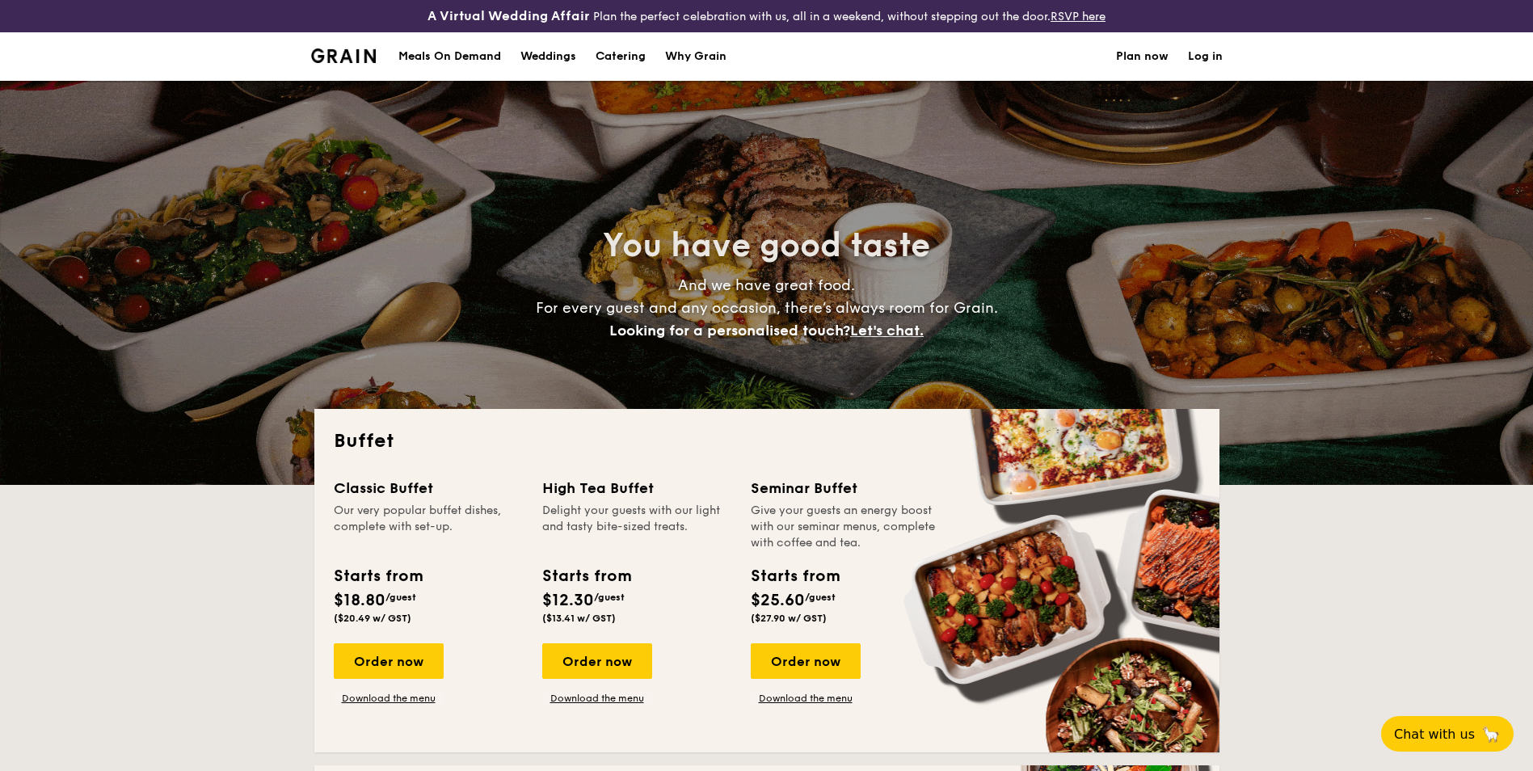
select select
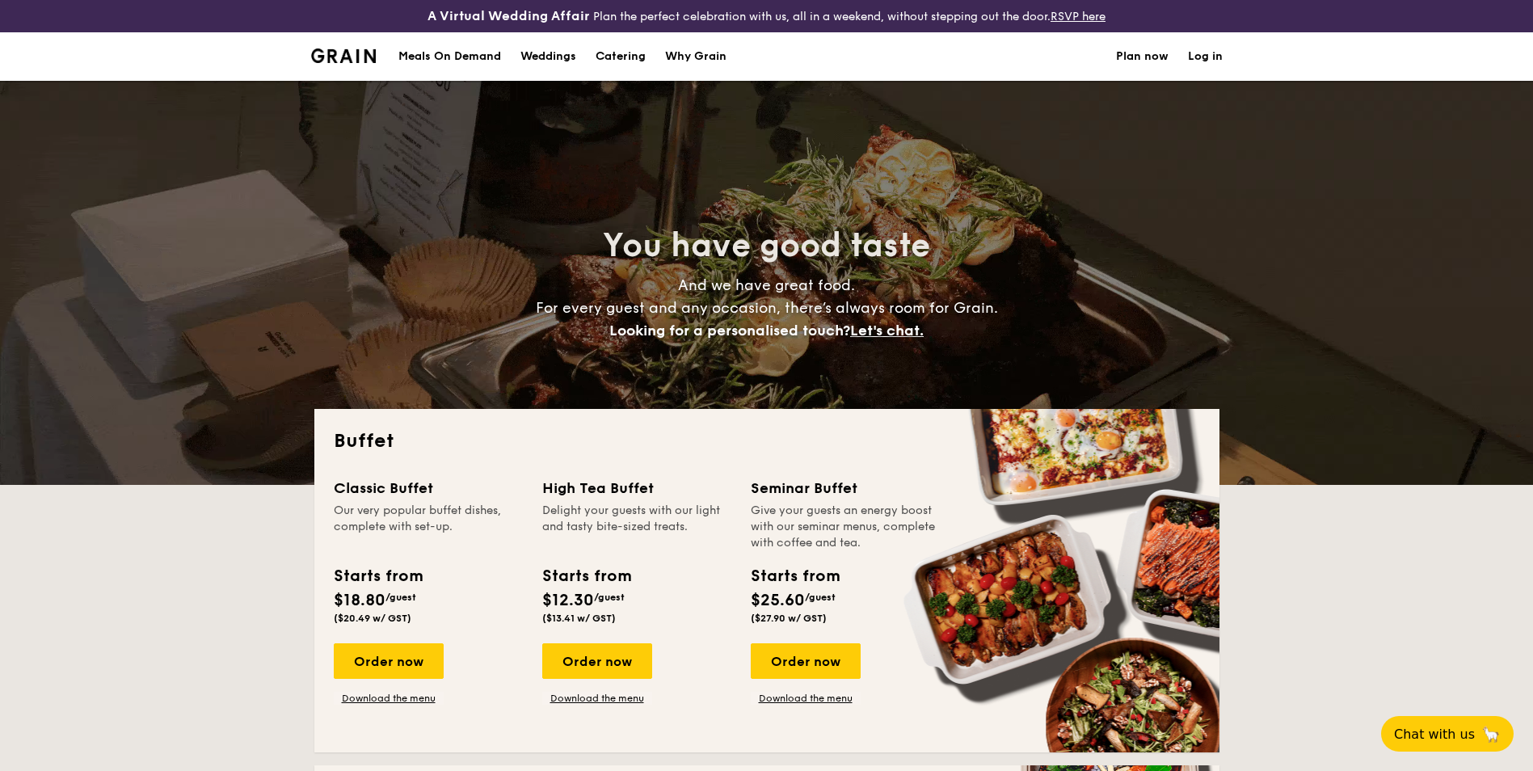
click at [692, 59] on div "Why Grain" at bounding box center [695, 56] width 61 height 48
